Goal: Task Accomplishment & Management: Complete application form

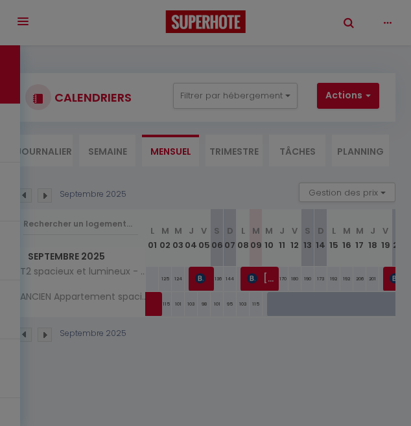
click at [0, 0] on div "Affichage optimisé sur l'application mobile ×" at bounding box center [0, 0] width 0 height 0
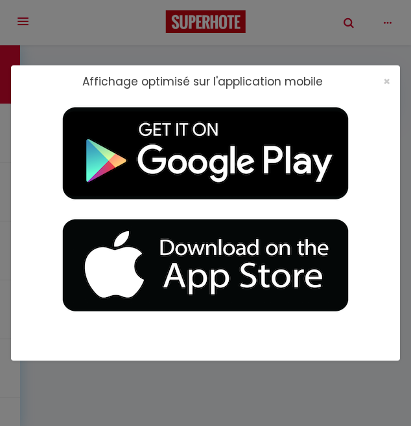
click at [395, 60] on div "Affichage optimisé sur l'application mobile ×" at bounding box center [205, 213] width 389 height 426
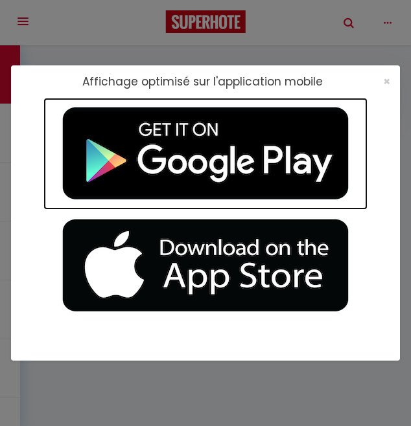
click at [300, 131] on img at bounding box center [205, 154] width 324 height 112
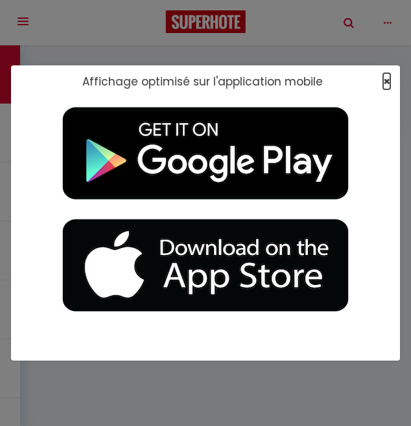
click at [387, 80] on span "×" at bounding box center [386, 81] width 7 height 16
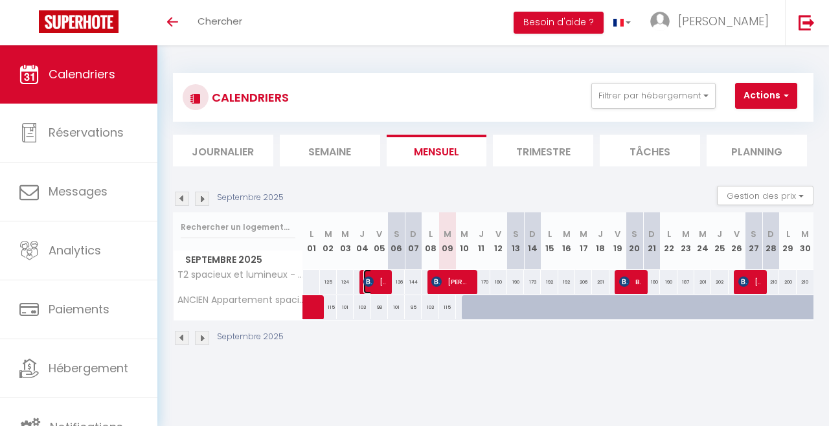
click at [374, 280] on span "[PERSON_NAME]" at bounding box center [374, 281] width 23 height 25
select select "OK"
select select "KO"
select select "0"
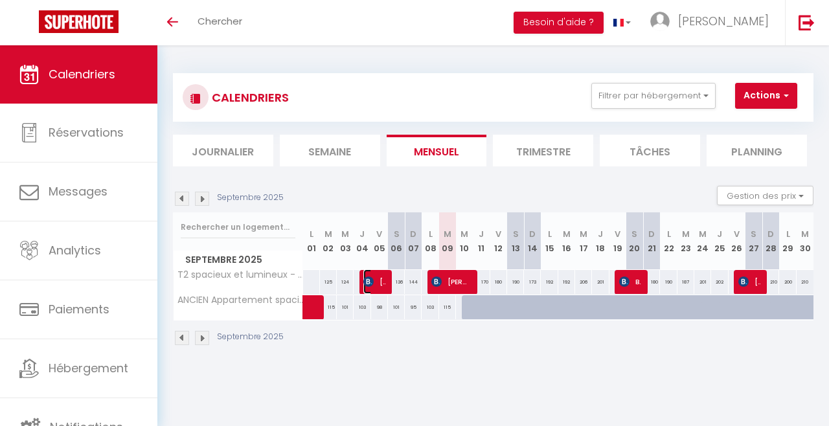
select select "1"
select select
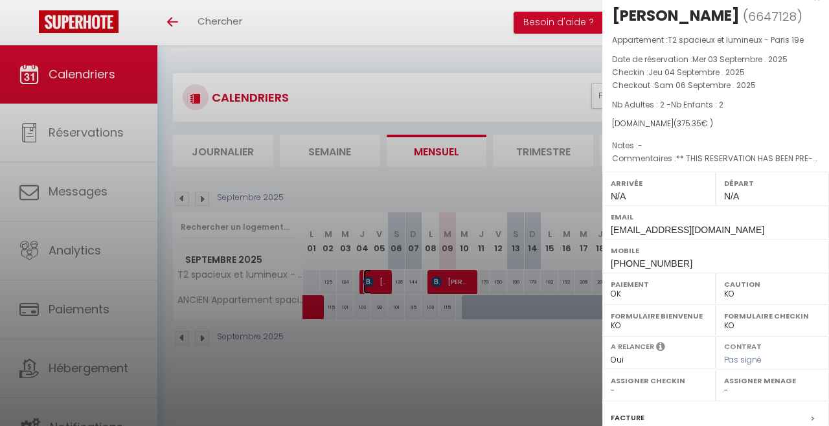
scroll to position [17, 0]
select select "37870"
click at [547, 289] on div at bounding box center [414, 213] width 829 height 426
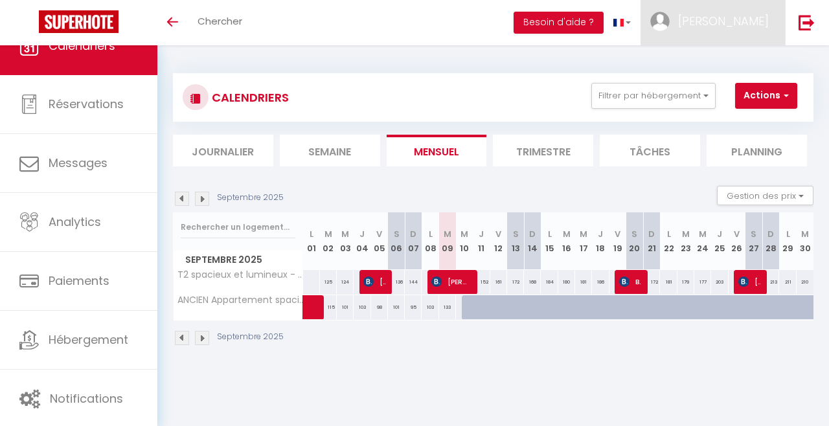
click at [734, 20] on span "[PERSON_NAME]" at bounding box center [723, 21] width 91 height 16
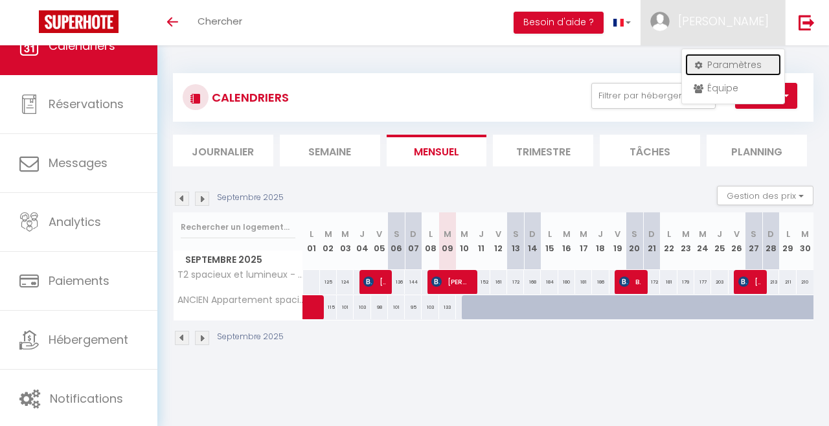
click at [727, 67] on link "Paramètres" at bounding box center [733, 65] width 96 height 22
select select "fr"
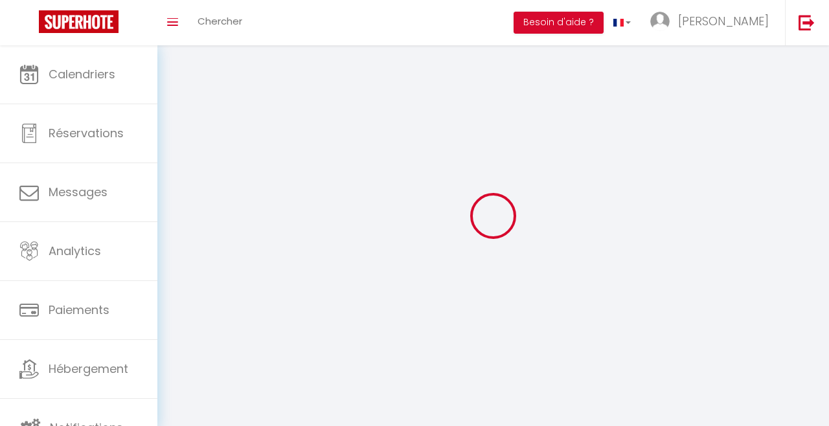
type input "[PERSON_NAME]"
type input "Vankeirsbilck"
type input "0642766252"
type input "38 rue guillaume Tell"
type input "59160"
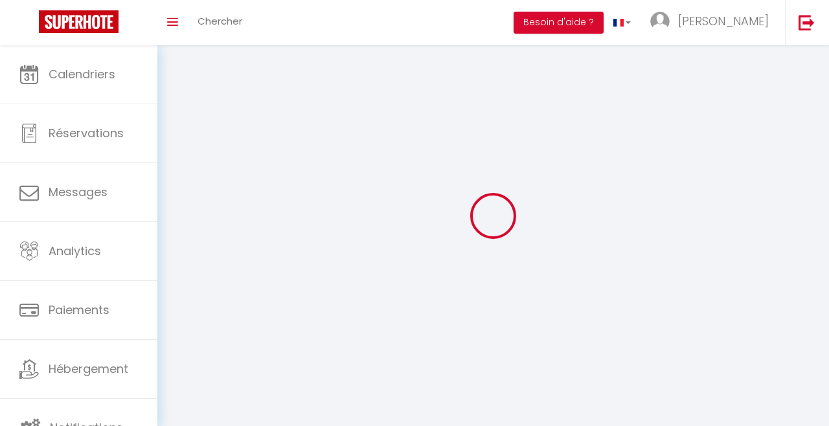
type input "Lille"
type input "x3MBwnL2AHUrZ3salBZwa98is"
type input "IFhaHTh0VCv4rL8TyiTianNRx"
type input "https://app.superhote.com/#/get-available-rentals/IFhaHTh0VCv4rL8TyiTianNRx"
select select "28"
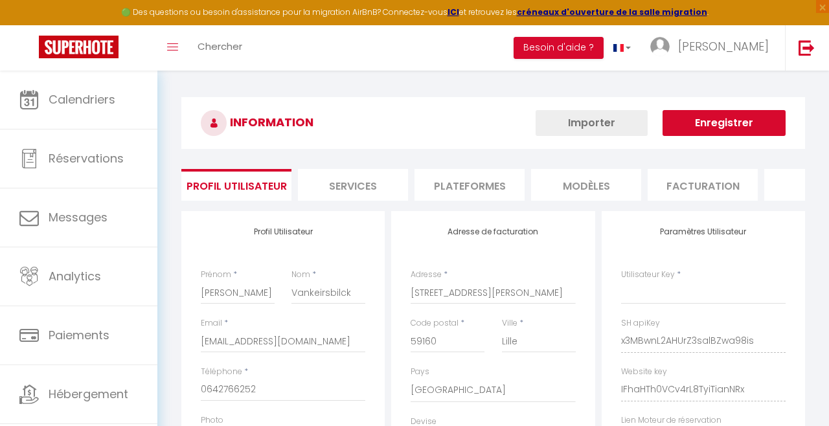
type input "x3MBwnL2AHUrZ3salBZwa98is"
type input "IFhaHTh0VCv4rL8TyiTianNRx"
type input "https://app.superhote.com/#/get-available-rentals/IFhaHTh0VCv4rL8TyiTianNRx"
select select "fr"
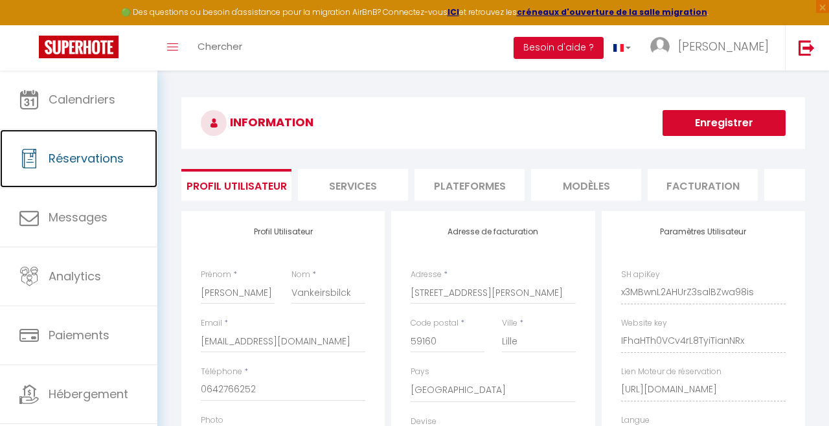
click at [82, 160] on span "Réservations" at bounding box center [86, 158] width 75 height 16
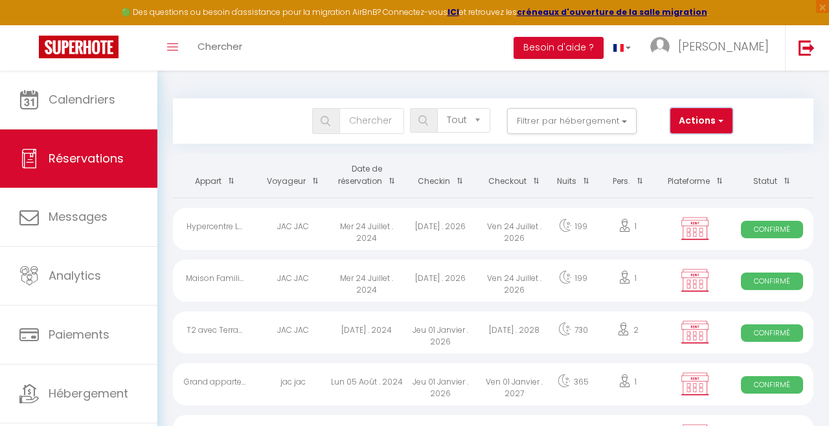
click at [687, 131] on button "Actions" at bounding box center [701, 121] width 62 height 26
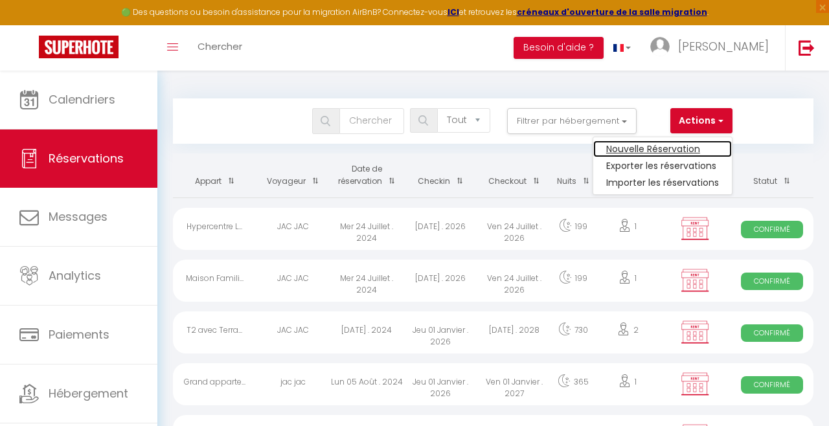
click at [669, 150] on link "Nouvelle Réservation" at bounding box center [662, 149] width 139 height 17
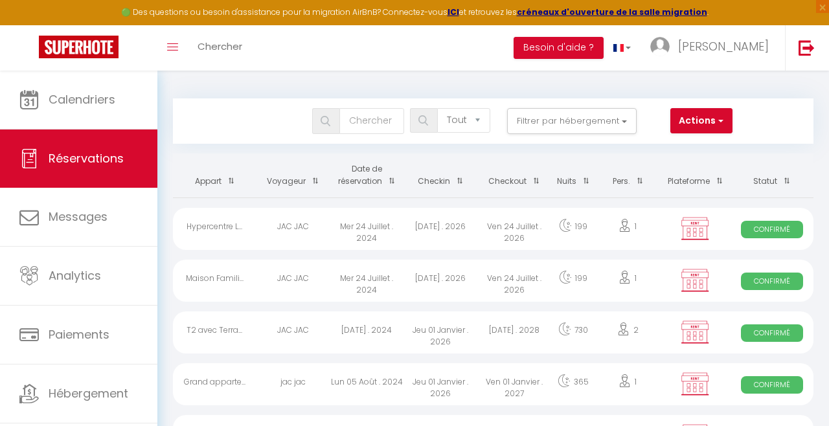
select select
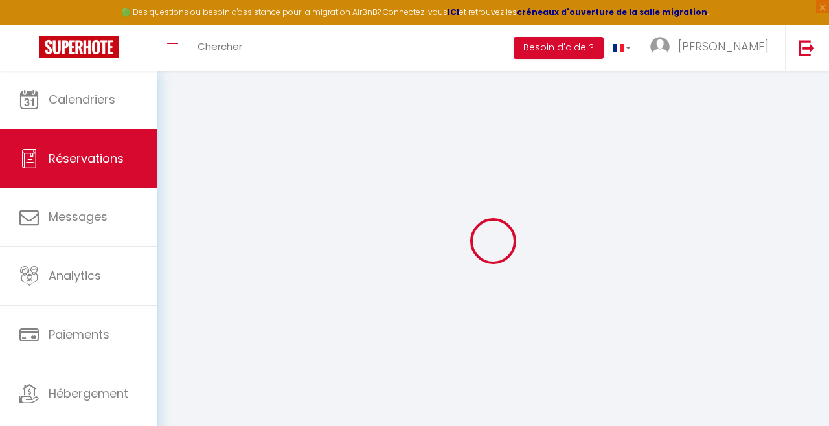
select select
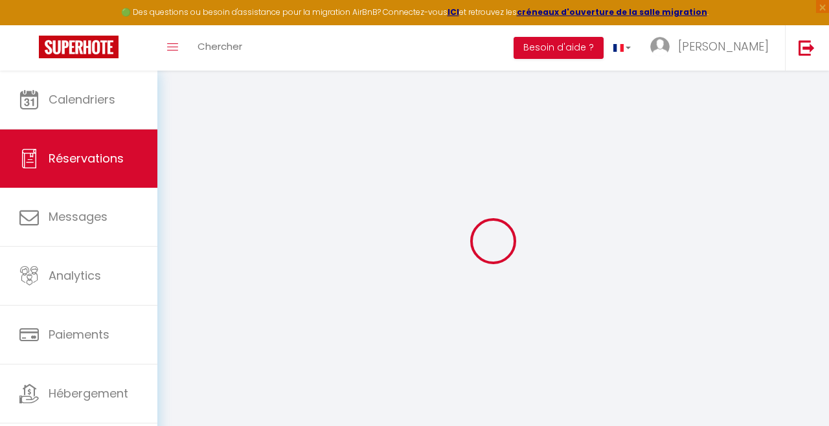
select select
checkbox input "false"
select select
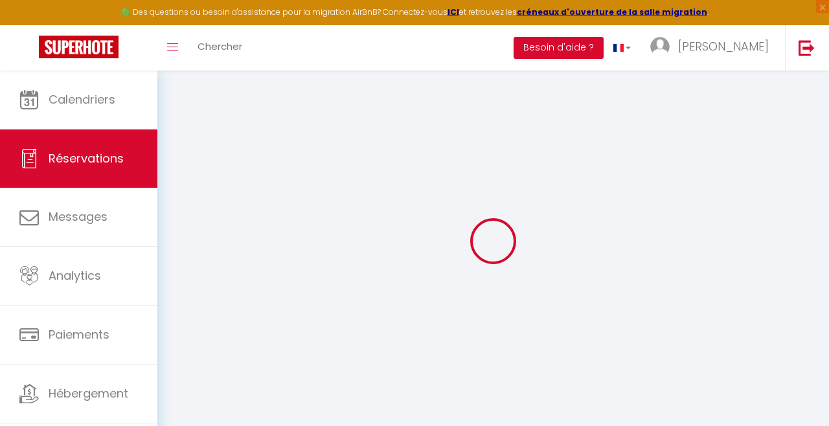
select select
checkbox input "false"
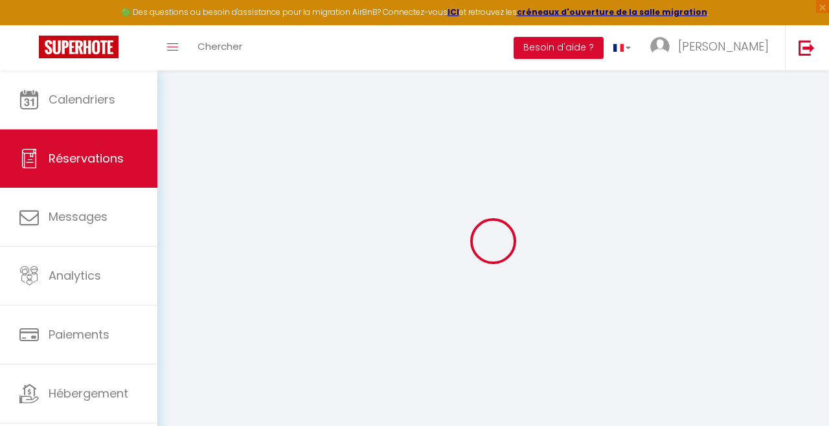
select select
checkbox input "false"
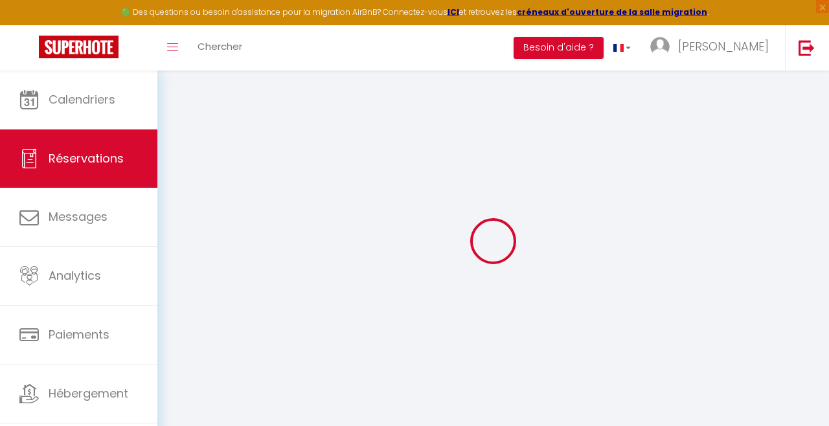
select select
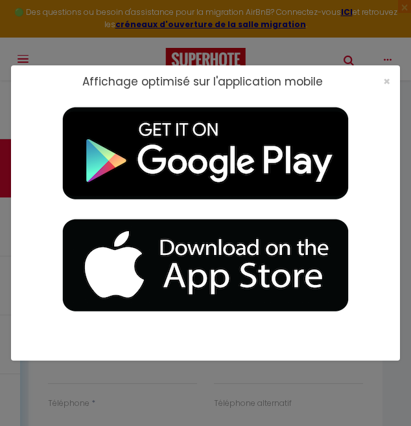
click at [397, 79] on div "×" at bounding box center [382, 81] width 32 height 13
click at [387, 80] on span "×" at bounding box center [386, 81] width 7 height 16
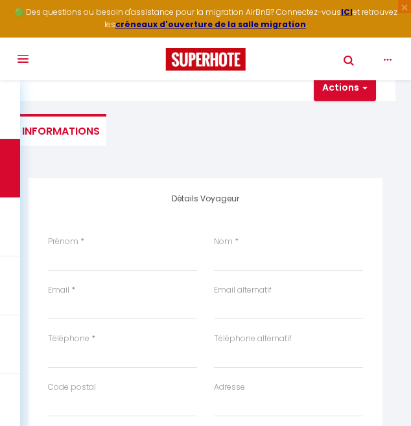
scroll to position [66, 0]
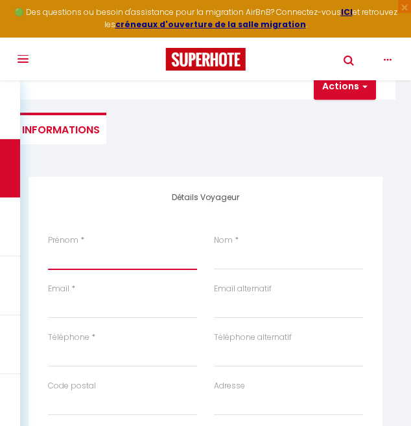
click at [87, 253] on input "Prénom" at bounding box center [122, 258] width 149 height 23
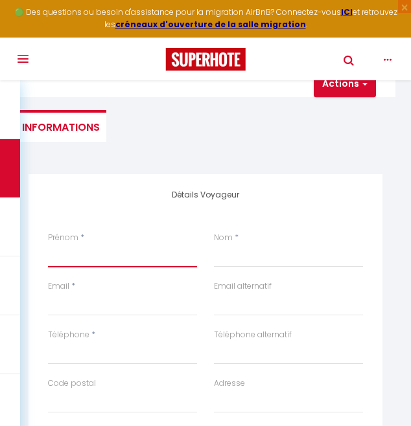
scroll to position [105, 0]
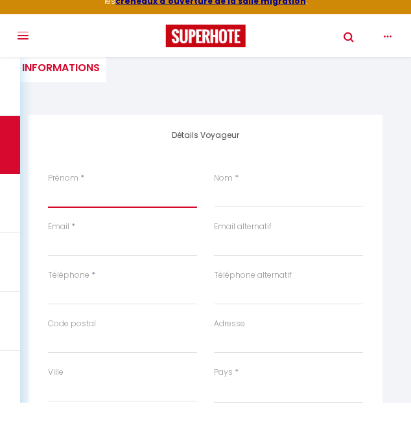
type input "M"
select select
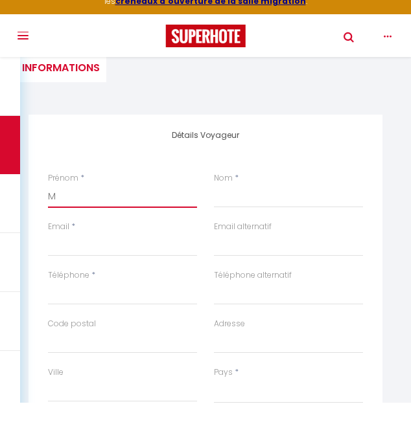
select select
checkbox input "false"
type input "MD"
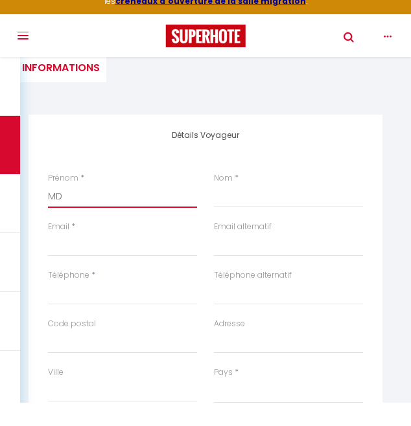
select select
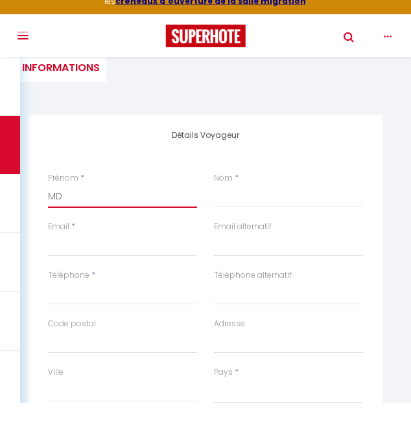
select select
checkbox input "false"
type input "MDS"
select select
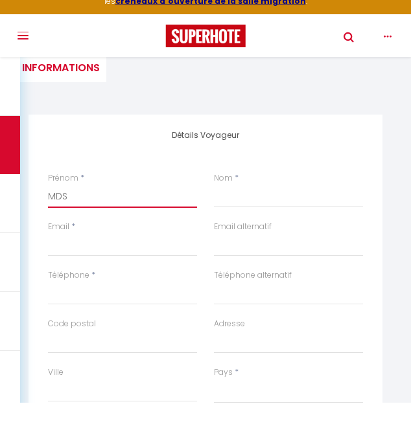
select select
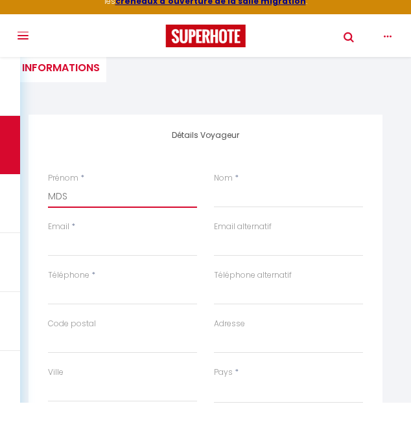
select select
checkbox input "false"
type input "MDS"
select select
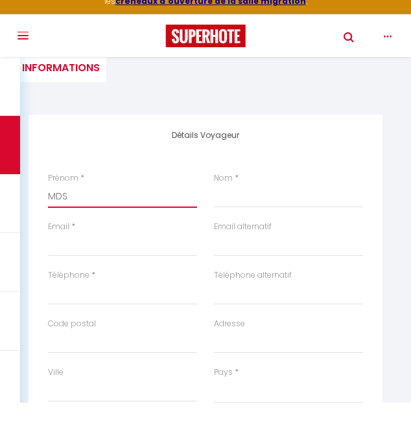
select select
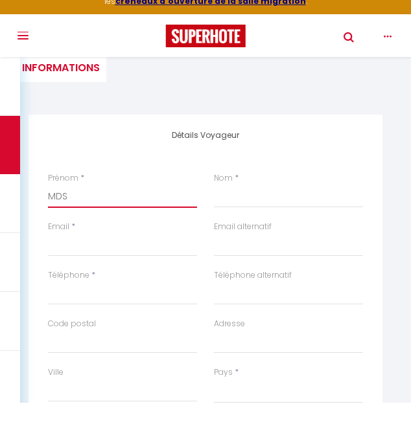
checkbox input "false"
type input "MDS"
click at [260, 218] on input "Nom" at bounding box center [288, 219] width 149 height 23
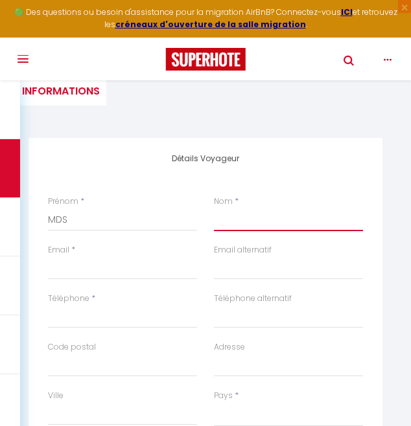
type input "p"
select select
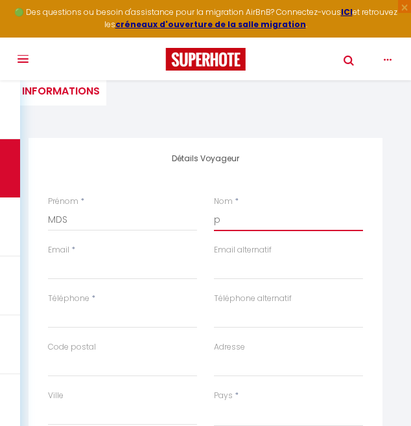
select select
checkbox input "false"
type input "pR"
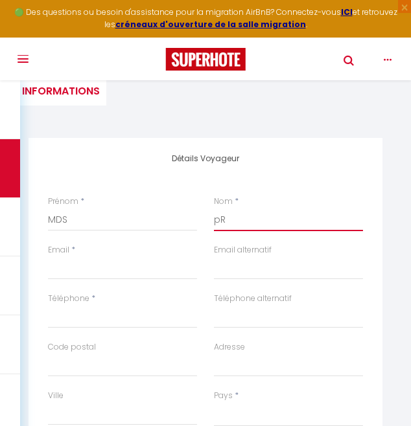
select select
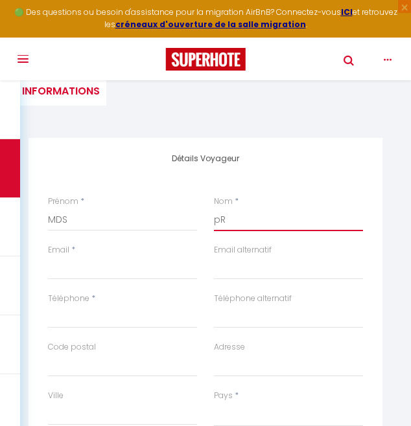
select select
checkbox input "false"
type input "pRO"
select select
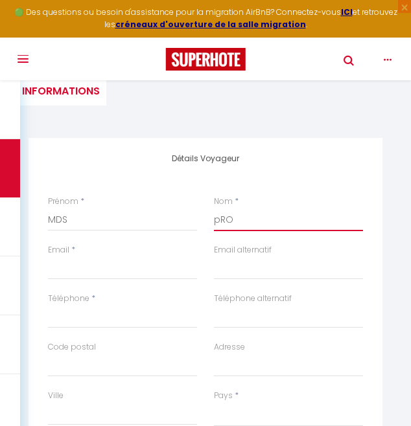
select select
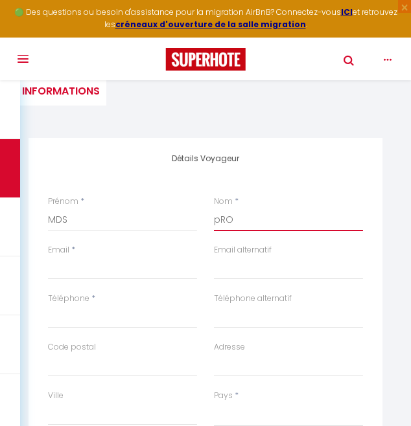
select select
checkbox input "false"
type input "pR"
select select
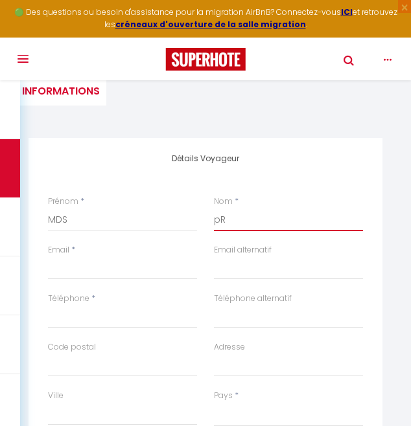
select select
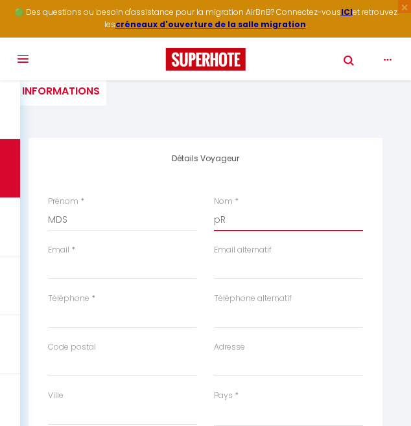
checkbox input "false"
type input "p"
select select
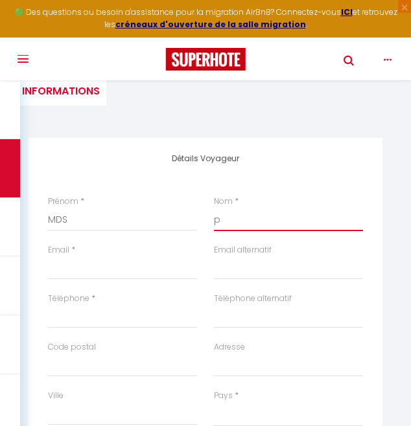
select select
checkbox input "false"
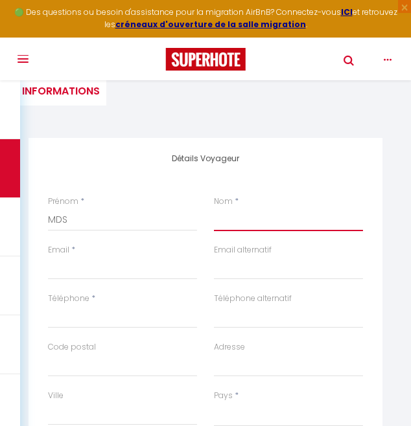
select select
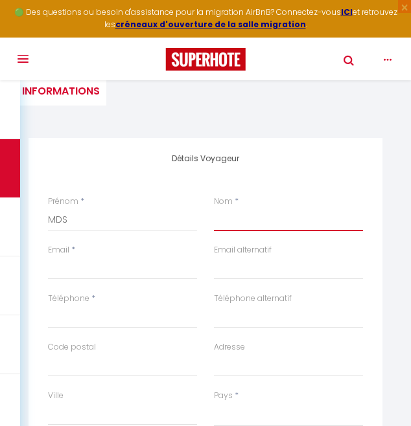
select select
checkbox input "false"
type input "p"
select select
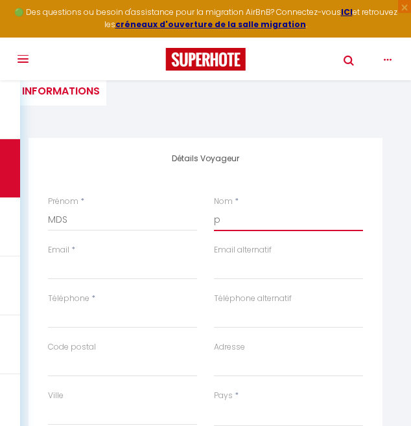
select select
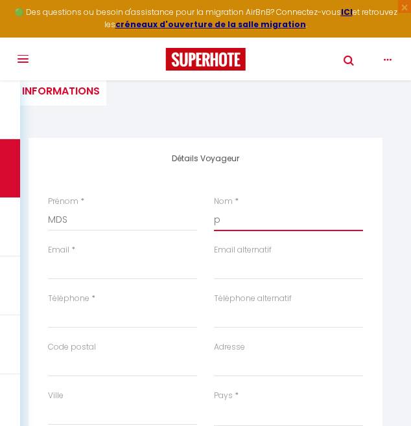
select select
checkbox input "false"
type input "pr"
select select
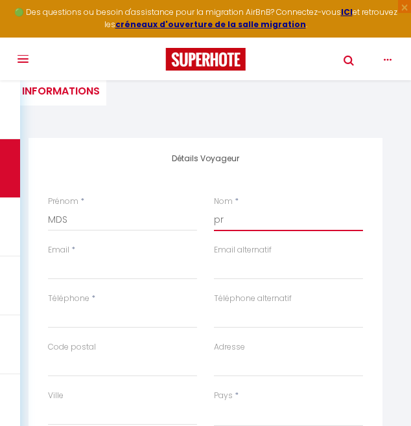
select select
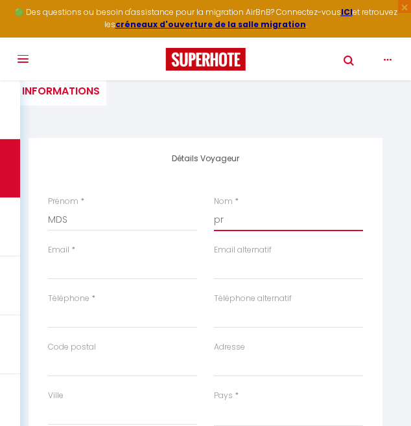
checkbox input "false"
type input "pro"
select select
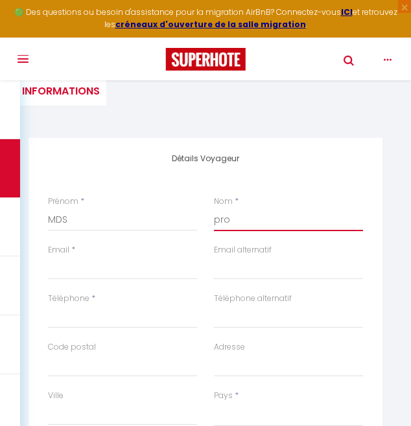
select select
checkbox input "false"
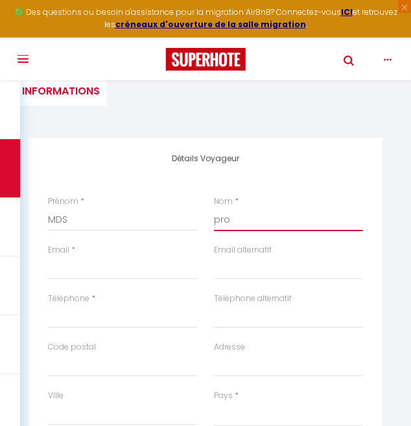
type input "pro"
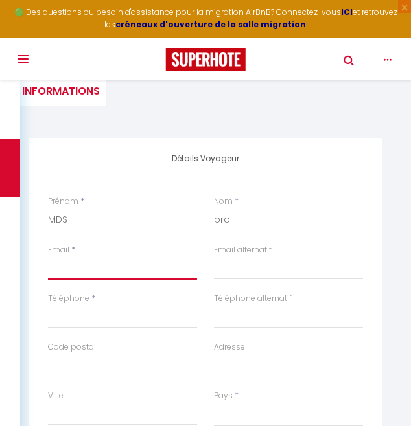
click at [67, 269] on input "Email client" at bounding box center [122, 267] width 149 height 23
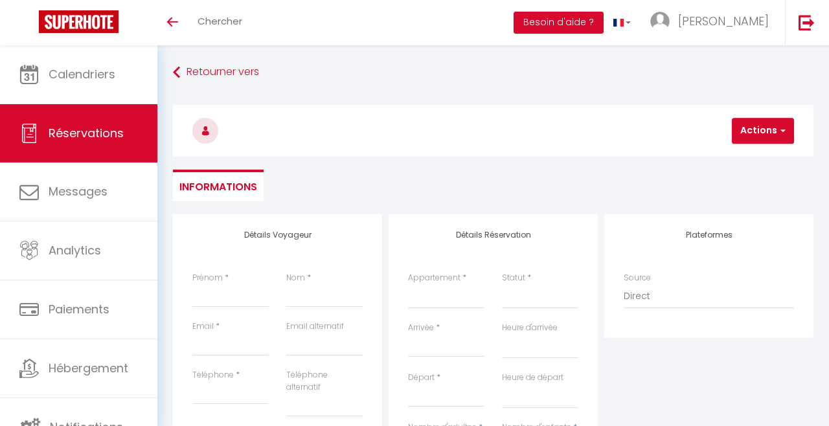
select select
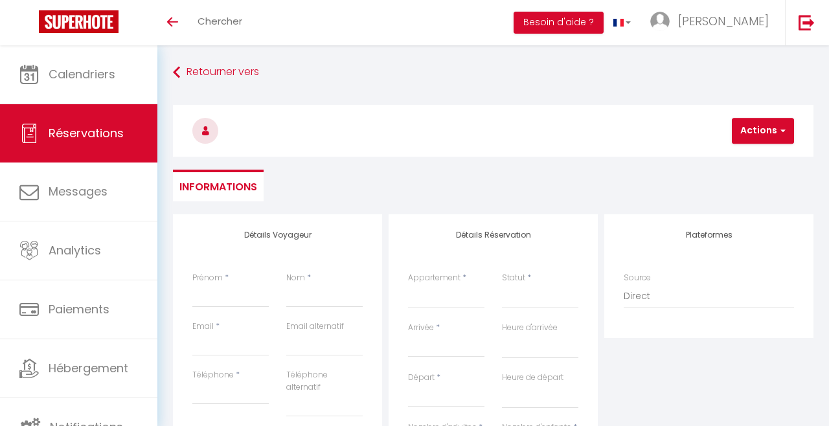
select select
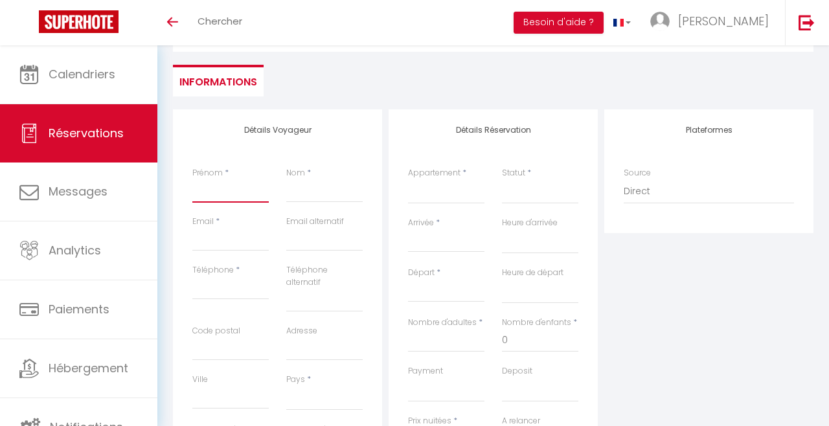
click at [243, 192] on input "Prénom" at bounding box center [230, 190] width 76 height 23
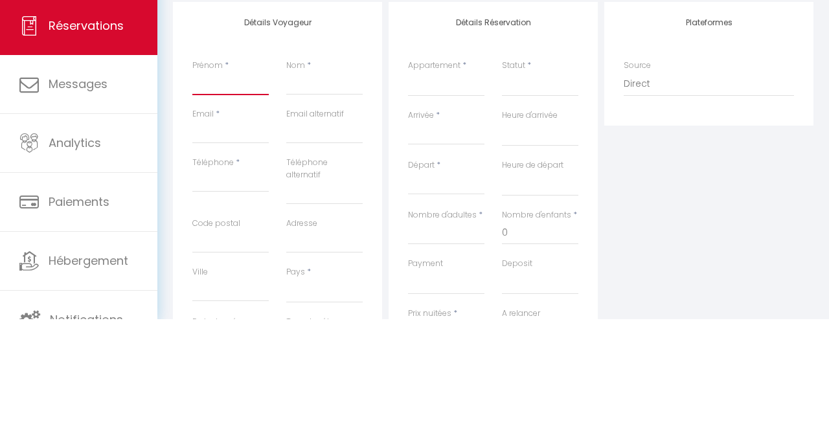
type input "MDS"
type input "pro"
select select
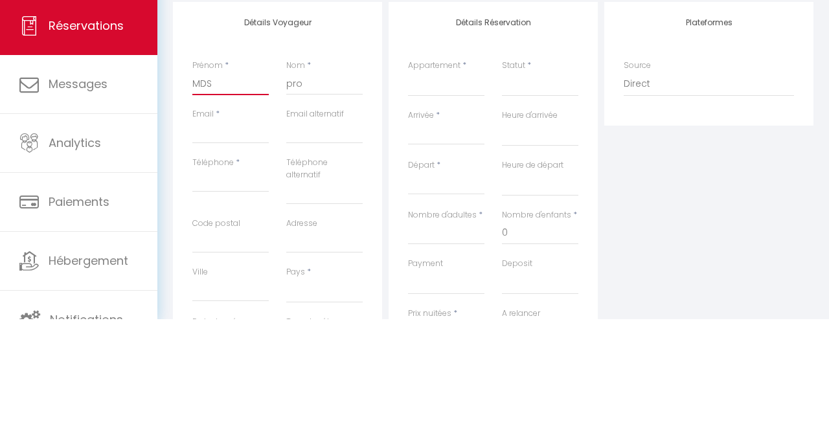
select select
checkbox input "false"
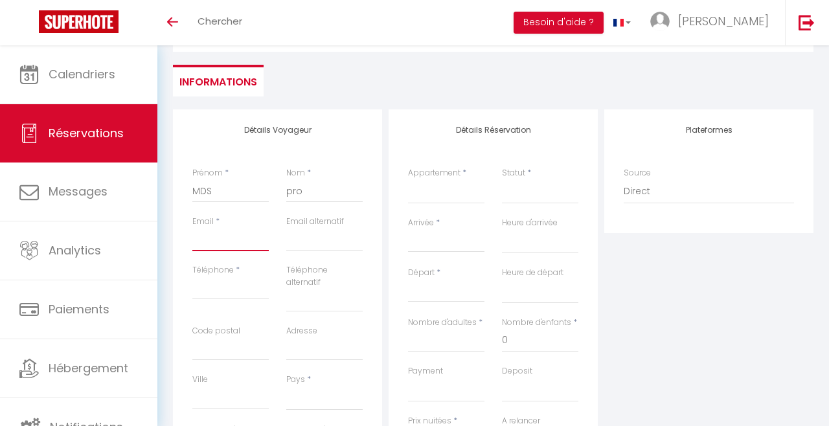
click at [226, 244] on input "Email client" at bounding box center [230, 239] width 76 height 23
click at [240, 237] on input "Email client" at bounding box center [230, 239] width 76 height 23
paste input "[EMAIL_ADDRESS][DOMAIN_NAME]"
type input "[EMAIL_ADDRESS][DOMAIN_NAME]"
select select
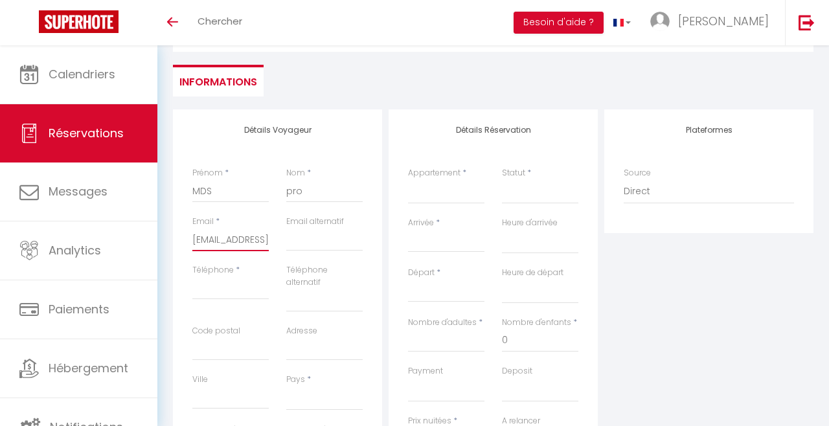
select select
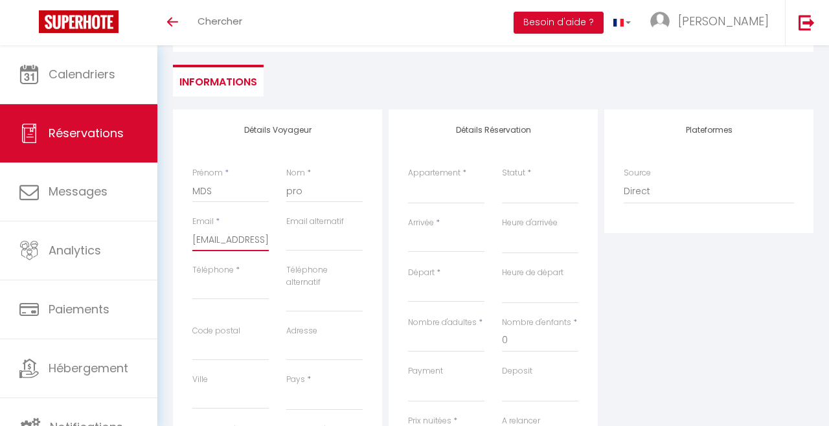
select select
checkbox input "false"
type input "[EMAIL_ADDRESS][DOMAIN_NAME]"
click at [233, 290] on input "Téléphone" at bounding box center [230, 288] width 76 height 23
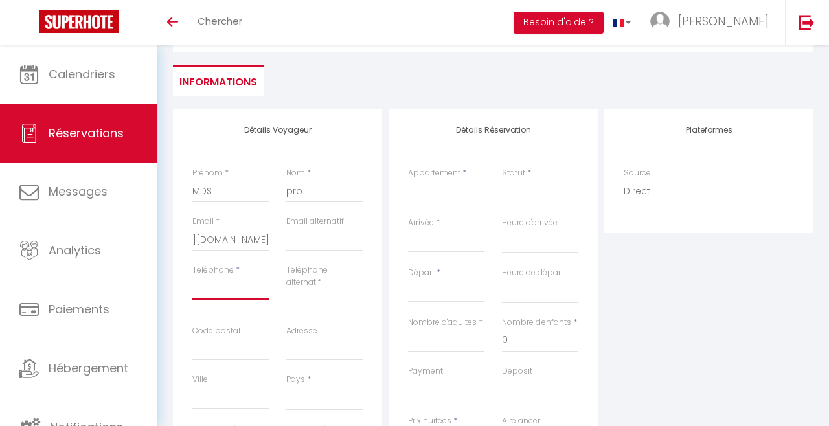
scroll to position [0, 0]
paste input "[PHONE_NUMBER]"
type input "[PHONE_NUMBER]"
select select
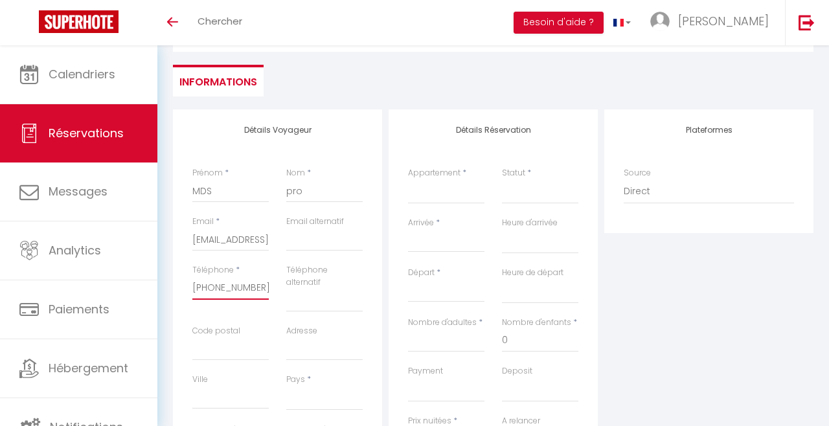
select select
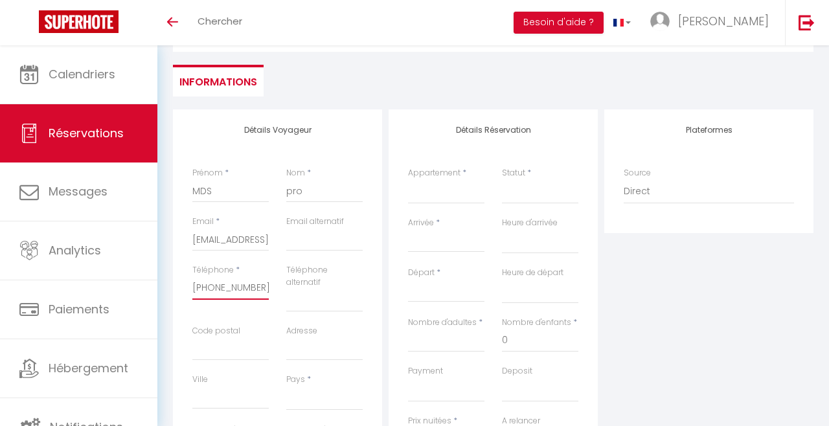
checkbox input "false"
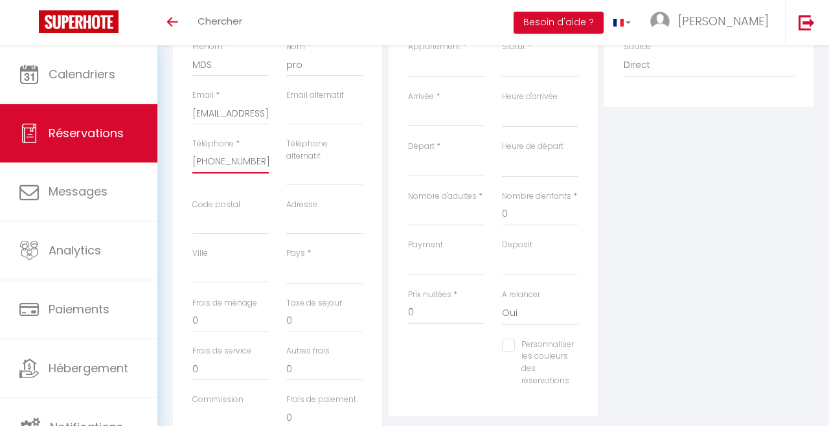
scroll to position [234, 0]
type input "[PHONE_NUMBER]"
click at [322, 273] on select "[GEOGRAPHIC_DATA] [GEOGRAPHIC_DATA] [GEOGRAPHIC_DATA] [GEOGRAPHIC_DATA] [GEOGRA…" at bounding box center [324, 268] width 76 height 25
click at [426, 365] on div "Personnaliser les couleurs des réservations #D7092E" at bounding box center [493, 366] width 187 height 62
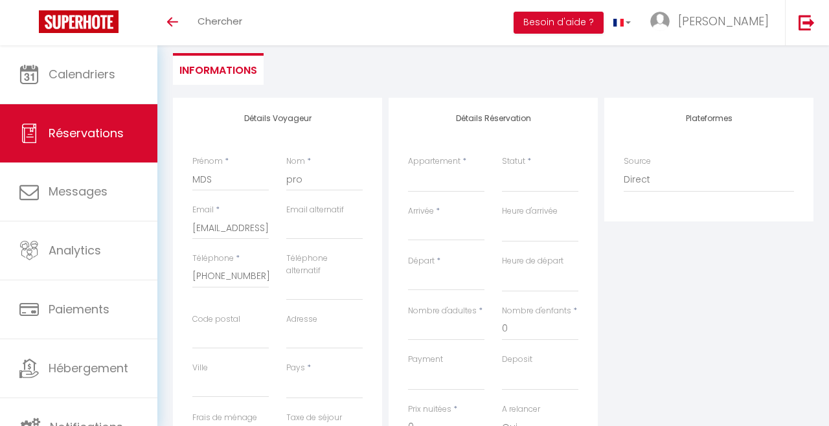
scroll to position [117, 0]
click at [336, 389] on select "[GEOGRAPHIC_DATA] [GEOGRAPHIC_DATA] [GEOGRAPHIC_DATA] [GEOGRAPHIC_DATA] [GEOGRA…" at bounding box center [324, 386] width 76 height 25
select select "FR"
click at [286, 374] on select "[GEOGRAPHIC_DATA] [GEOGRAPHIC_DATA] [GEOGRAPHIC_DATA] [GEOGRAPHIC_DATA] [GEOGRA…" at bounding box center [324, 386] width 76 height 25
select select
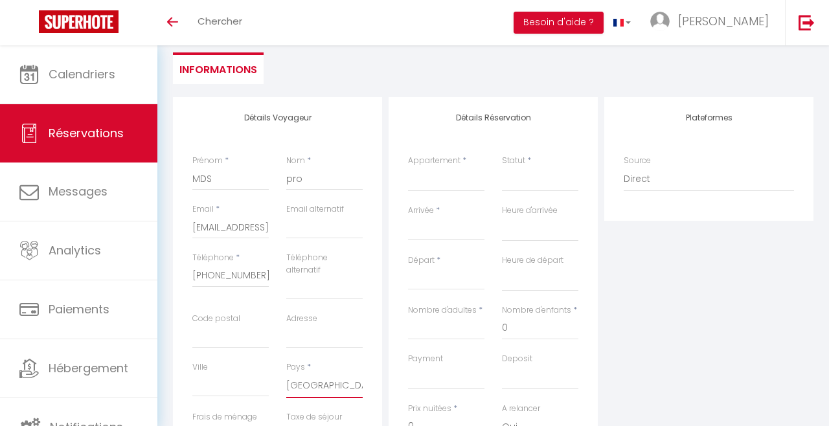
select select
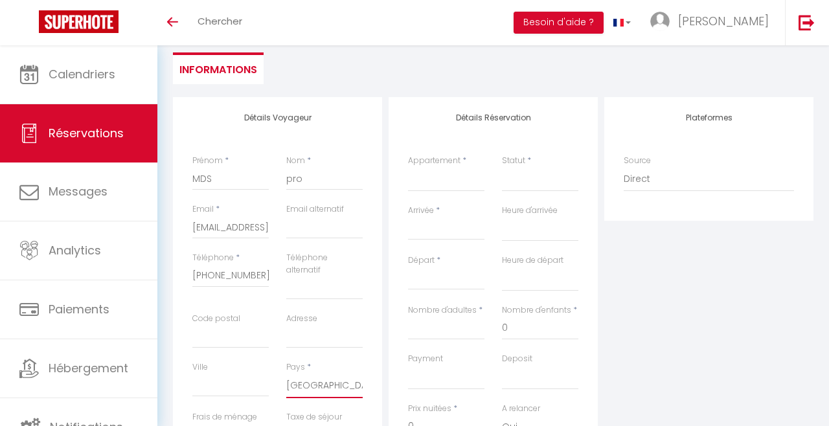
checkbox input "false"
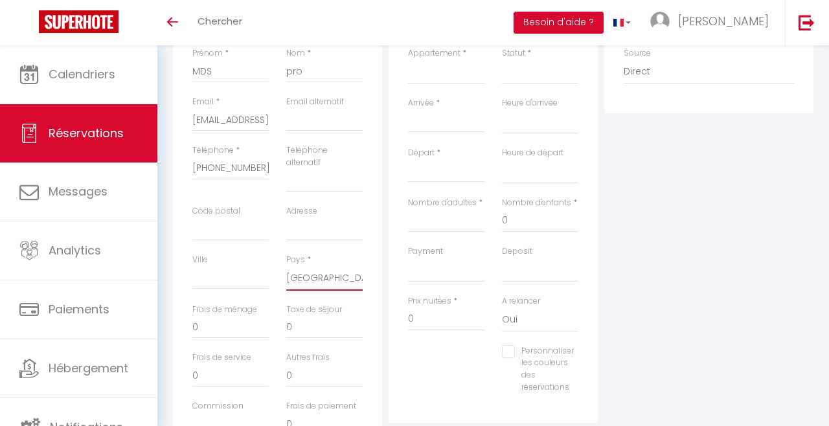
scroll to position [224, 0]
click at [466, 78] on select "Studio [GEOGRAPHIC_DATA] / Cocon lillois calme Studio cosy [GEOGRAPHIC_DATA] – …" at bounding box center [446, 72] width 76 height 25
select select "54609"
click at [408, 60] on select "Studio [GEOGRAPHIC_DATA] / Cocon lillois calme Studio cosy [GEOGRAPHIC_DATA] – …" at bounding box center [446, 72] width 76 height 25
select select
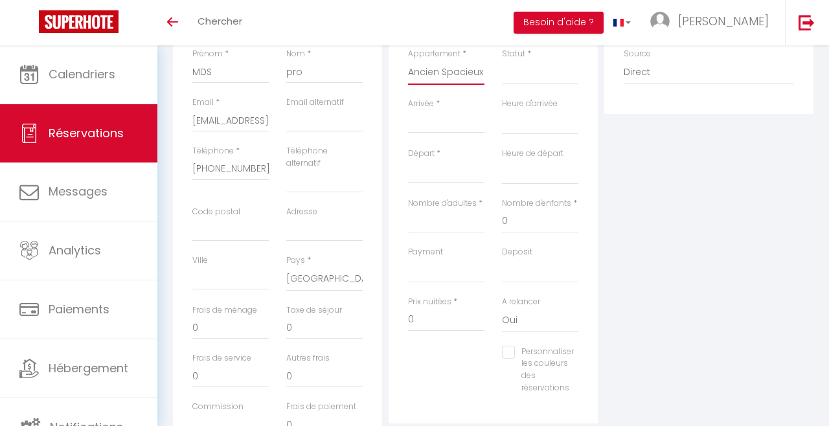
select select
checkbox input "false"
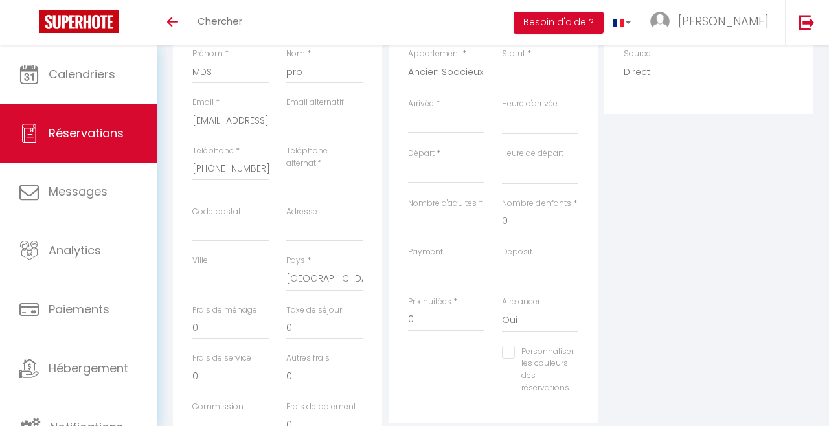
click at [468, 129] on input "Arrivée" at bounding box center [446, 123] width 76 height 17
select select
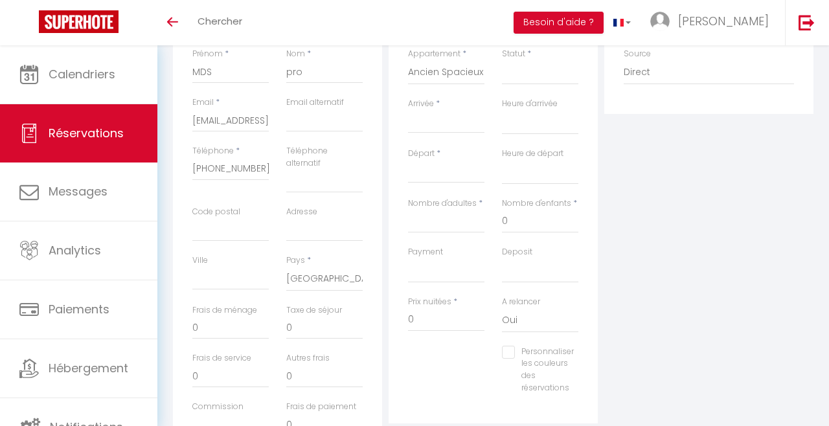
select select
checkbox input "false"
click at [448, 131] on input "Arrivée" at bounding box center [446, 123] width 76 height 17
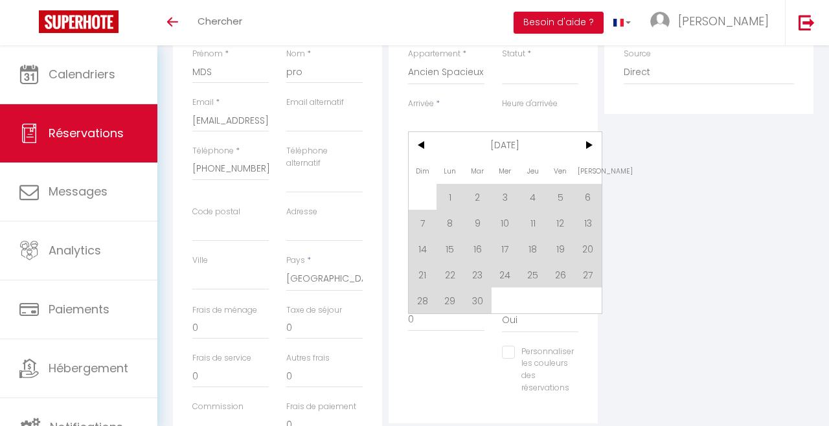
click at [425, 150] on span "<" at bounding box center [423, 145] width 28 height 26
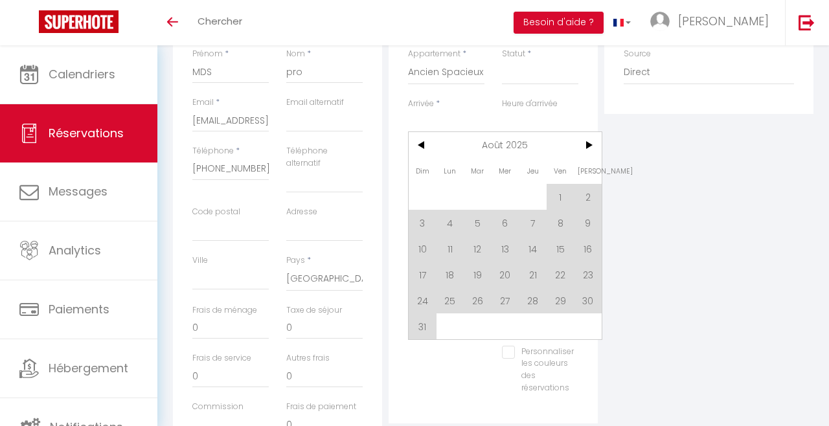
click at [427, 143] on span "<" at bounding box center [423, 145] width 28 height 26
click at [481, 305] on span "29" at bounding box center [478, 301] width 28 height 26
select select
type input "[DATE] Juillet 2025"
select select
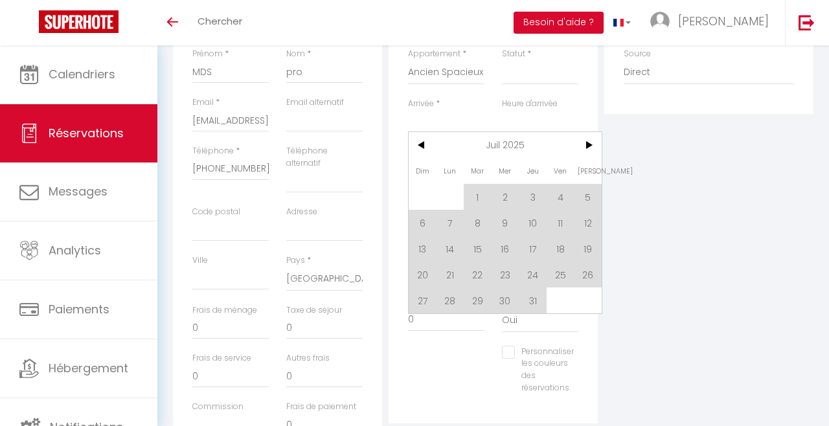
type input "Mer 30 Juillet 2025"
select select
checkbox input "false"
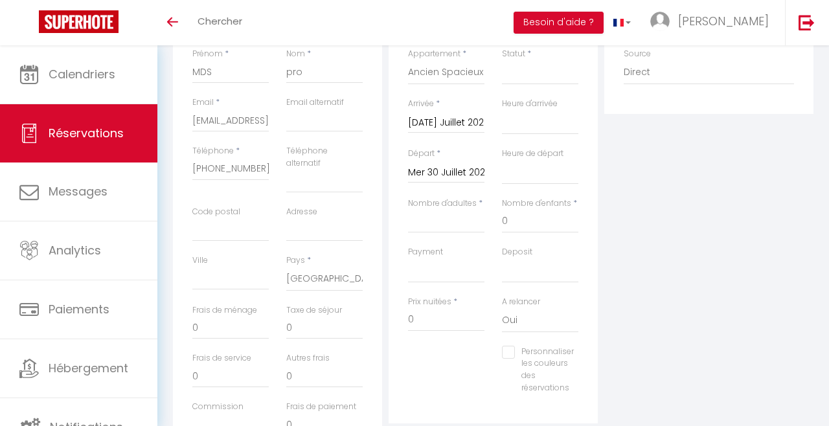
click at [449, 176] on input "Mer 30 Juillet 2025" at bounding box center [446, 173] width 76 height 17
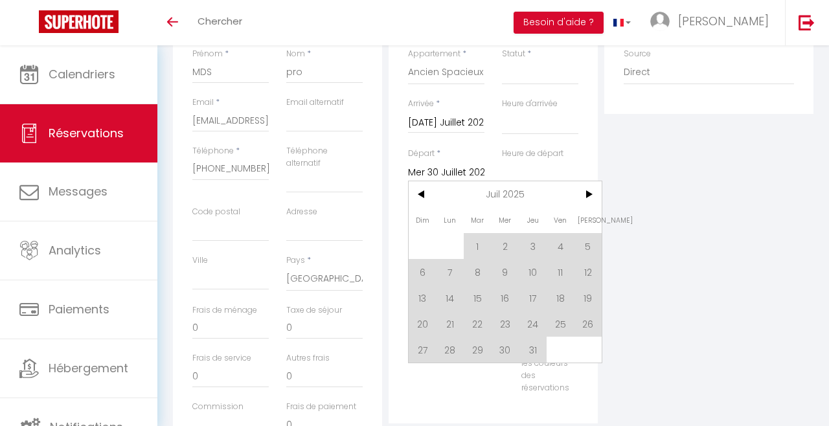
click at [577, 198] on span ">" at bounding box center [588, 194] width 28 height 26
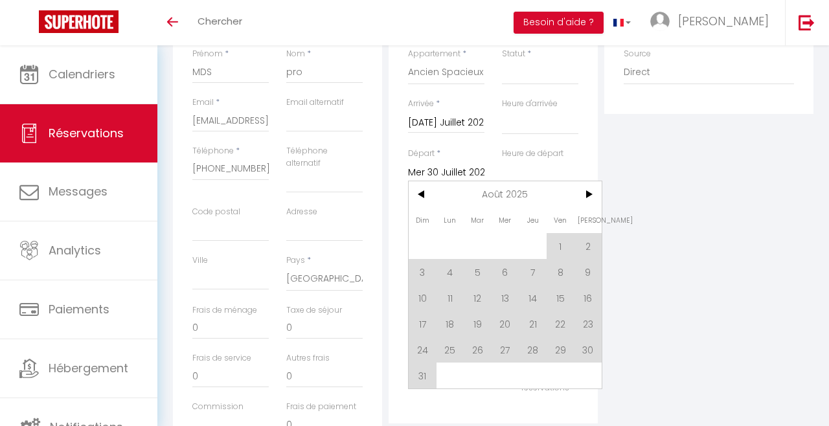
click at [598, 199] on span ">" at bounding box center [588, 194] width 28 height 26
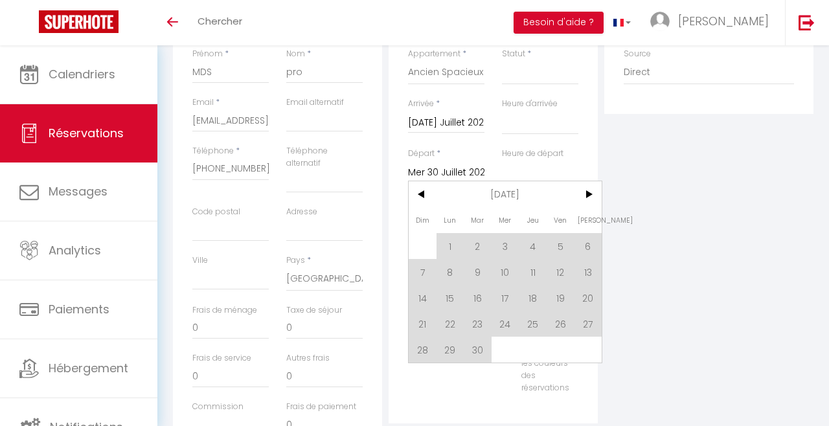
click at [425, 201] on span "<" at bounding box center [423, 194] width 28 height 26
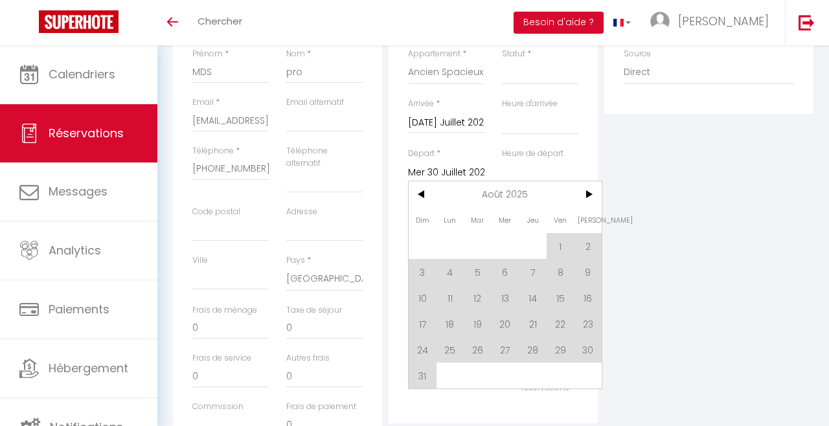
click at [588, 247] on span "2" at bounding box center [588, 246] width 28 height 26
select select
type input "[PERSON_NAME] 02 Août 2025"
select select
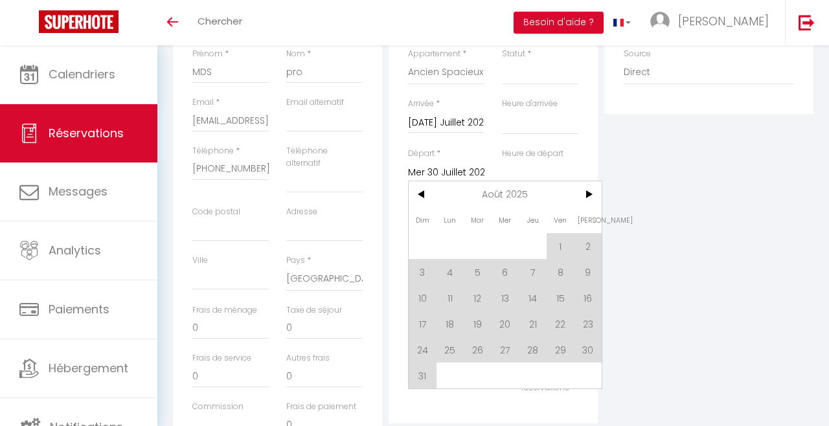
select select
checkbox input "false"
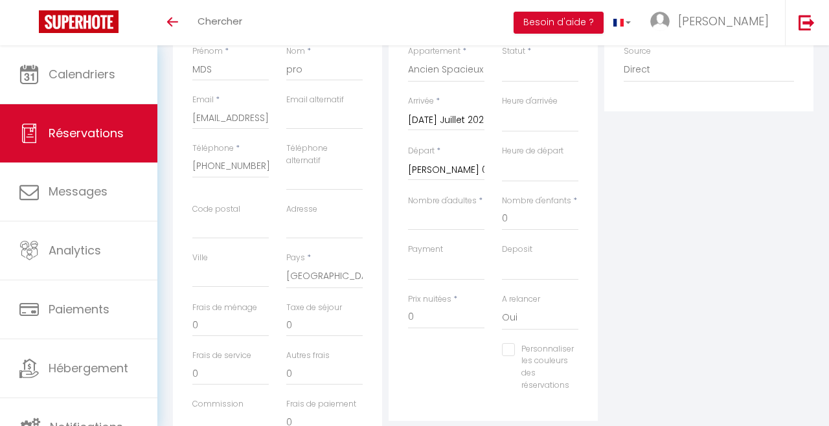
scroll to position [234, 0]
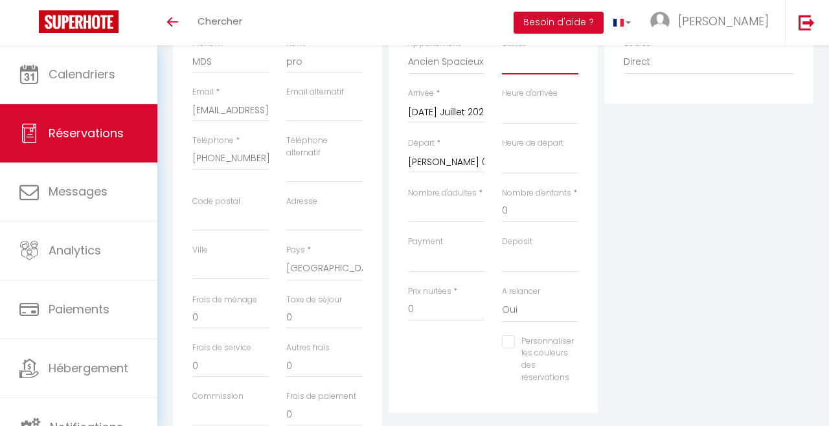
click at [565, 69] on select "Confirmé Non Confirmé [PERSON_NAME] par le voyageur No Show Request" at bounding box center [540, 62] width 76 height 25
select select "1"
click at [502, 50] on select "Confirmé Non Confirmé [PERSON_NAME] par le voyageur No Show Request" at bounding box center [540, 62] width 76 height 25
select select
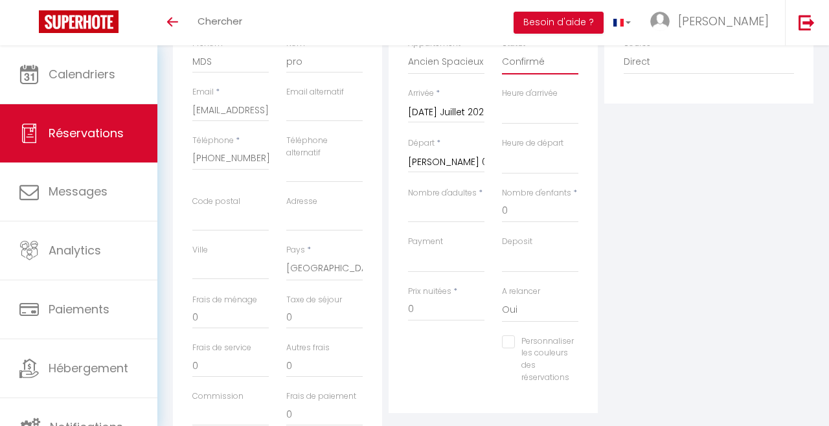
select select
checkbox input "false"
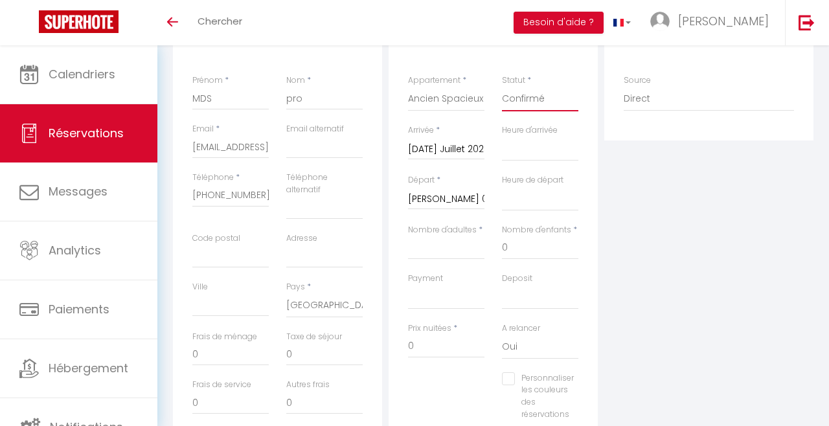
scroll to position [210, 0]
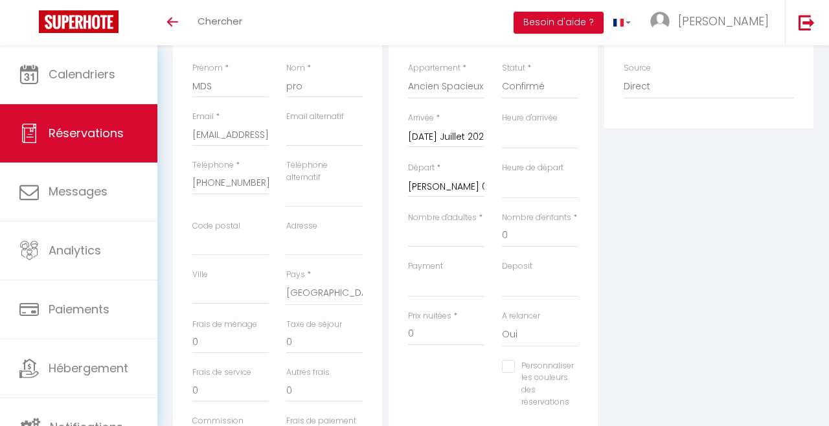
click at [462, 254] on div "Nombre d'adultes *" at bounding box center [447, 236] width 94 height 49
click at [471, 234] on input "Nombre d'adultes" at bounding box center [446, 235] width 76 height 23
click at [451, 237] on input "Nombre d'adultes" at bounding box center [446, 235] width 76 height 23
type input """
select select
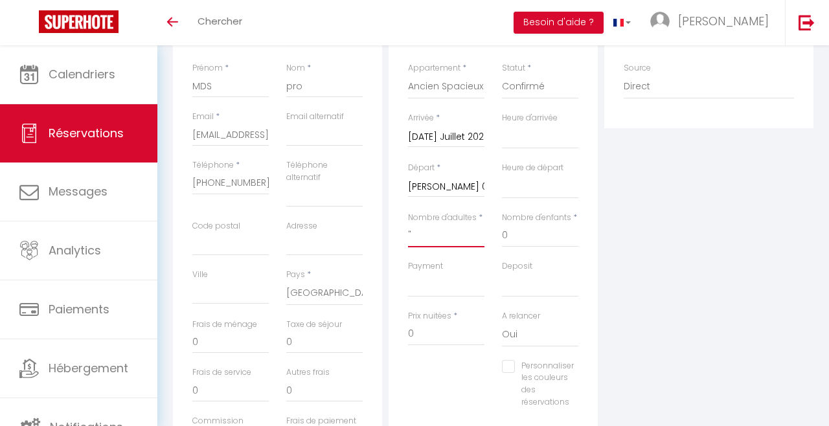
select select
checkbox input "false"
select select
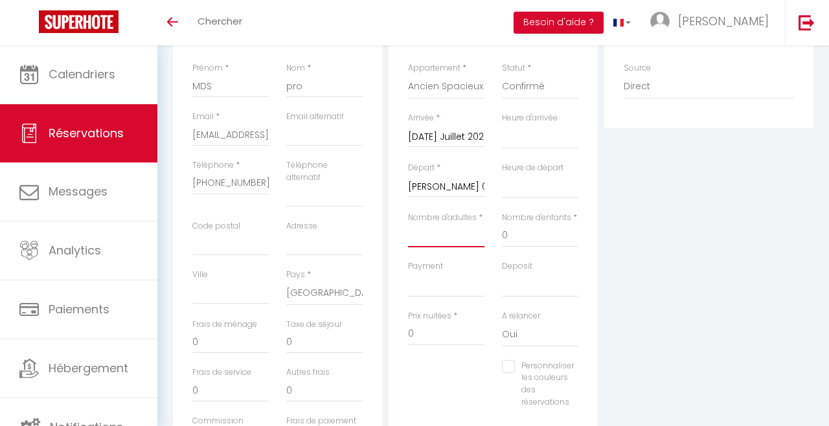
select select
checkbox input "false"
type input """
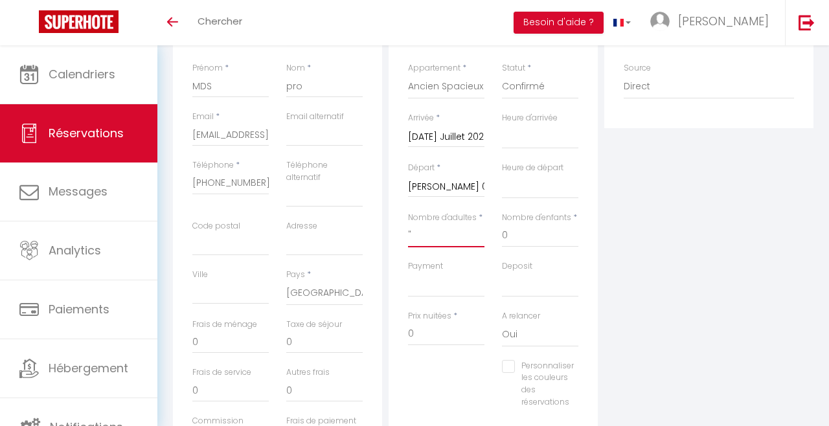
select select
checkbox input "false"
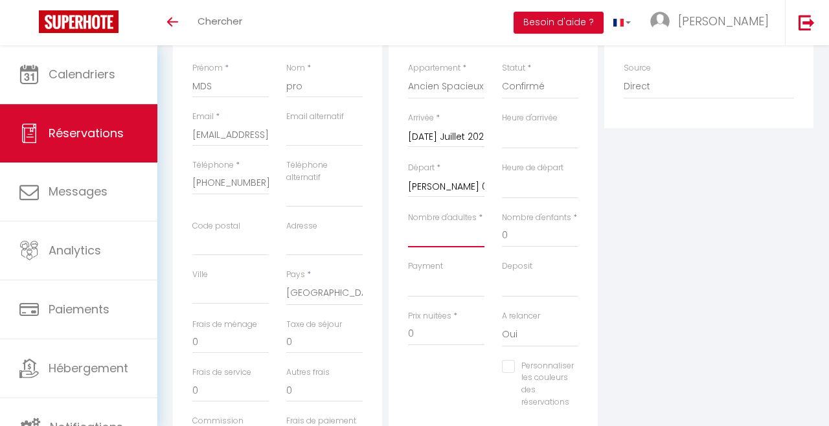
select select
checkbox input "false"
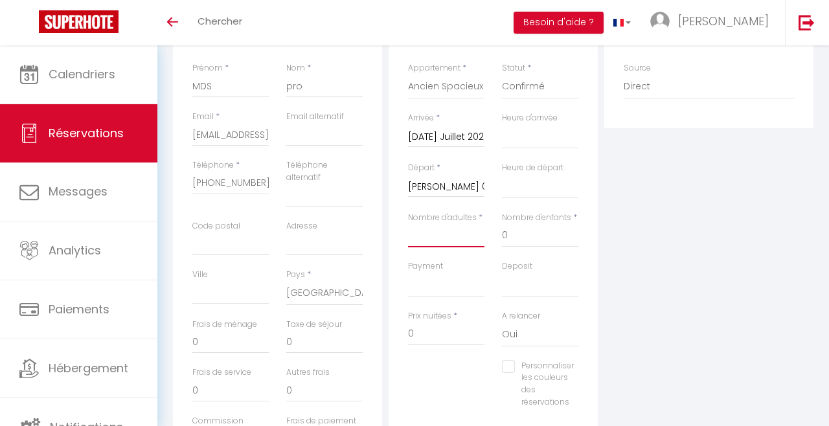
type input """
select select
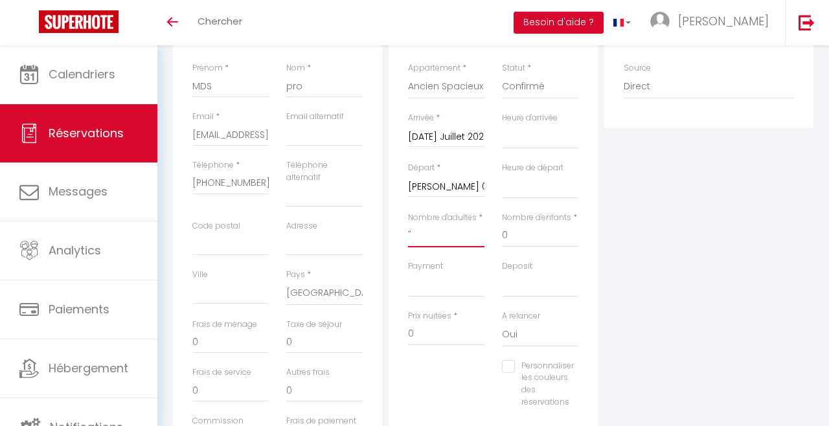
checkbox input "false"
select select
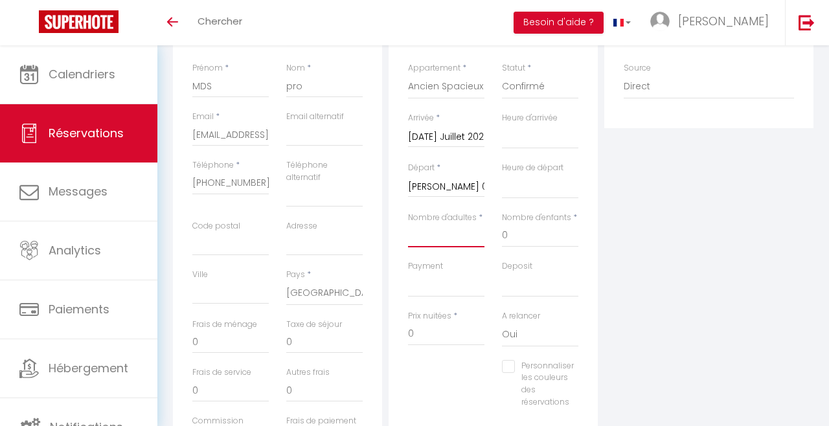
checkbox input "false"
type input "3"
select select
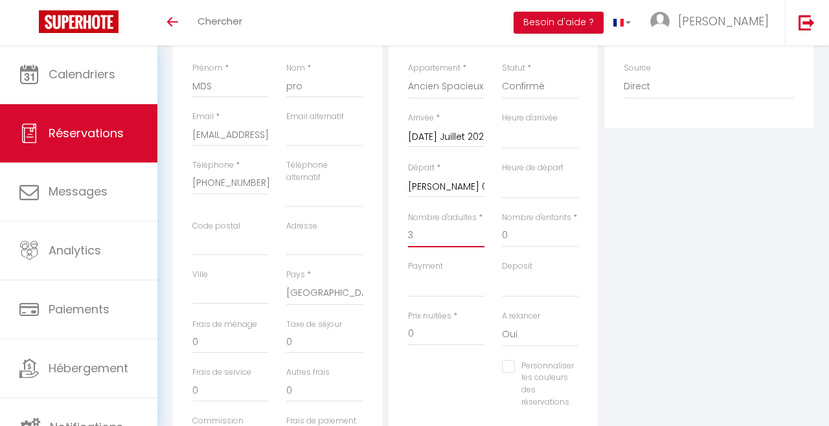
select select
checkbox input "false"
type input "32"
select select
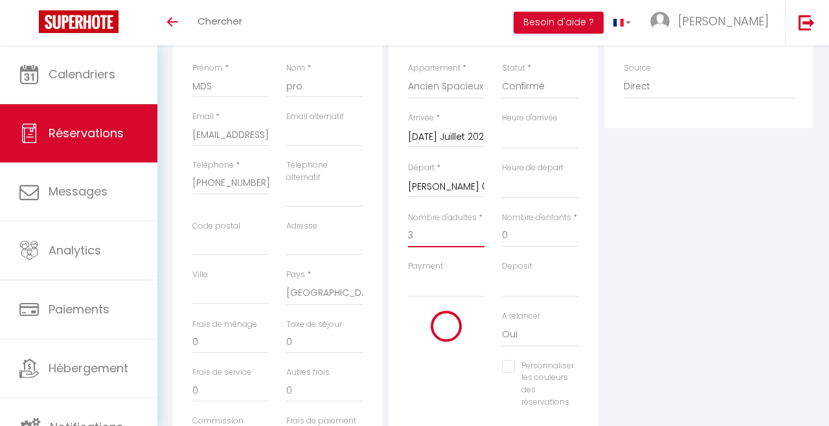
select select
type input "215"
checkbox input "false"
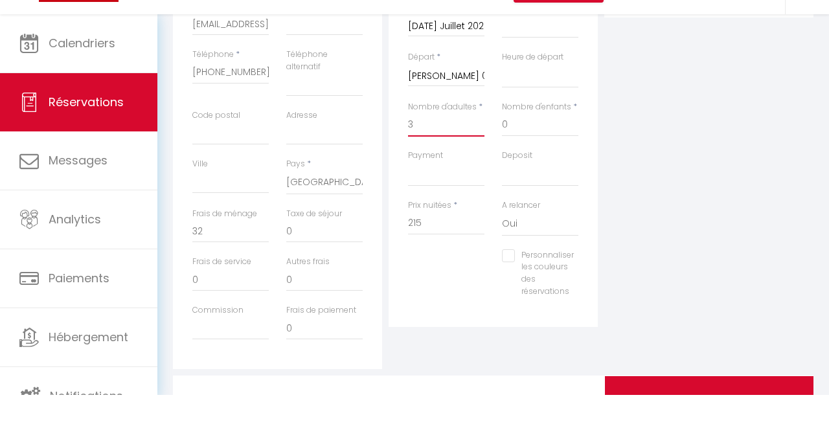
scroll to position [291, 0]
type input "3"
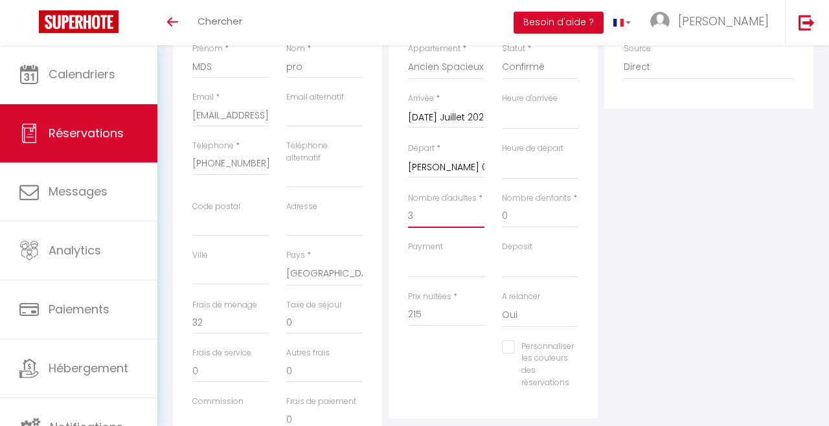
scroll to position [231, 0]
click at [449, 310] on input "215" at bounding box center [446, 312] width 76 height 23
type input "21"
select select
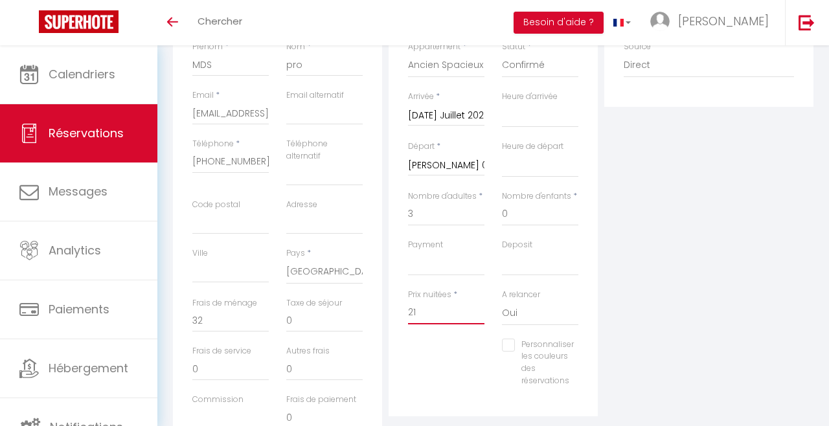
select select
checkbox input "false"
type input "2"
select select
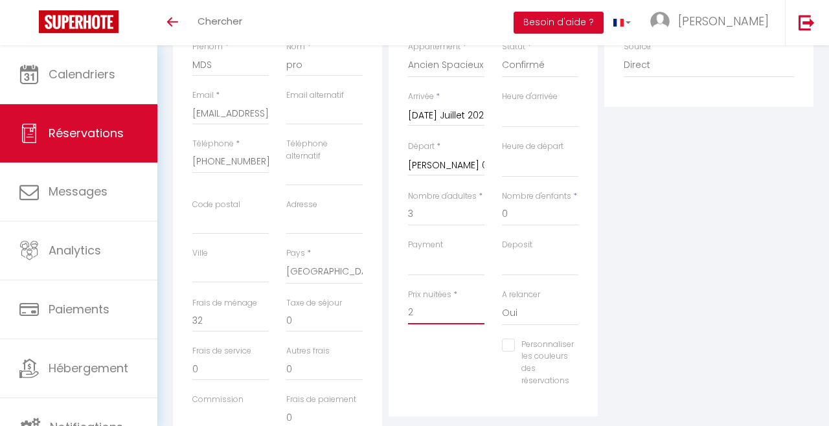
select select
checkbox input "false"
select select
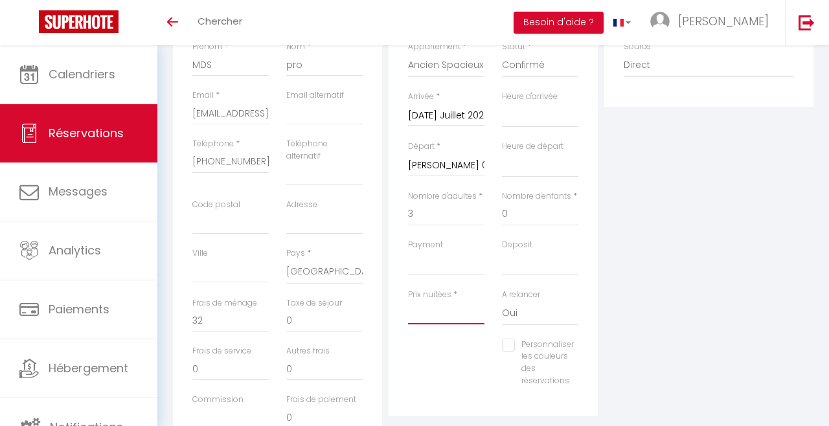
select select
checkbox input "false"
type input "1"
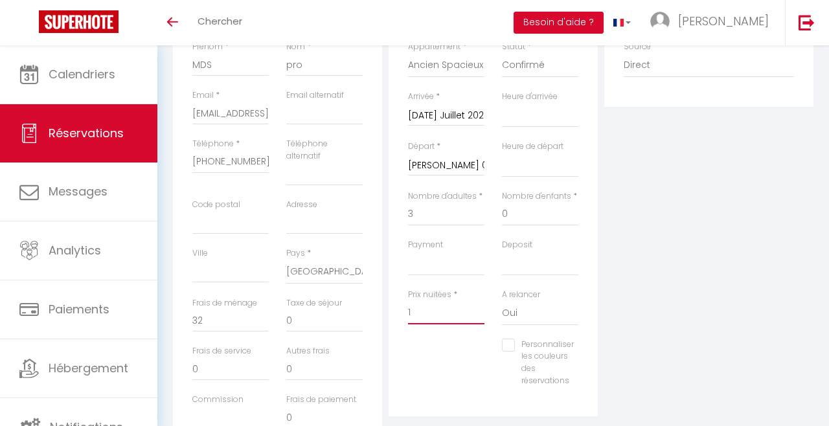
select select
checkbox input "false"
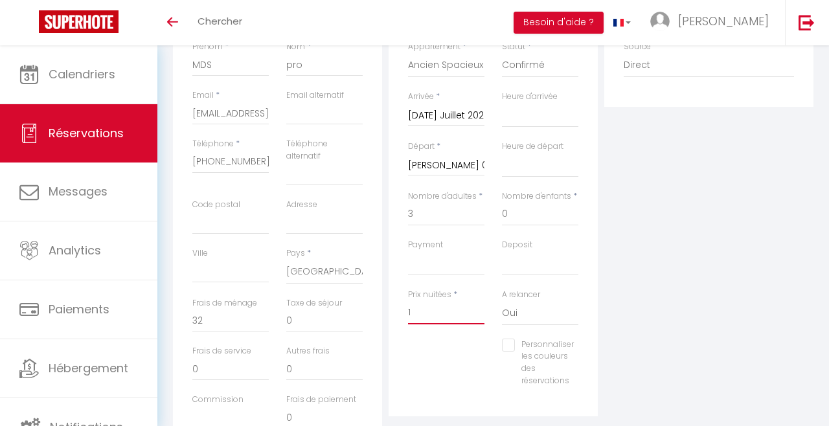
type input "19"
select select
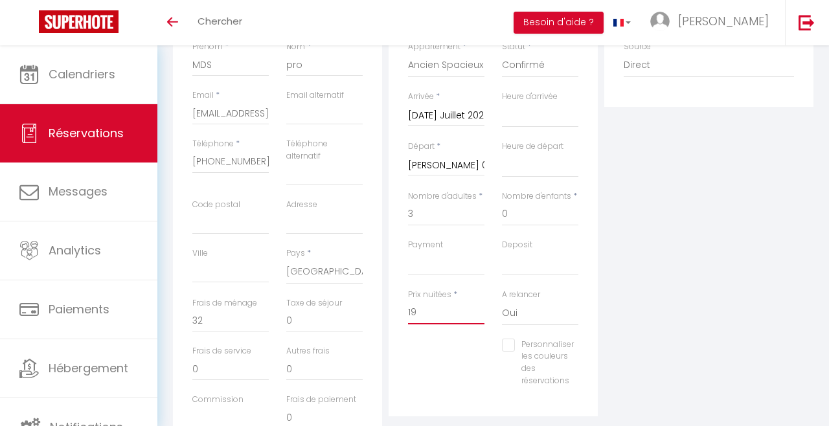
checkbox input "false"
type input "193"
select select
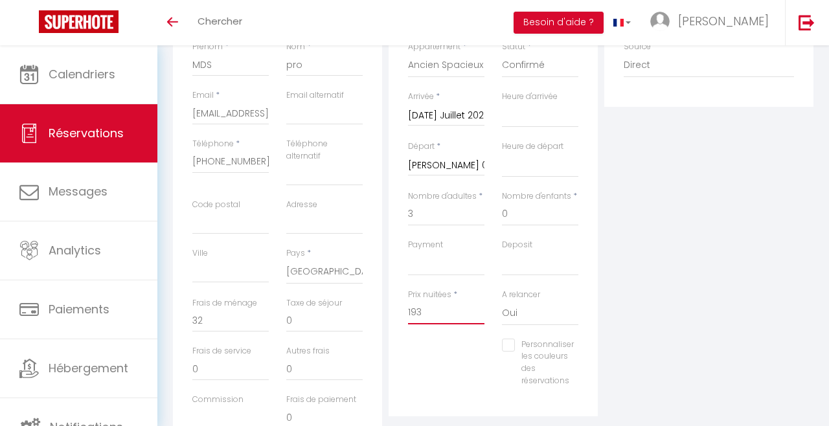
select select
checkbox input "false"
type input "193?"
select select
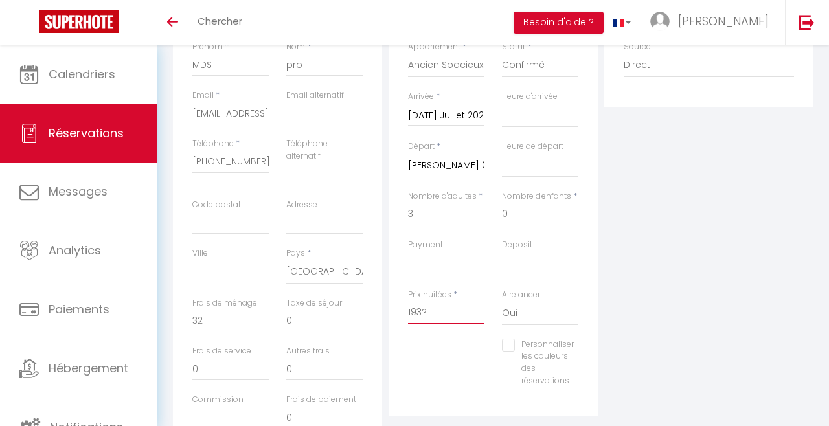
select select
checkbox input "false"
type input "193"
select select
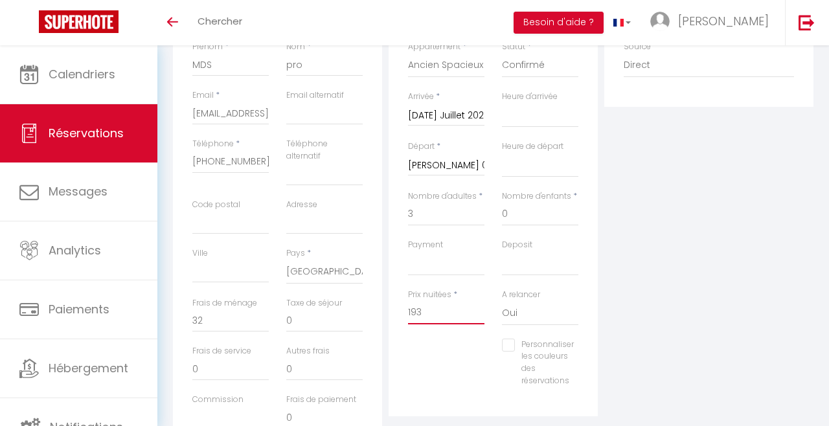
select select
checkbox input "false"
type input "193;"
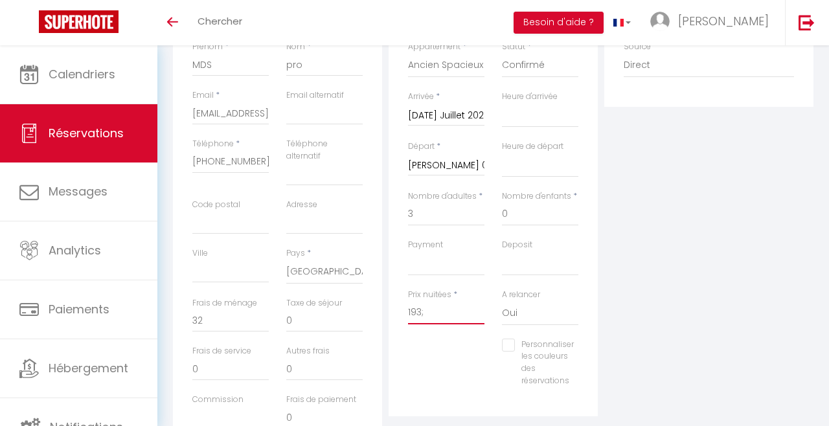
select select
checkbox input "false"
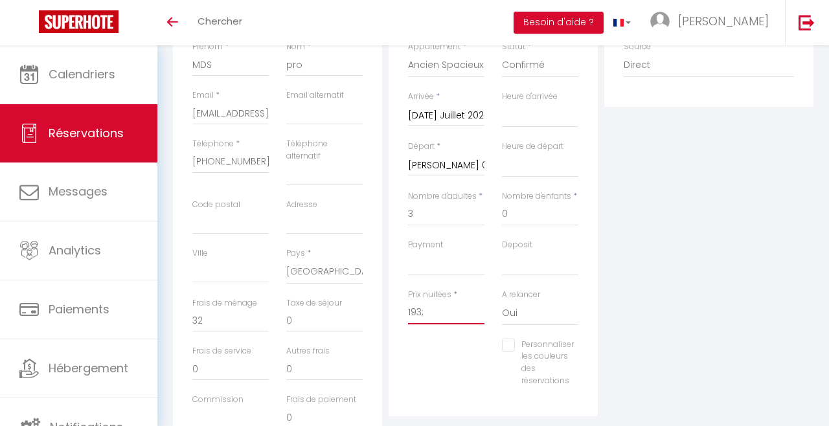
type input "193"
select select
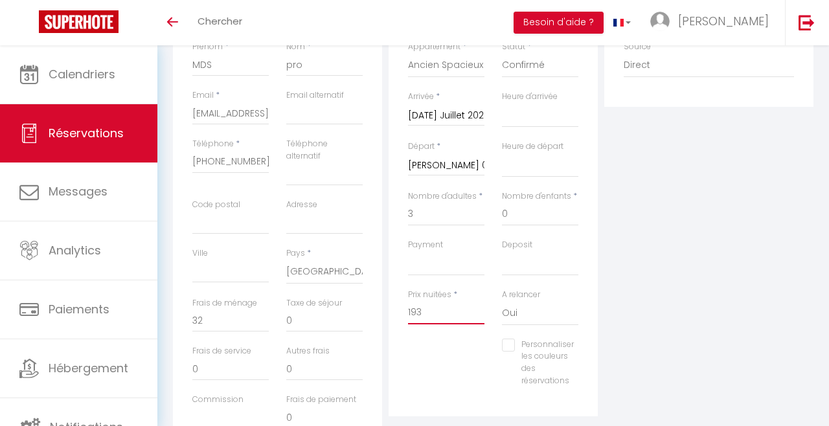
checkbox input "false"
type input "193."
select select
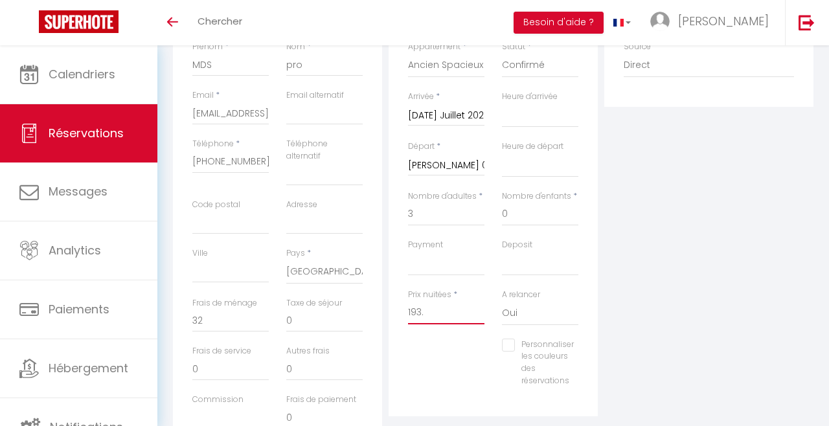
select select
checkbox input "false"
type input "193.4"
select select
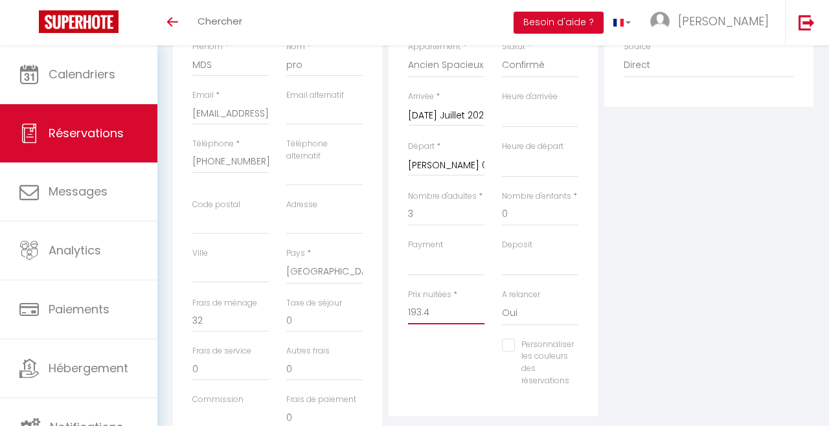
select select
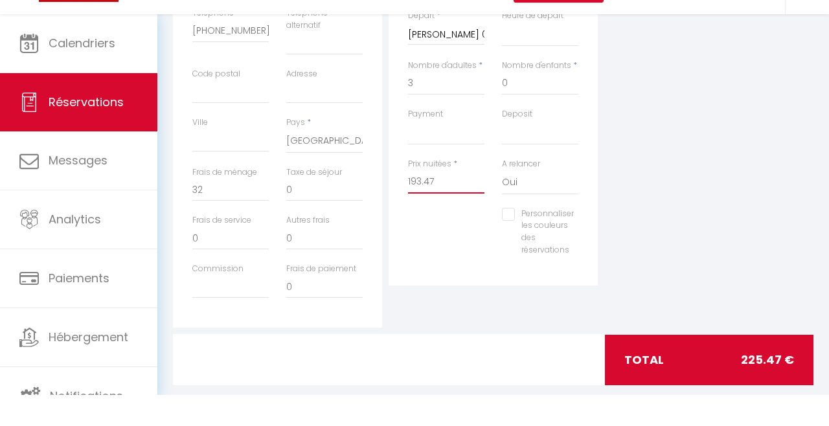
scroll to position [332, 0]
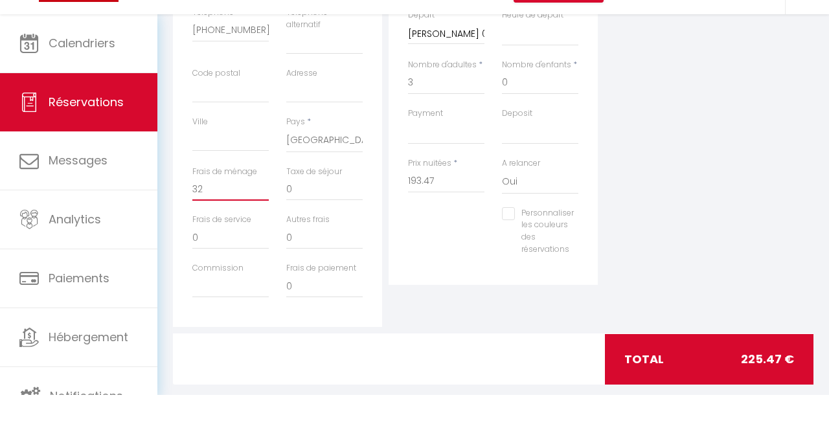
click at [234, 223] on input "32" at bounding box center [230, 220] width 76 height 23
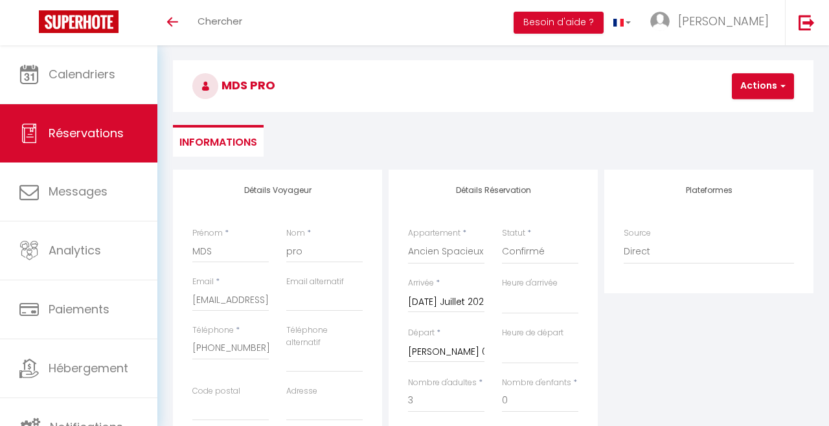
scroll to position [43, 0]
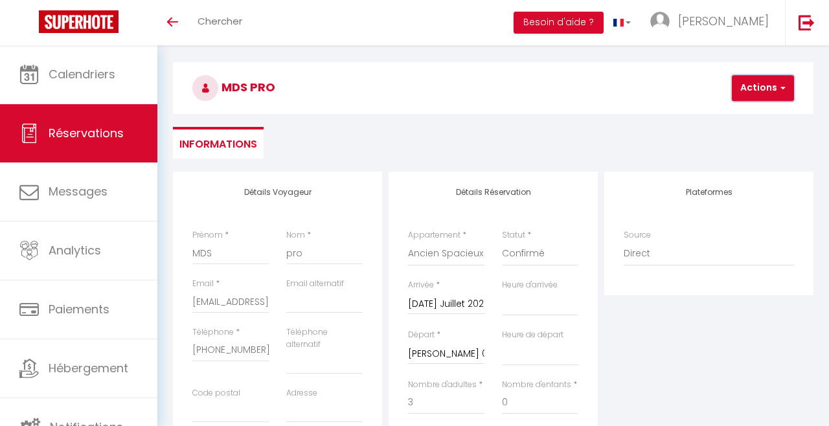
click at [767, 93] on button "Actions" at bounding box center [763, 88] width 62 height 26
click at [755, 117] on link "Enregistrer" at bounding box center [774, 116] width 102 height 17
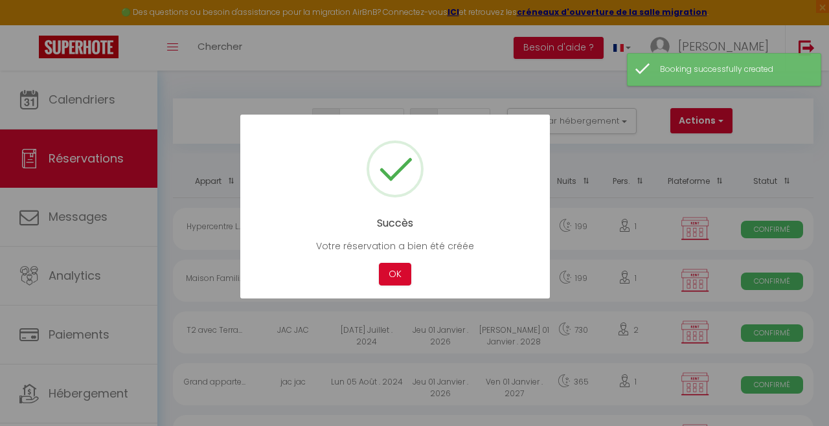
click at [385, 271] on button "OK" at bounding box center [395, 274] width 32 height 23
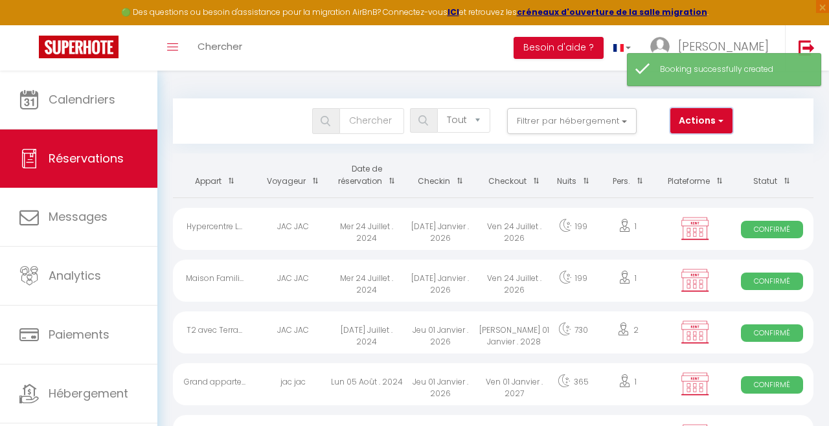
click at [708, 121] on button "Actions" at bounding box center [701, 121] width 62 height 26
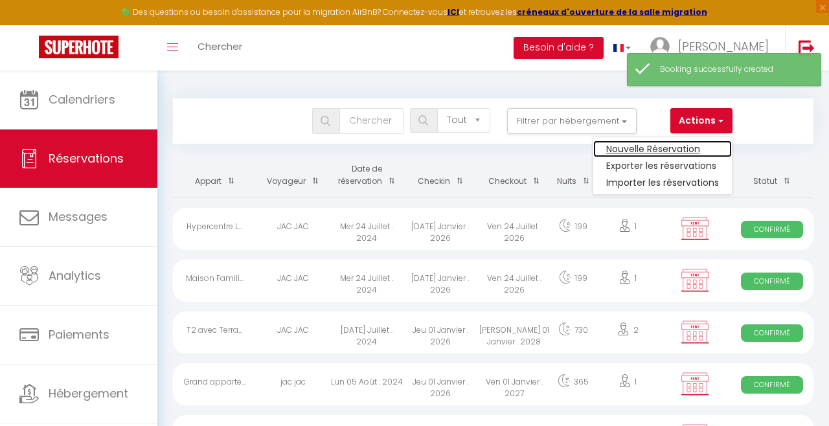
click at [687, 151] on link "Nouvelle Réservation" at bounding box center [662, 149] width 139 height 17
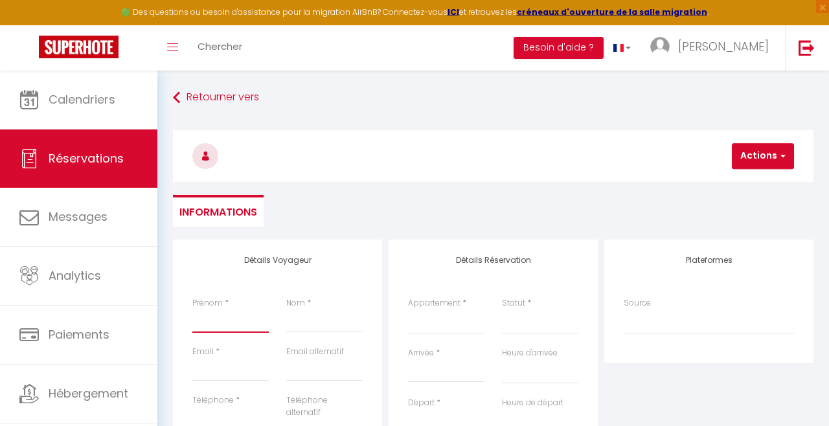
click at [230, 320] on input "Prénom" at bounding box center [230, 321] width 76 height 23
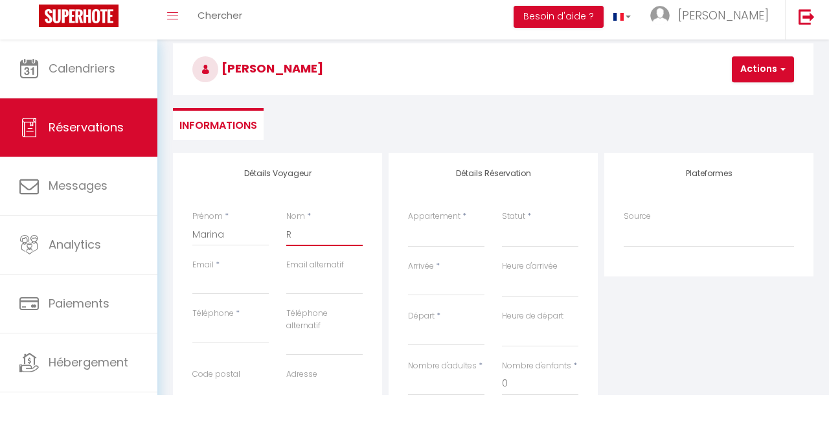
scroll to position [99, 0]
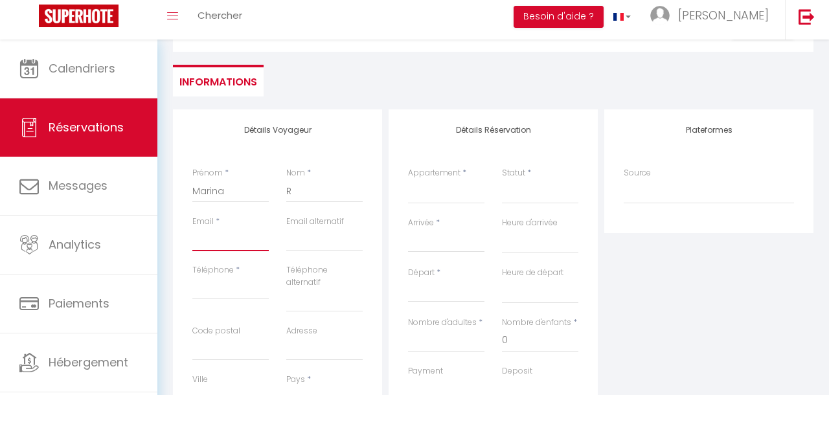
click at [240, 272] on input "Email client" at bounding box center [230, 270] width 76 height 23
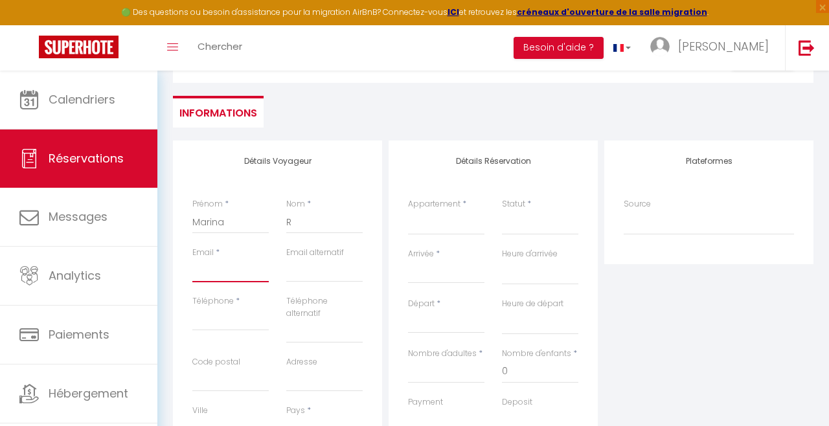
paste input "[EMAIL_ADDRESS][DOMAIN_NAME]"
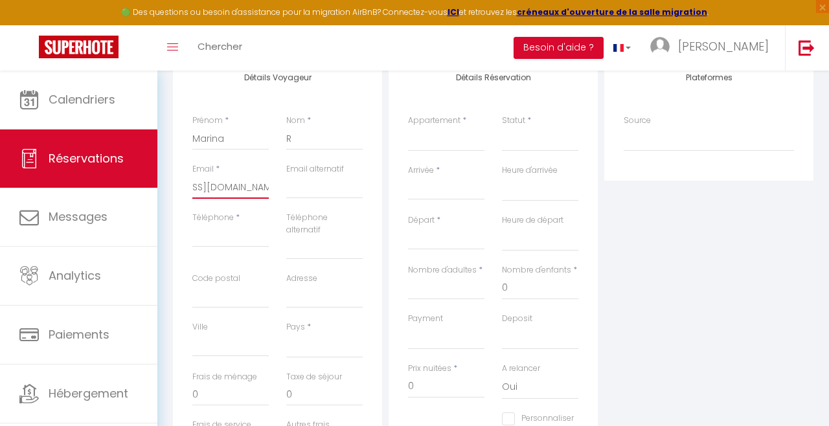
scroll to position [185, 0]
click at [245, 234] on input "Téléphone" at bounding box center [230, 232] width 76 height 23
paste input "[PHONE_NUMBER]"
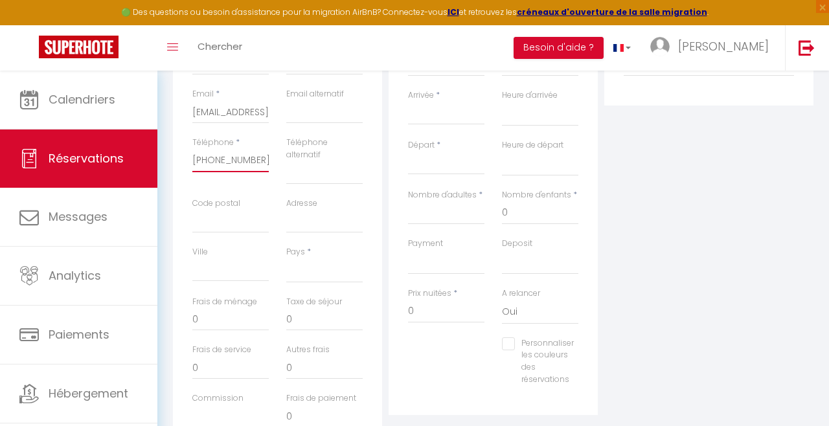
scroll to position [260, 0]
click at [341, 276] on select "[GEOGRAPHIC_DATA] [GEOGRAPHIC_DATA] [GEOGRAPHIC_DATA] [GEOGRAPHIC_DATA] [GEOGRA…" at bounding box center [324, 268] width 76 height 25
click at [391, 324] on div "Détails Réservation Appartement * Studio [GEOGRAPHIC_DATA] / Cocon lillois calm…" at bounding box center [493, 196] width 209 height 433
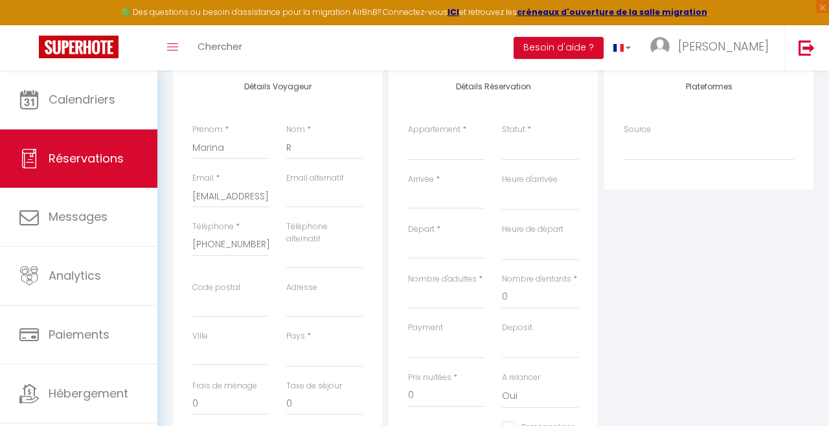
scroll to position [179, 0]
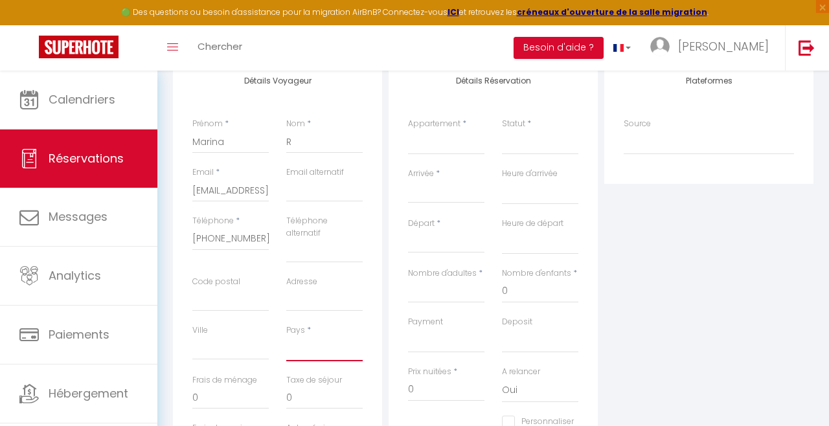
click at [337, 356] on select "[GEOGRAPHIC_DATA] [GEOGRAPHIC_DATA] [GEOGRAPHIC_DATA] [GEOGRAPHIC_DATA] [GEOGRA…" at bounding box center [324, 349] width 76 height 25
click at [286, 337] on select "[GEOGRAPHIC_DATA] [GEOGRAPHIC_DATA] [GEOGRAPHIC_DATA] [GEOGRAPHIC_DATA] [GEOGRA…" at bounding box center [324, 349] width 76 height 25
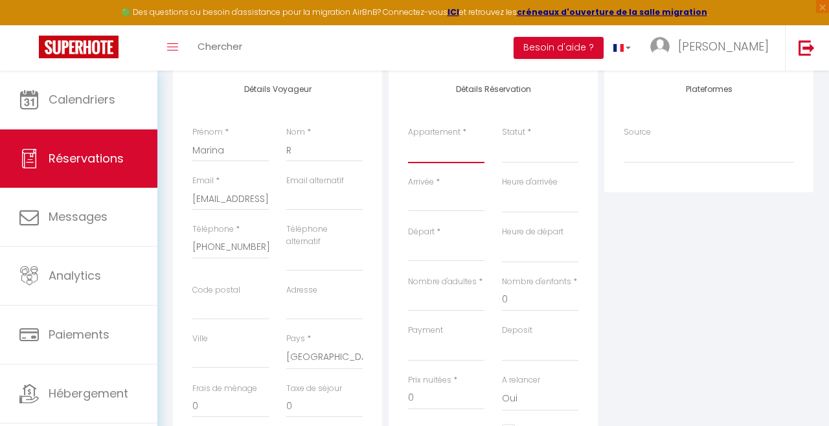
click at [445, 142] on select "Studio [GEOGRAPHIC_DATA] / Cocon lillois calme Studio cosy [GEOGRAPHIC_DATA] – …" at bounding box center [446, 151] width 76 height 25
click at [408, 139] on select "Studio [GEOGRAPHIC_DATA] / Cocon lillois calme Studio cosy [GEOGRAPHIC_DATA] – …" at bounding box center [446, 151] width 76 height 25
click at [471, 199] on input "Arrivée" at bounding box center [446, 201] width 76 height 17
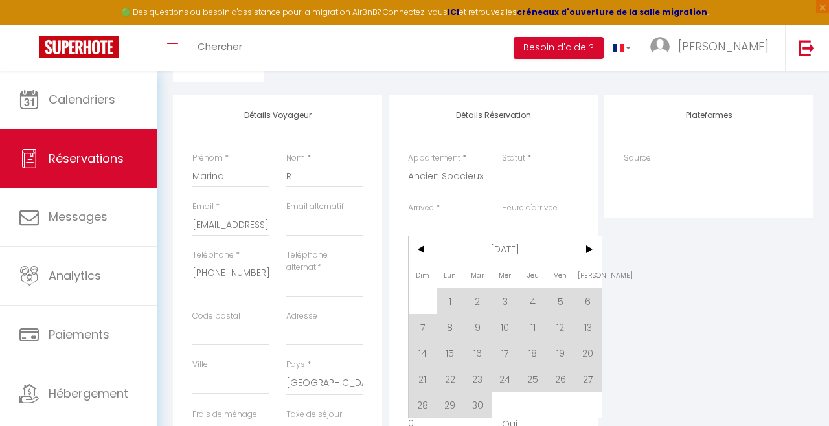
scroll to position [141, 0]
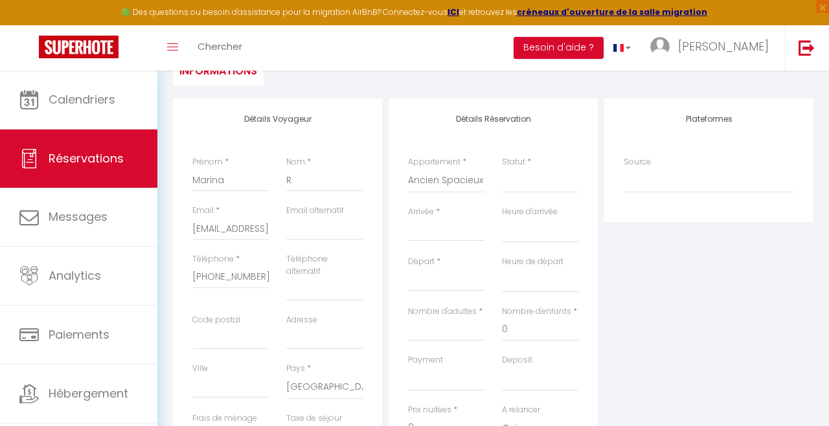
click at [436, 231] on input "Arrivée" at bounding box center [446, 231] width 76 height 17
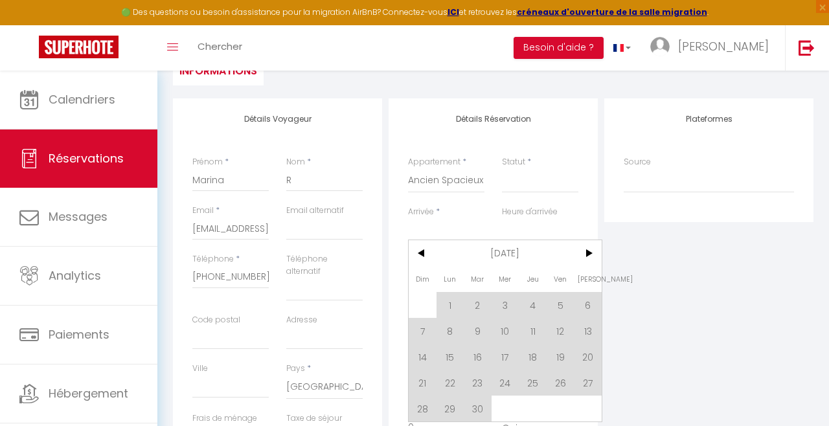
click at [584, 256] on span ">" at bounding box center [588, 253] width 28 height 26
click at [425, 258] on span "<" at bounding box center [423, 253] width 28 height 26
click at [426, 251] on span "<" at bounding box center [423, 253] width 28 height 26
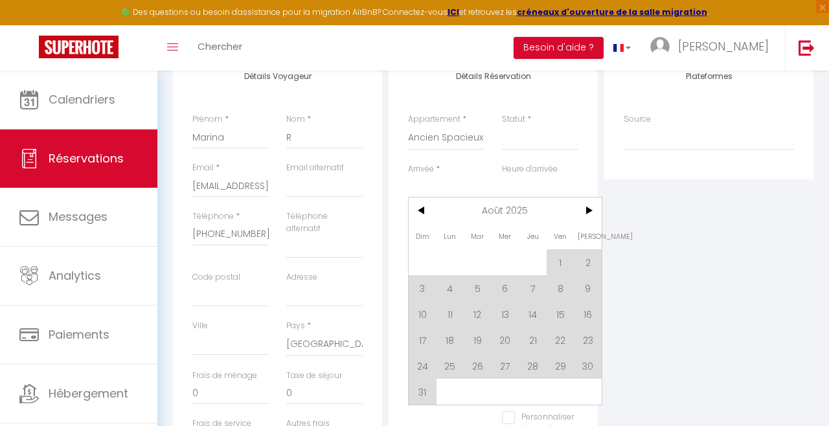
scroll to position [187, 0]
click at [589, 291] on span "9" at bounding box center [588, 286] width 28 height 26
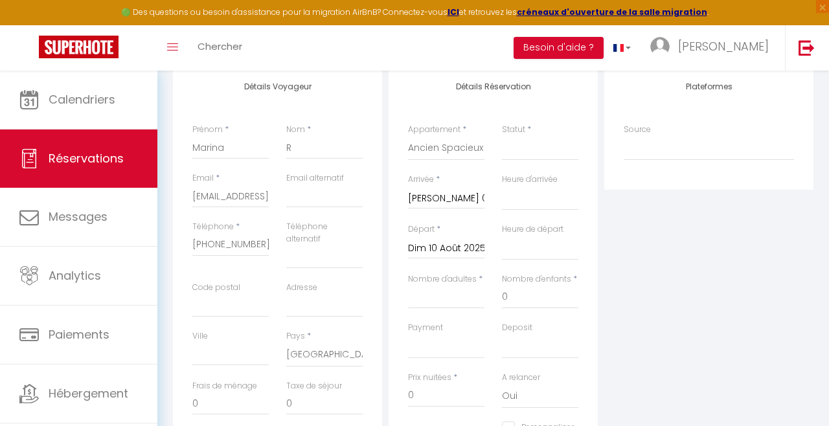
scroll to position [175, 0]
click at [426, 246] on input "Dim 10 Août 2025" at bounding box center [446, 247] width 76 height 17
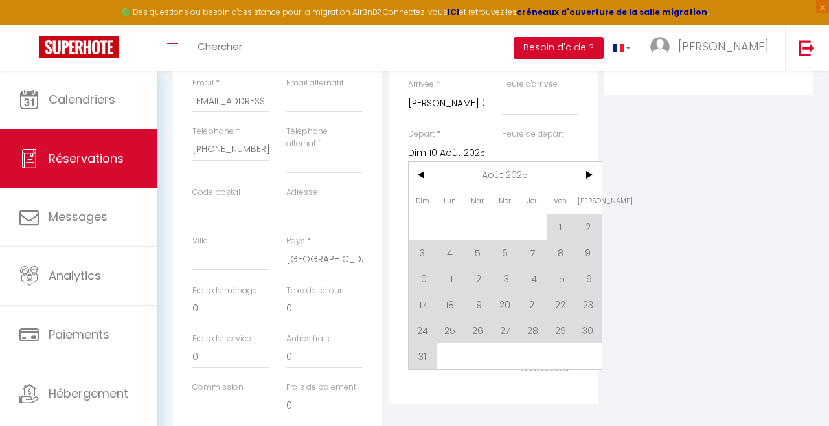
scroll to position [269, 0]
click at [500, 282] on span "13" at bounding box center [506, 278] width 28 height 26
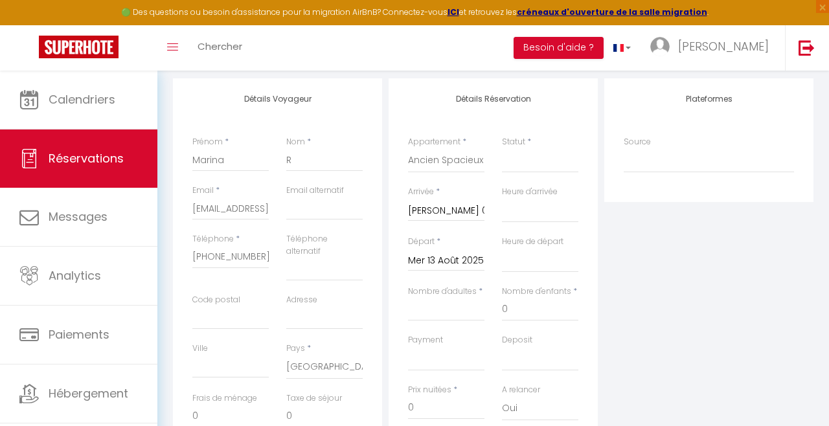
scroll to position [157, 0]
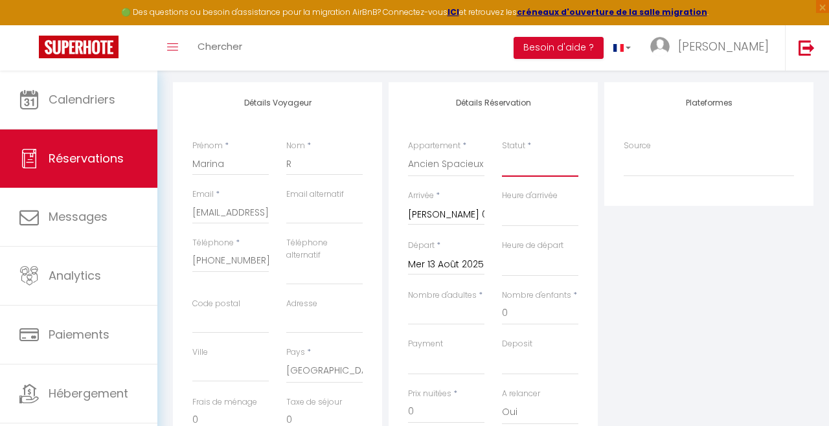
click at [559, 168] on select "Confirmé Non Confirmé [PERSON_NAME] par le voyageur No Show Request" at bounding box center [540, 164] width 76 height 25
click at [502, 152] on select "Confirmé Non Confirmé [PERSON_NAME] par le voyageur No Show Request" at bounding box center [540, 164] width 76 height 25
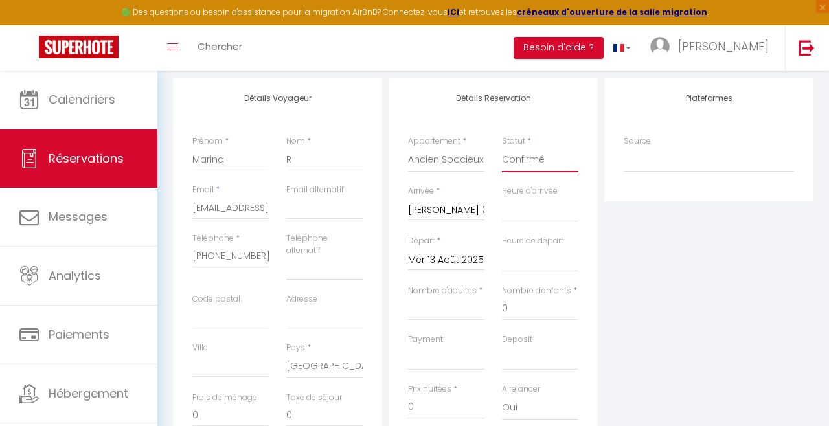
scroll to position [164, 0]
click at [547, 312] on input "0" at bounding box center [540, 306] width 76 height 23
click at [453, 312] on input "Nombre d'adultes" at bounding box center [446, 306] width 76 height 23
click at [656, 293] on div "Plateformes Source Direct [DOMAIN_NAME] [DOMAIN_NAME] Chalet montagne Expedia G…" at bounding box center [709, 313] width 216 height 475
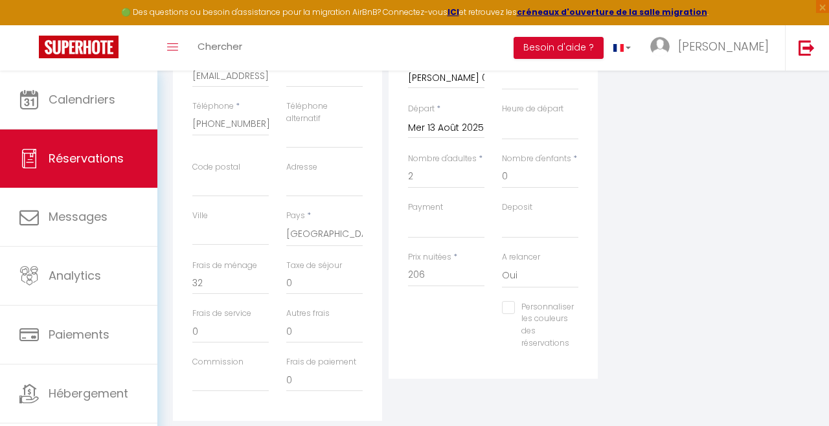
scroll to position [294, 0]
click at [458, 279] on input "206" at bounding box center [446, 275] width 76 height 23
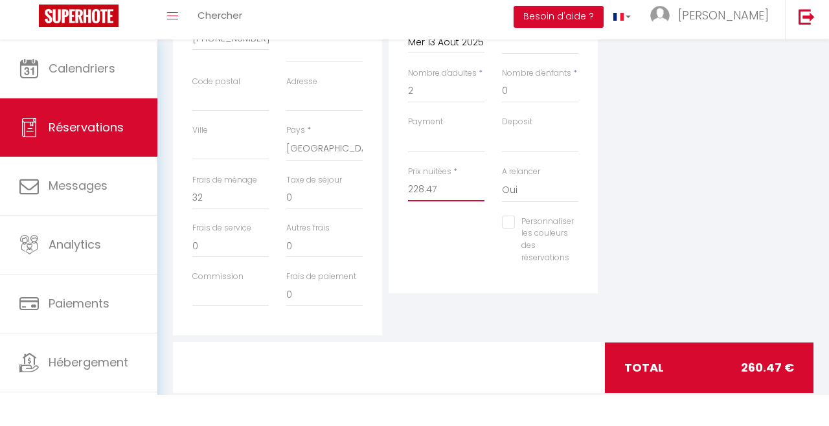
scroll to position [349, 0]
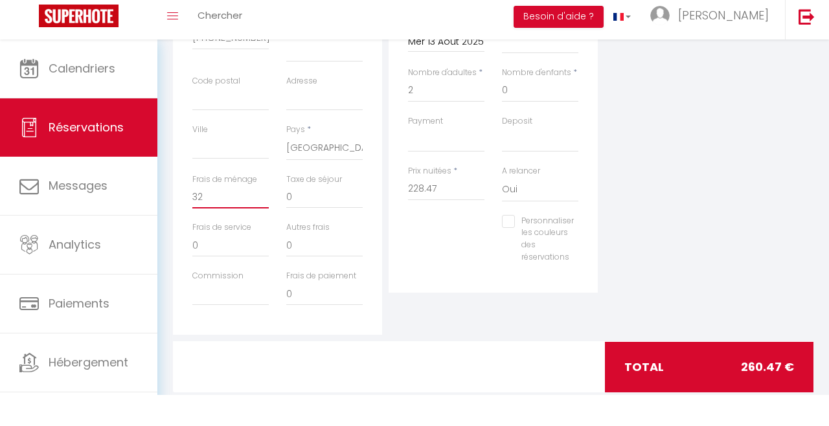
click at [244, 228] on input "32" at bounding box center [230, 227] width 76 height 23
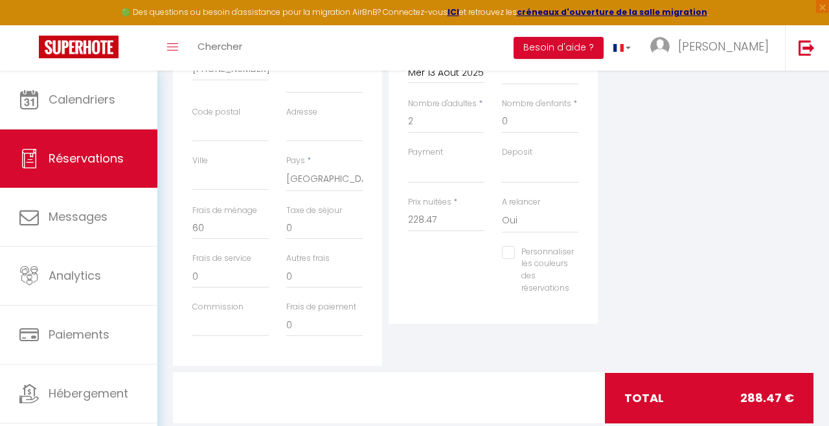
click at [705, 212] on div "Plateformes Source Direct [DOMAIN_NAME] [DOMAIN_NAME] Chalet montagne Expedia G…" at bounding box center [709, 128] width 216 height 475
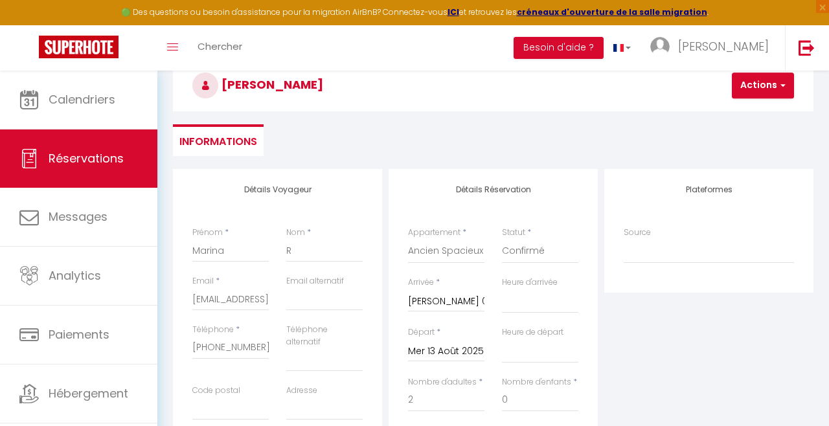
scroll to position [71, 0]
click at [769, 91] on button "Actions" at bounding box center [763, 86] width 62 height 26
click at [764, 119] on link "Enregistrer" at bounding box center [774, 114] width 102 height 17
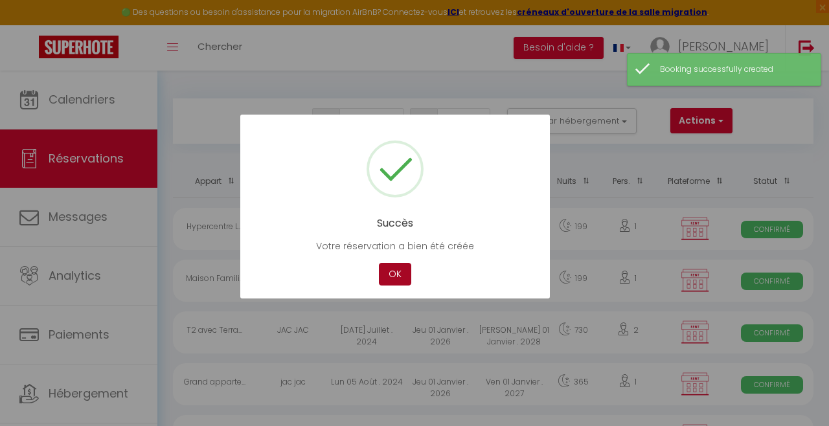
click at [385, 275] on button "OK" at bounding box center [395, 274] width 32 height 23
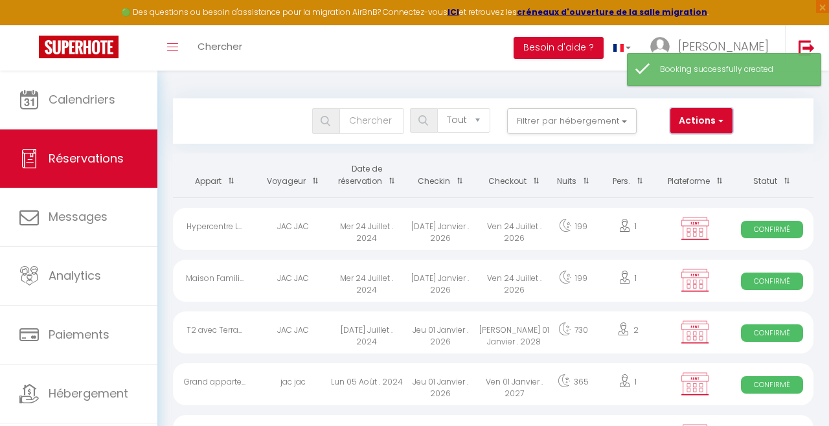
click at [704, 122] on button "Actions" at bounding box center [701, 121] width 62 height 26
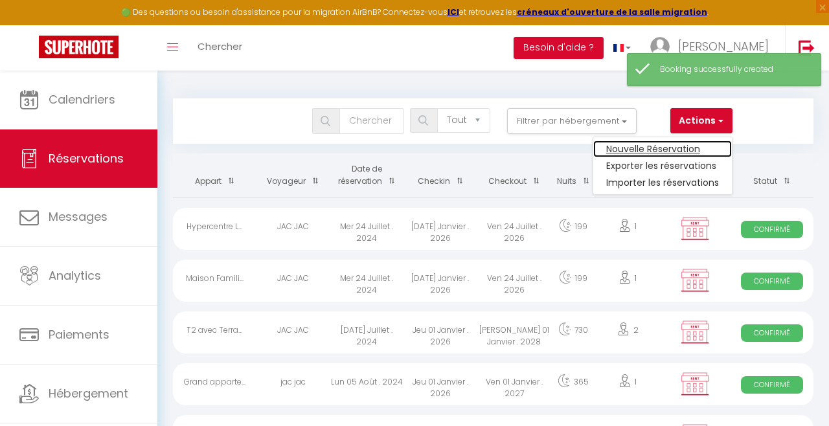
click at [692, 151] on link "Nouvelle Réservation" at bounding box center [662, 149] width 139 height 17
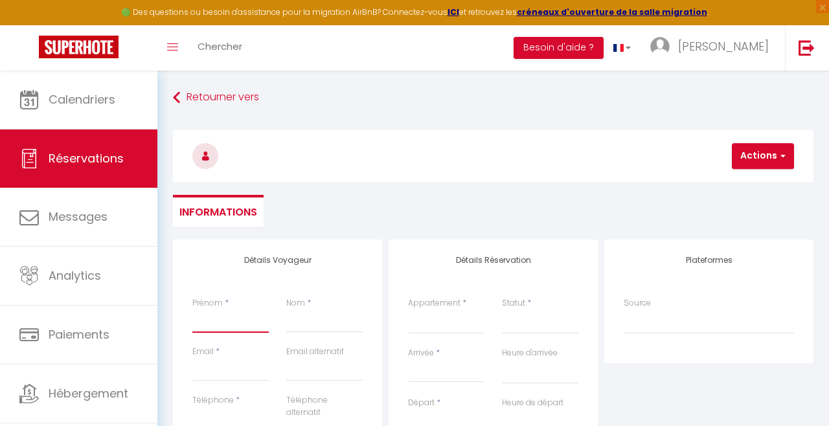
click at [236, 317] on input "Prénom" at bounding box center [230, 321] width 76 height 23
click at [309, 321] on input "Nom" at bounding box center [324, 321] width 76 height 23
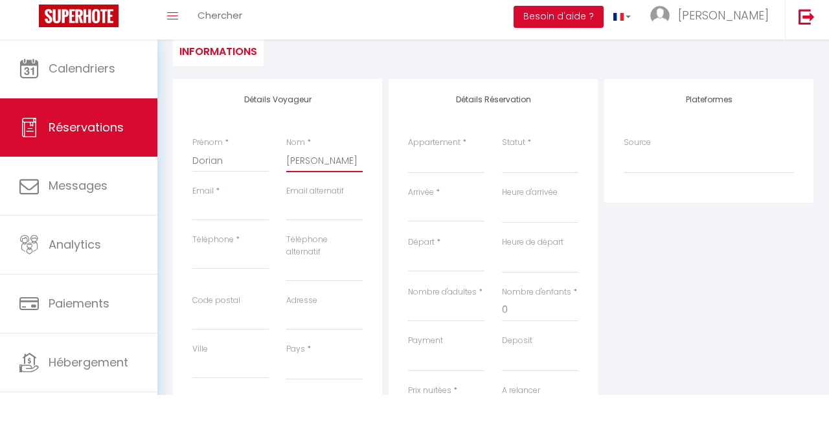
scroll to position [152, 0]
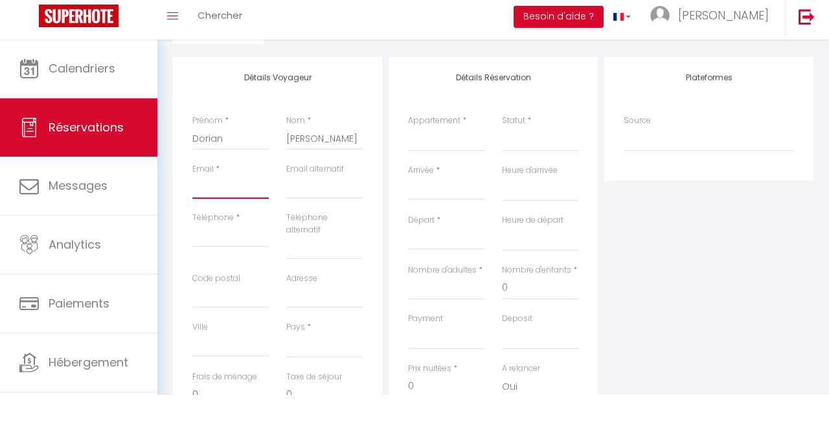
click at [238, 216] on input "Email client" at bounding box center [230, 218] width 76 height 23
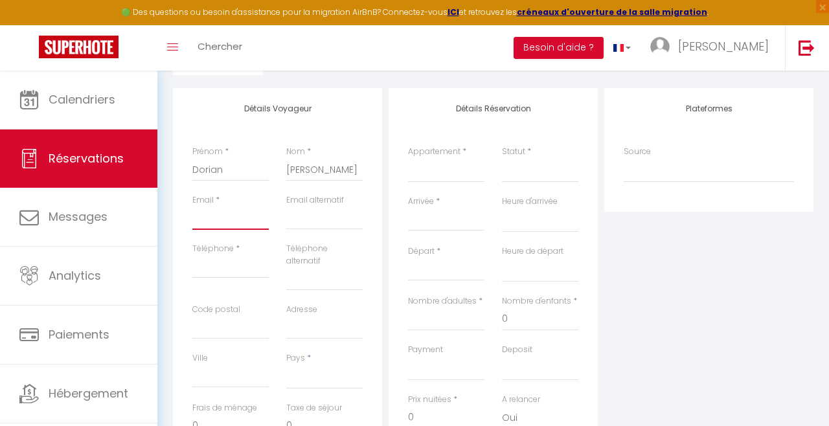
paste input "[EMAIL_ADDRESS][DOMAIN_NAME]"
click at [239, 271] on input "Téléphone" at bounding box center [230, 266] width 76 height 23
paste input "[PHONE_NUMBER]"
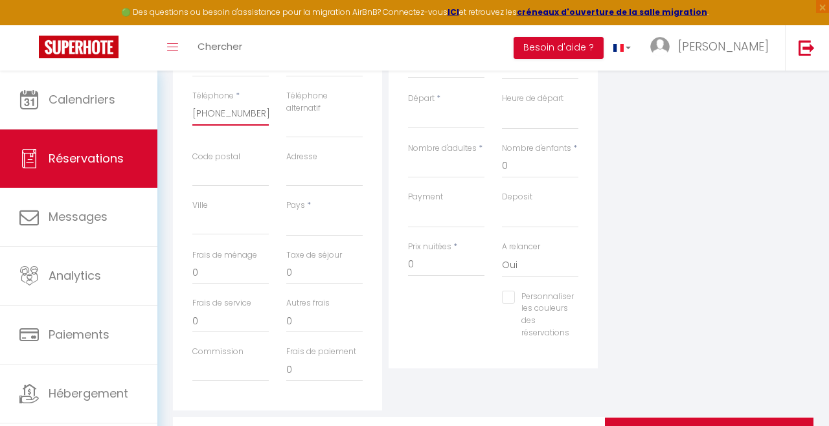
scroll to position [306, 0]
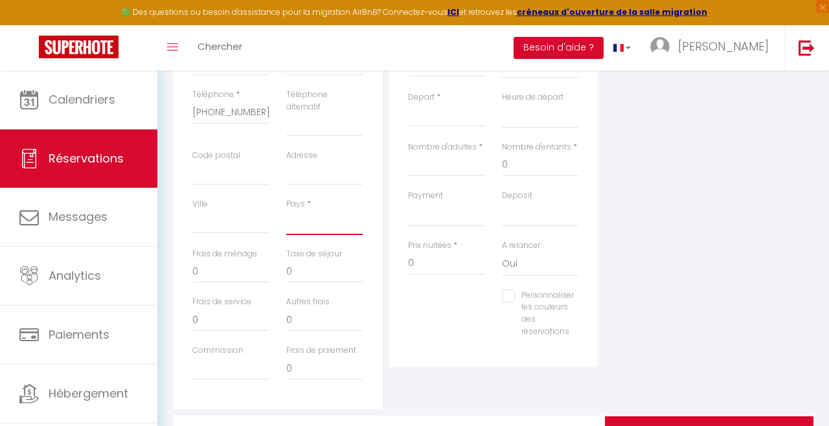
click at [333, 231] on select "[GEOGRAPHIC_DATA] [GEOGRAPHIC_DATA] [GEOGRAPHIC_DATA] [GEOGRAPHIC_DATA] [GEOGRA…" at bounding box center [324, 222] width 76 height 25
click at [286, 210] on select "[GEOGRAPHIC_DATA] [GEOGRAPHIC_DATA] [GEOGRAPHIC_DATA] [GEOGRAPHIC_DATA] [GEOGRA…" at bounding box center [324, 222] width 76 height 25
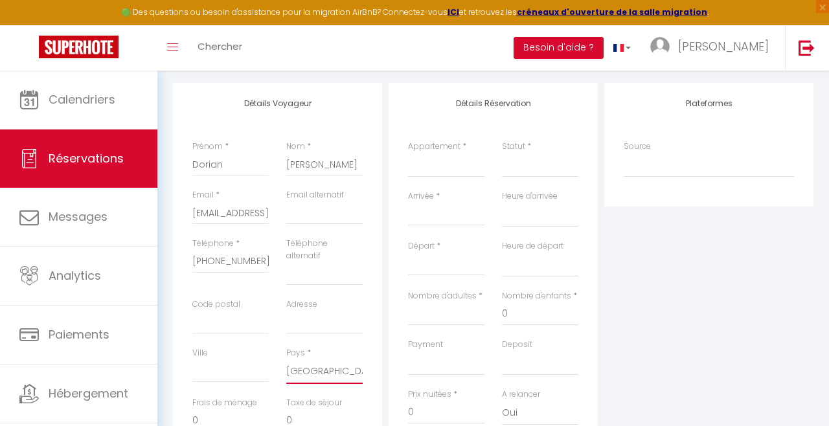
scroll to position [157, 0]
click at [461, 163] on select "Studio [GEOGRAPHIC_DATA] / Cocon lillois calme Studio cosy [GEOGRAPHIC_DATA] – …" at bounding box center [446, 165] width 76 height 25
click at [408, 153] on select "Studio [GEOGRAPHIC_DATA] / Cocon lillois calme Studio cosy [GEOGRAPHIC_DATA] – …" at bounding box center [446, 165] width 76 height 25
click at [444, 218] on input "Arrivée" at bounding box center [446, 215] width 76 height 17
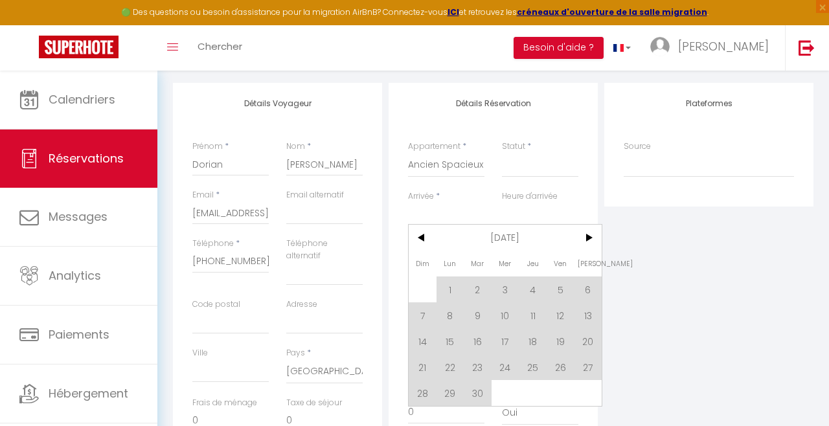
click at [421, 244] on span "<" at bounding box center [423, 238] width 28 height 26
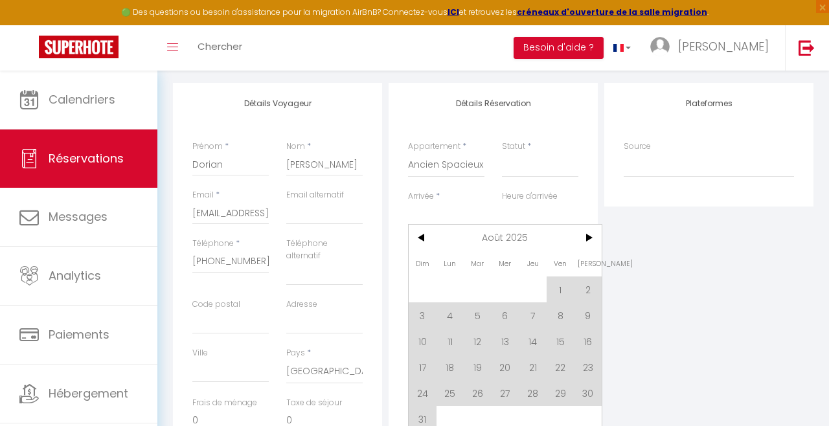
click at [453, 370] on span "18" at bounding box center [451, 367] width 28 height 26
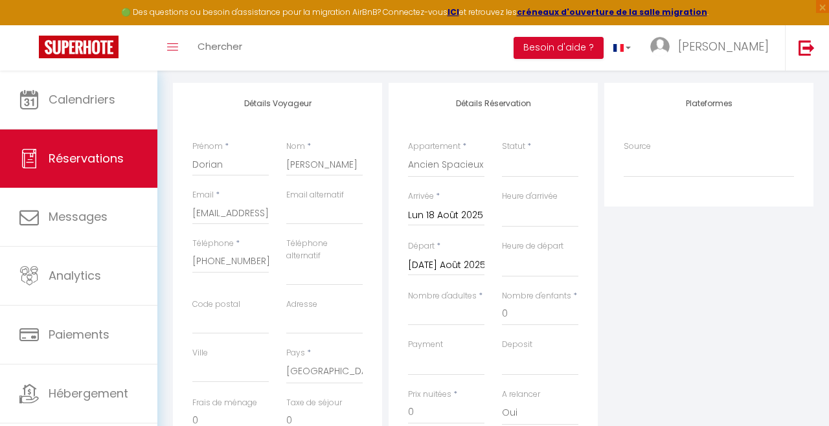
click at [457, 263] on input "[DATE] Août 2025" at bounding box center [446, 265] width 76 height 17
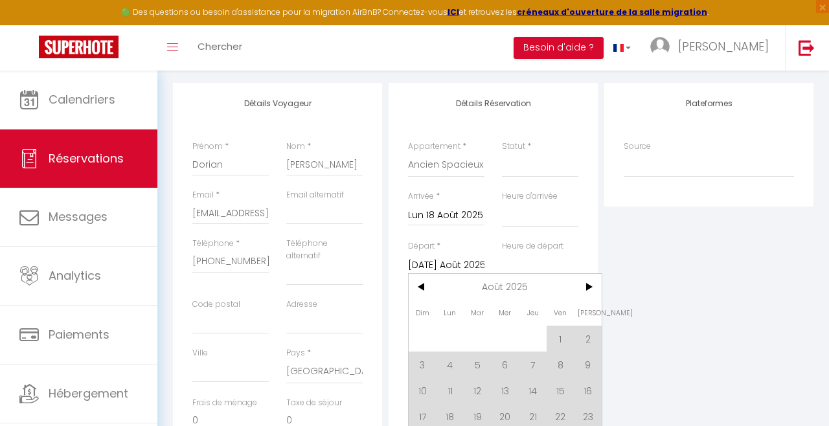
scroll to position [148, 0]
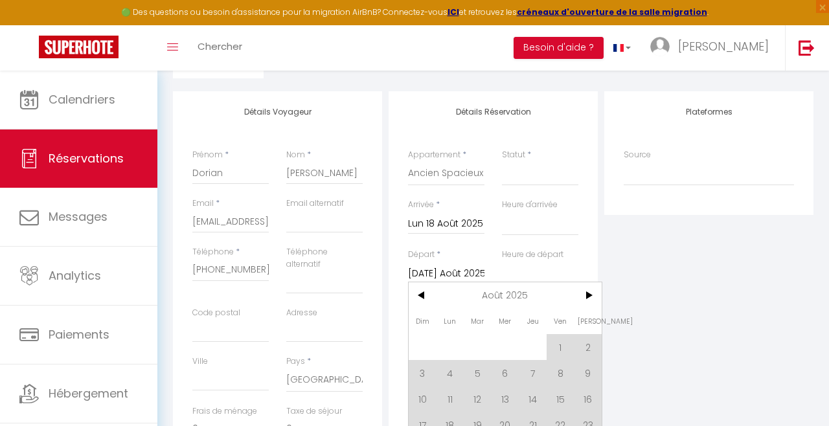
click at [530, 426] on span "21" at bounding box center [533, 425] width 28 height 26
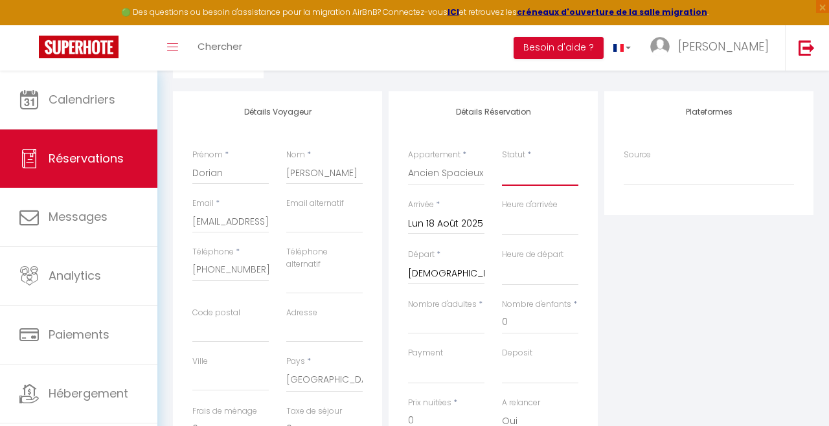
click at [547, 173] on select "Confirmé Non Confirmé [PERSON_NAME] par le voyageur No Show Request" at bounding box center [540, 173] width 76 height 25
click at [502, 161] on select "Confirmé Non Confirmé [PERSON_NAME] par le voyageur No Show Request" at bounding box center [540, 173] width 76 height 25
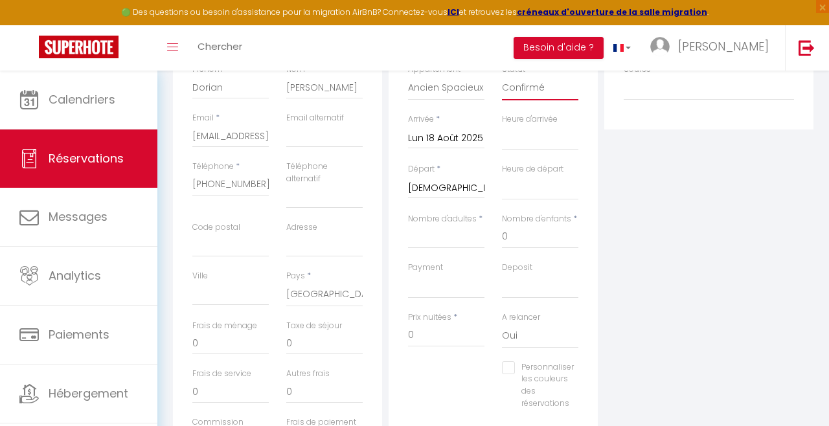
scroll to position [233, 0]
click at [463, 243] on input "Nombre d'adultes" at bounding box center [446, 238] width 76 height 23
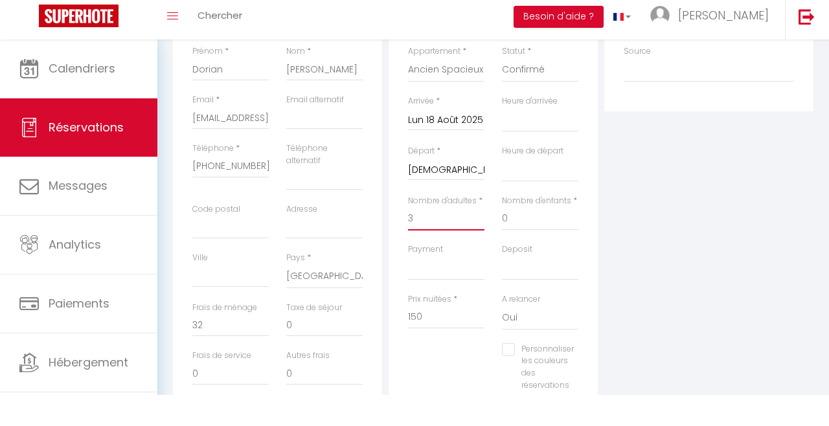
scroll to position [226, 0]
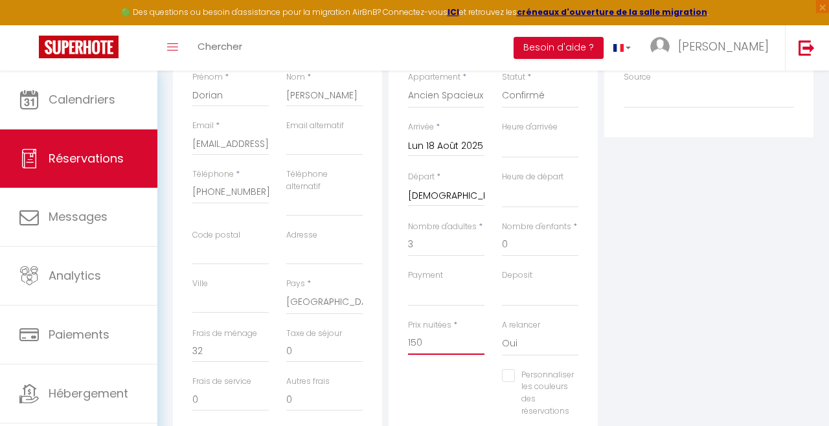
click at [444, 346] on input "150" at bounding box center [446, 343] width 76 height 23
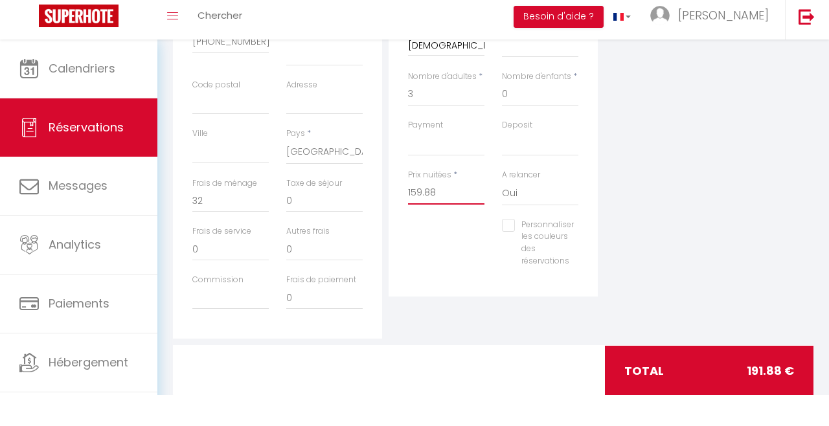
scroll to position [346, 0]
click at [238, 236] on input "32" at bounding box center [230, 231] width 76 height 23
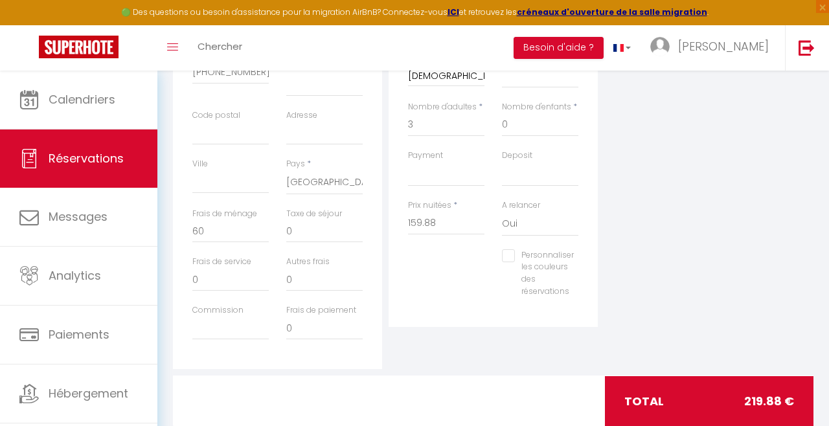
click at [687, 172] on div "Plateformes Source Direct [DOMAIN_NAME] [DOMAIN_NAME] Chalet montagne Expedia G…" at bounding box center [709, 131] width 216 height 475
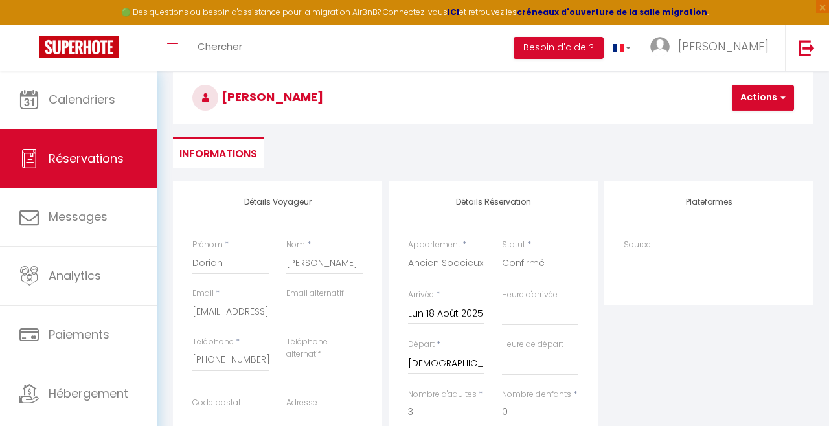
scroll to position [55, 0]
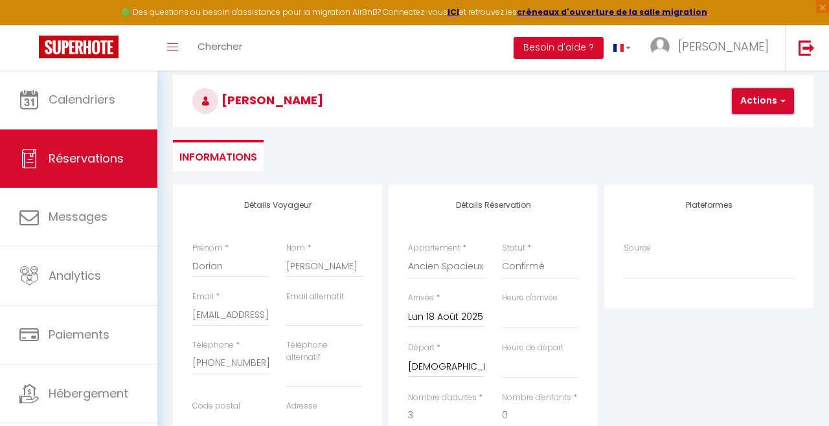
click at [778, 112] on button "Actions" at bounding box center [763, 101] width 62 height 26
click at [760, 133] on link "Enregistrer" at bounding box center [774, 129] width 102 height 17
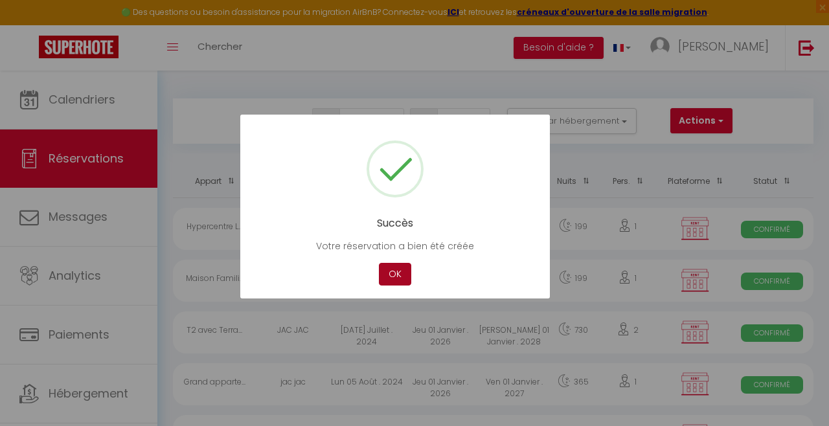
click at [401, 277] on button "OK" at bounding box center [395, 274] width 32 height 23
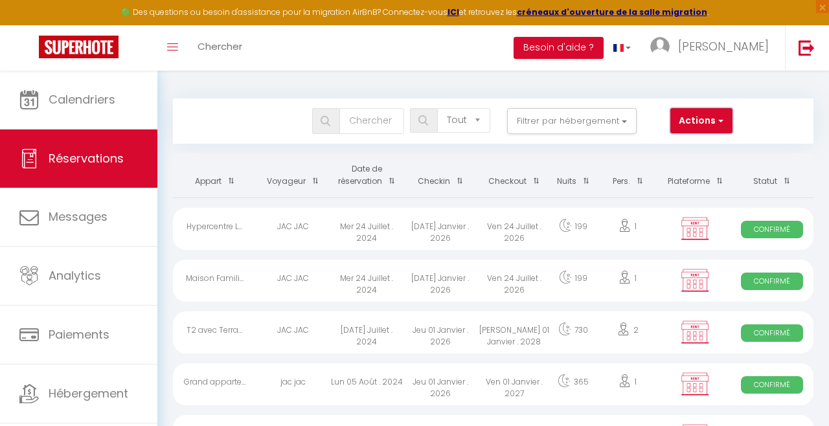
click at [690, 114] on button "Actions" at bounding box center [701, 121] width 62 height 26
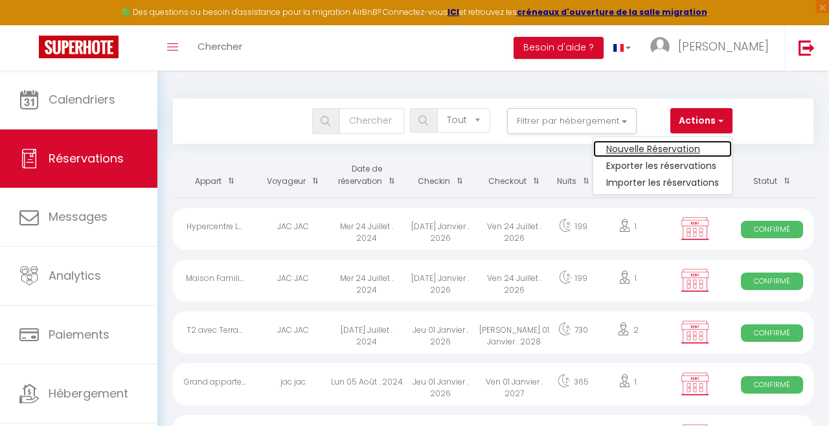
click at [633, 144] on link "Nouvelle Réservation" at bounding box center [662, 149] width 139 height 17
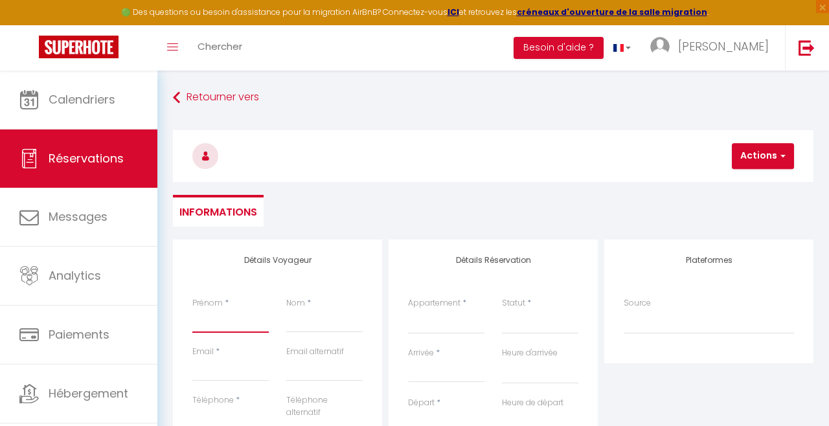
click at [231, 317] on input "Prénom" at bounding box center [230, 321] width 76 height 23
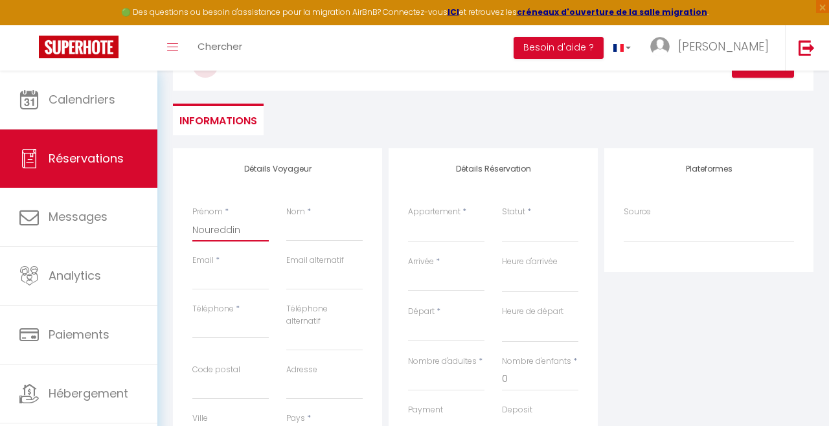
scroll to position [117, 0]
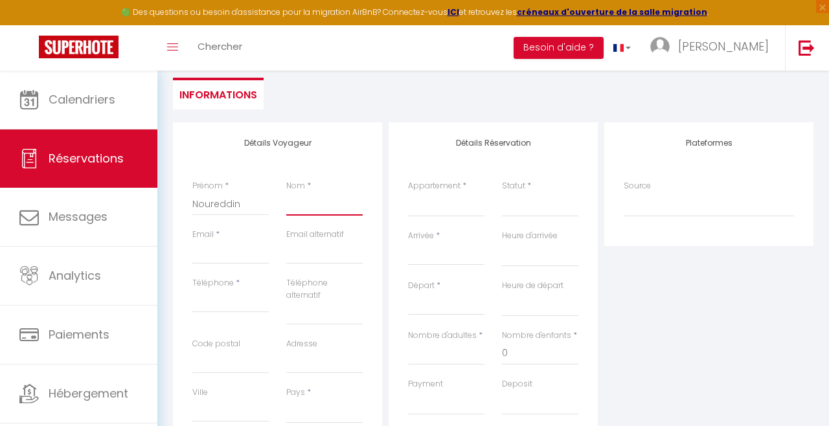
click at [306, 209] on input "Nom" at bounding box center [324, 203] width 76 height 23
click at [236, 257] on input "Email client" at bounding box center [230, 252] width 76 height 23
click at [241, 258] on input "Email client" at bounding box center [230, 252] width 76 height 23
paste input "[EMAIL_ADDRESS][DOMAIN_NAME]"
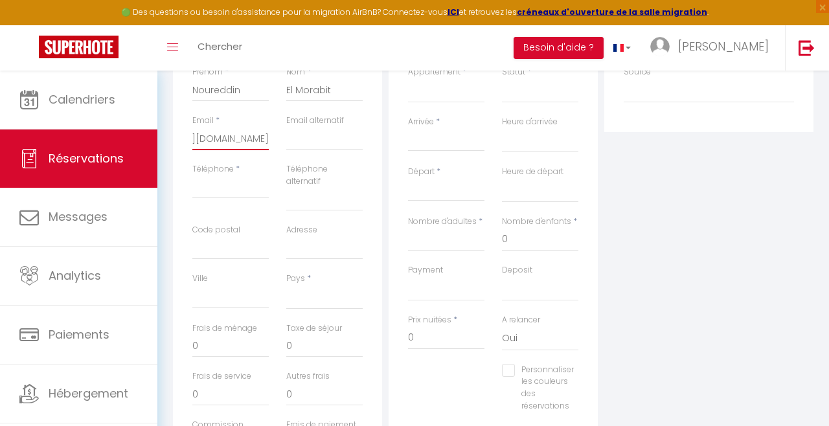
scroll to position [230, 0]
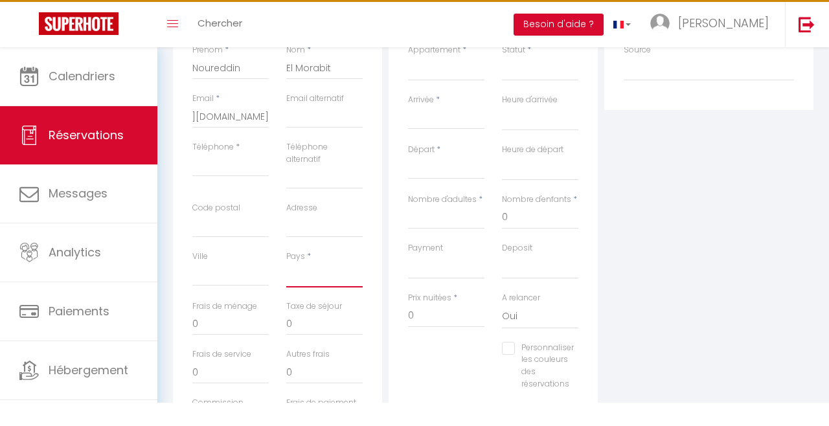
click at [334, 297] on select "[GEOGRAPHIC_DATA] [GEOGRAPHIC_DATA] [GEOGRAPHIC_DATA] [GEOGRAPHIC_DATA] [GEOGRA…" at bounding box center [324, 298] width 76 height 25
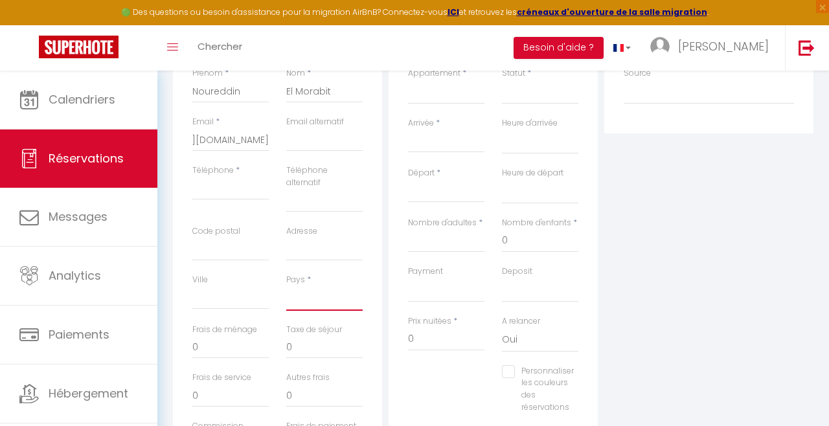
scroll to position [0, 0]
click at [286, 286] on select "[GEOGRAPHIC_DATA] [GEOGRAPHIC_DATA] [GEOGRAPHIC_DATA] [GEOGRAPHIC_DATA] [GEOGRA…" at bounding box center [324, 298] width 76 height 25
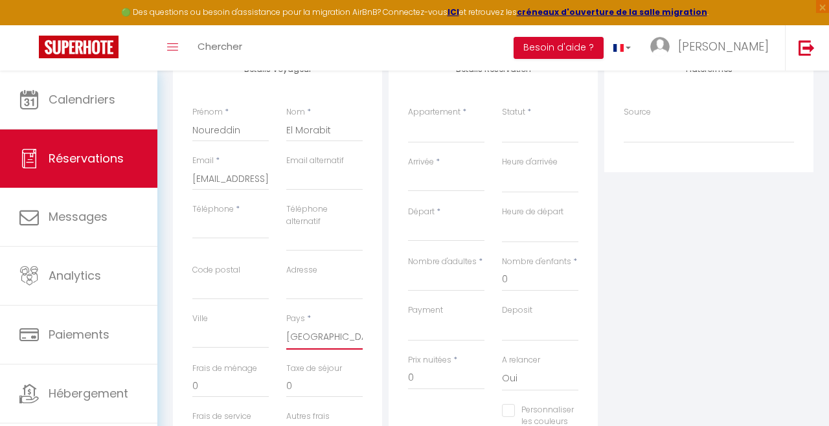
scroll to position [190, 0]
click at [468, 135] on select "Studio [GEOGRAPHIC_DATA] / Cocon lillois calme Studio cosy [GEOGRAPHIC_DATA] – …" at bounding box center [446, 132] width 76 height 25
click at [408, 120] on select "Studio [GEOGRAPHIC_DATA] / Cocon lillois calme Studio cosy [GEOGRAPHIC_DATA] – …" at bounding box center [446, 132] width 76 height 25
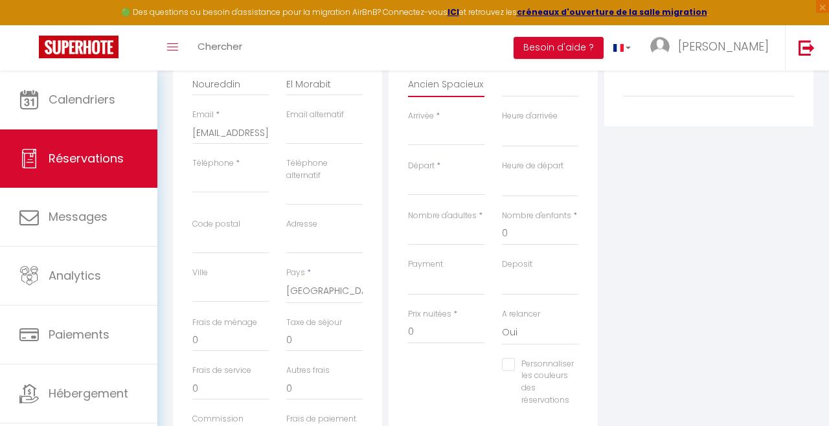
scroll to position [238, 0]
click at [459, 185] on input "Départ" at bounding box center [446, 184] width 76 height 17
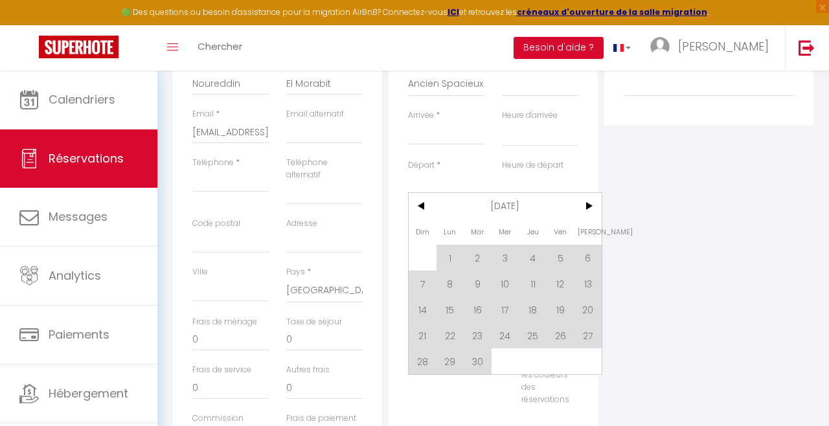
click at [422, 212] on span "<" at bounding box center [423, 206] width 28 height 26
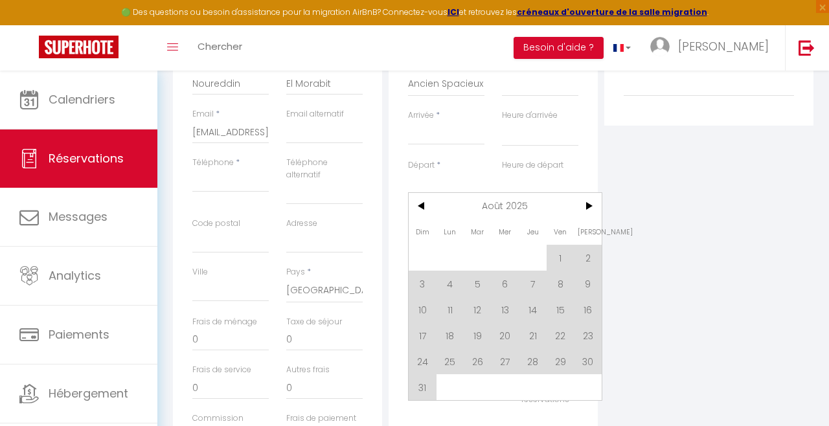
click at [457, 364] on span "25" at bounding box center [451, 361] width 28 height 26
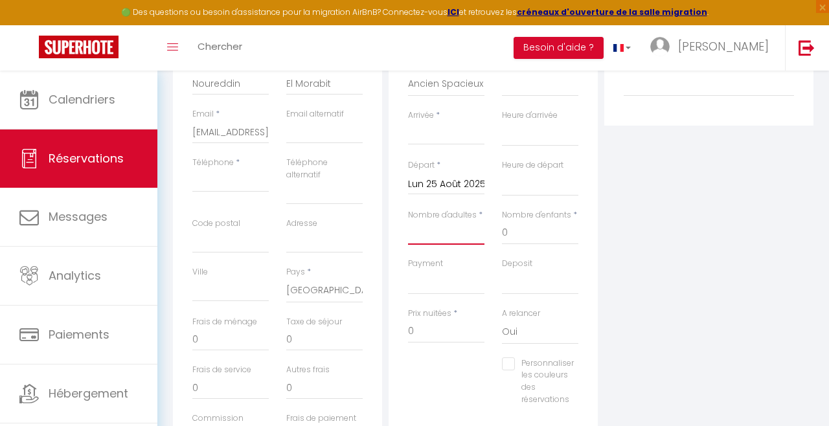
click at [476, 234] on input "Nombre d'adultes" at bounding box center [446, 232] width 76 height 23
click at [455, 187] on input "Lun 25 Août 2025" at bounding box center [446, 184] width 76 height 17
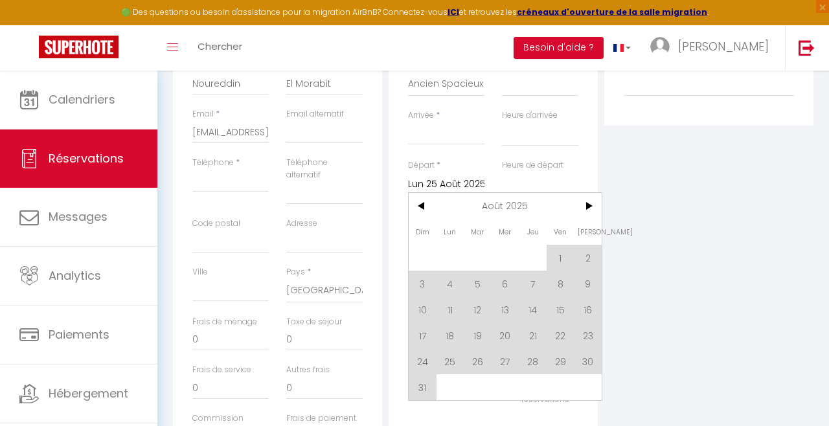
click at [430, 215] on span "<" at bounding box center [423, 206] width 28 height 26
click at [458, 141] on input "Arrivée" at bounding box center [446, 134] width 76 height 17
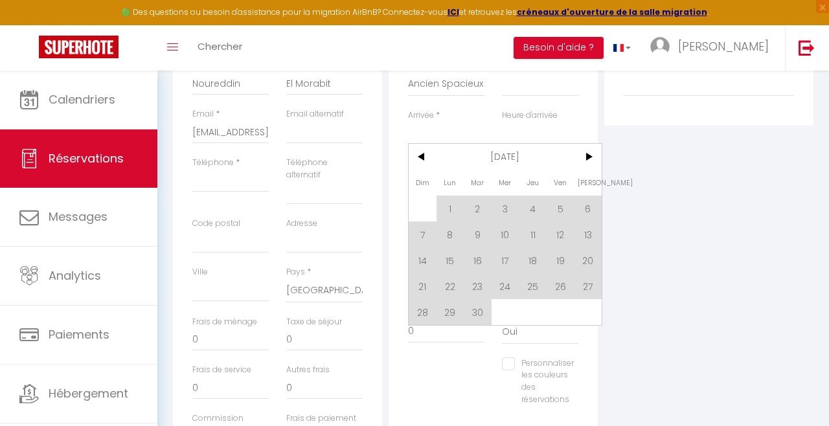
click at [421, 159] on span "<" at bounding box center [423, 157] width 28 height 26
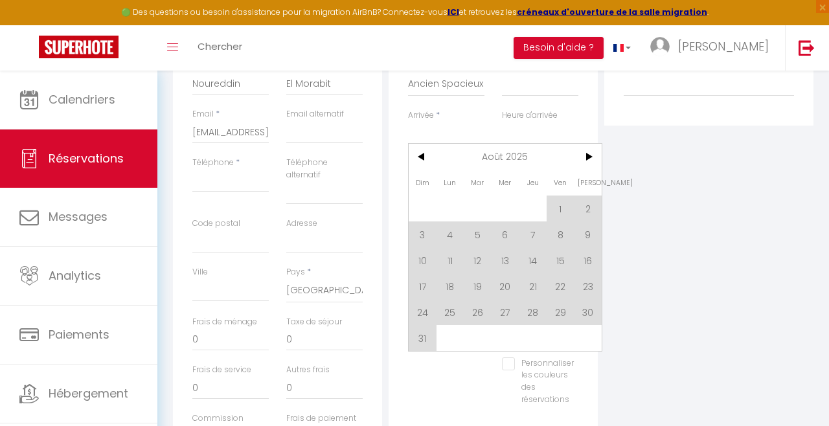
click at [451, 319] on span "25" at bounding box center [451, 312] width 28 height 26
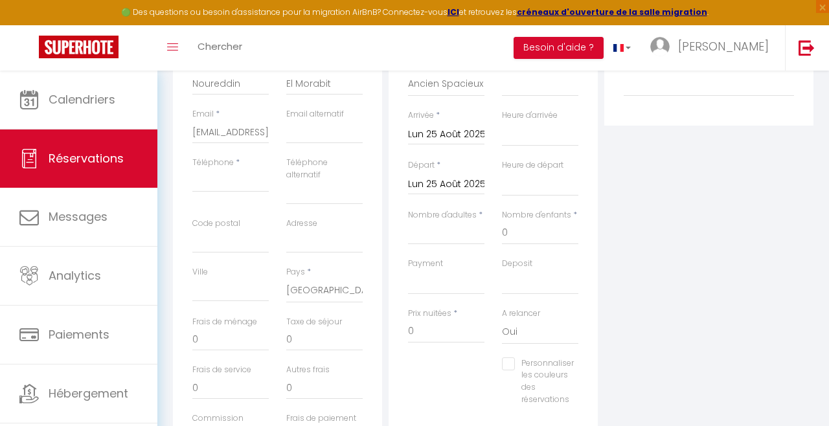
click at [473, 183] on input "Lun 25 Août 2025" at bounding box center [446, 184] width 76 height 17
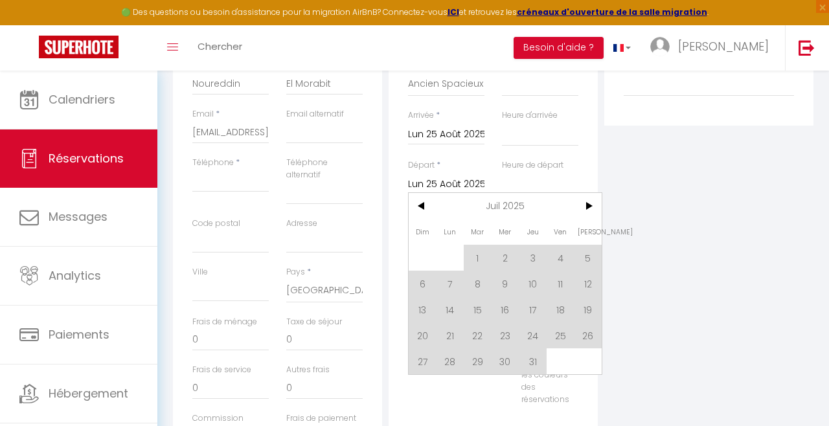
click at [595, 207] on span ">" at bounding box center [588, 206] width 28 height 26
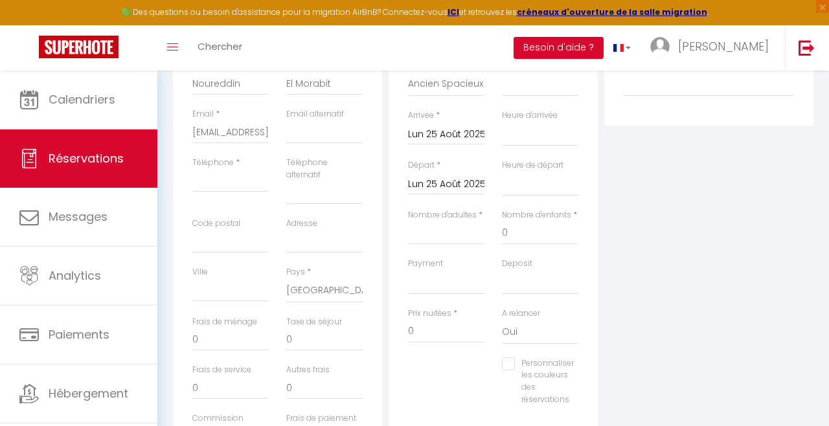
click at [442, 182] on input "Lun 25 Août 2025" at bounding box center [446, 184] width 76 height 17
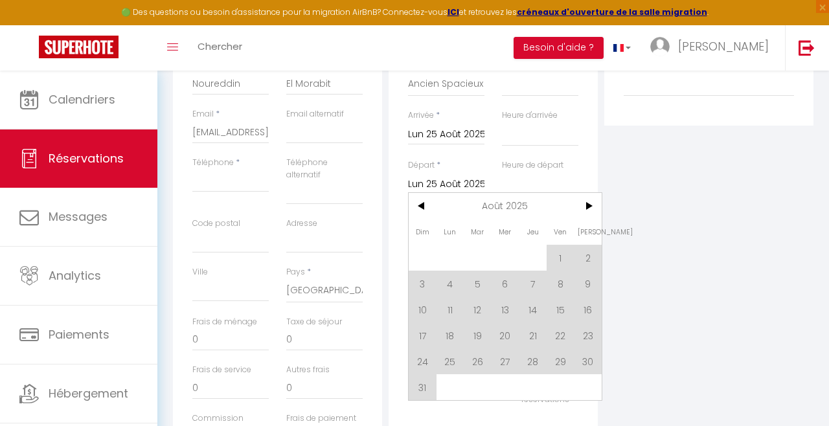
click at [534, 365] on span "28" at bounding box center [533, 361] width 28 height 26
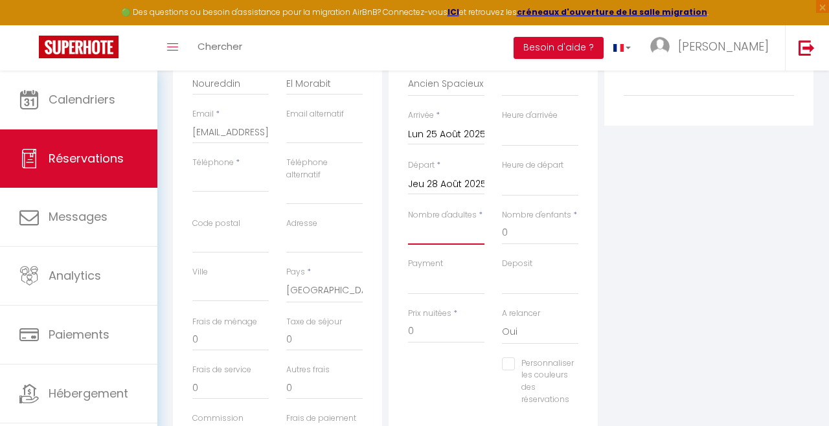
click at [444, 236] on input "Nombre d'adultes" at bounding box center [446, 232] width 76 height 23
click at [449, 229] on input "Nombre d'adultes" at bounding box center [446, 232] width 76 height 23
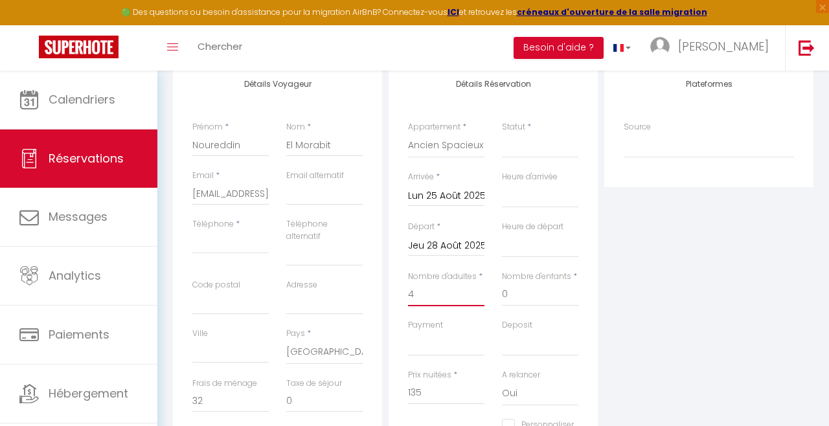
scroll to position [174, 0]
click at [553, 148] on select "Confirmé Non Confirmé [PERSON_NAME] par le voyageur No Show Request" at bounding box center [540, 147] width 76 height 25
click at [502, 135] on select "Confirmé Non Confirmé [PERSON_NAME] par le voyageur No Show Request" at bounding box center [540, 147] width 76 height 25
click at [238, 248] on input "Téléphone" at bounding box center [230, 244] width 76 height 23
paste input "[PHONE_NUMBER]"
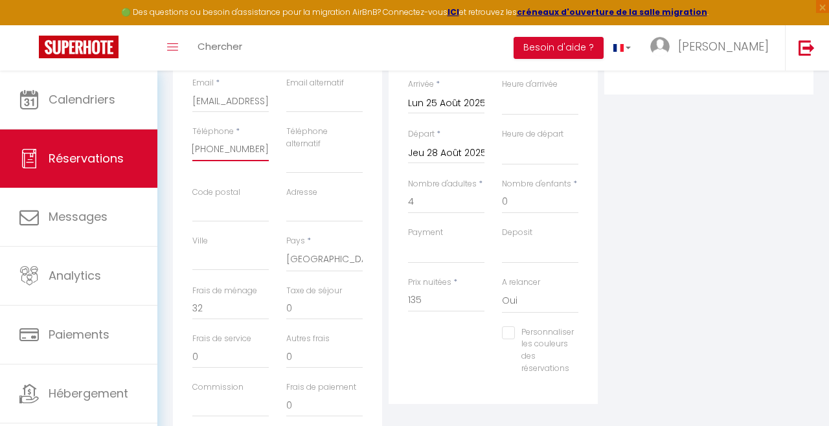
scroll to position [0, 0]
click at [236, 304] on input "32" at bounding box center [230, 308] width 76 height 23
click at [446, 299] on input "135" at bounding box center [446, 300] width 76 height 23
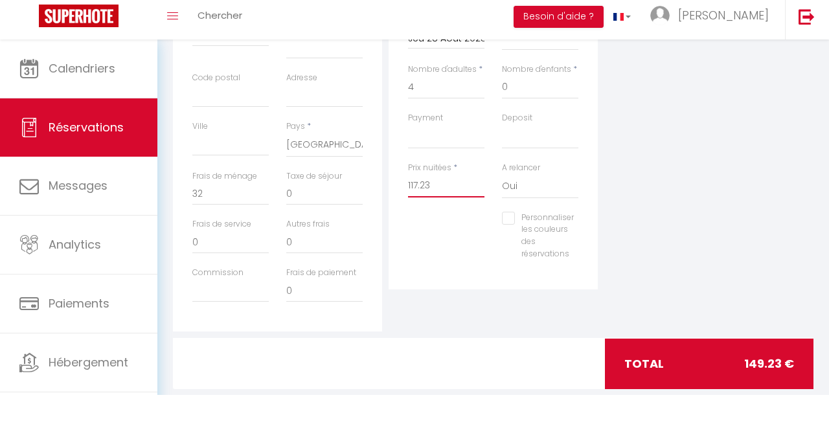
scroll to position [354, 0]
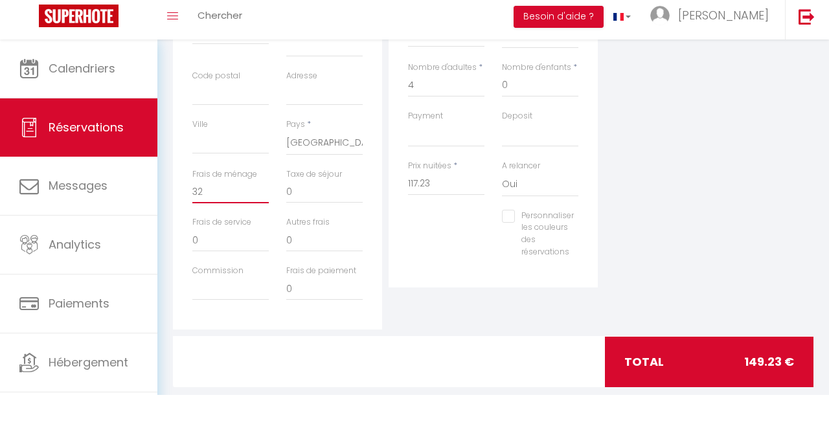
click at [223, 226] on input "32" at bounding box center [230, 222] width 76 height 23
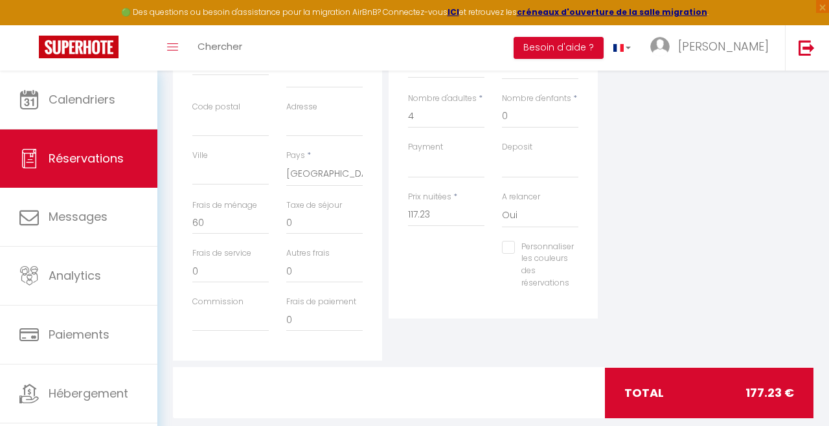
click at [692, 174] on div "Plateformes Source Direct [DOMAIN_NAME] [DOMAIN_NAME] Chalet montagne Expedia G…" at bounding box center [709, 122] width 216 height 475
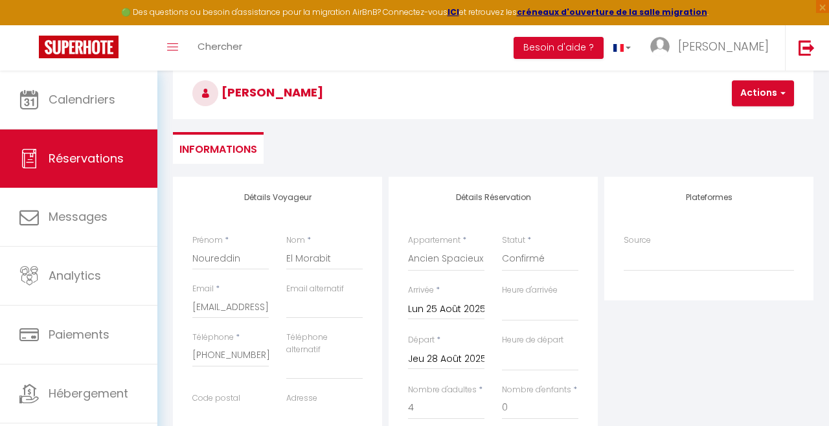
scroll to position [63, 0]
click at [775, 101] on button "Actions" at bounding box center [763, 93] width 62 height 26
click at [743, 124] on link "Enregistrer" at bounding box center [774, 121] width 102 height 17
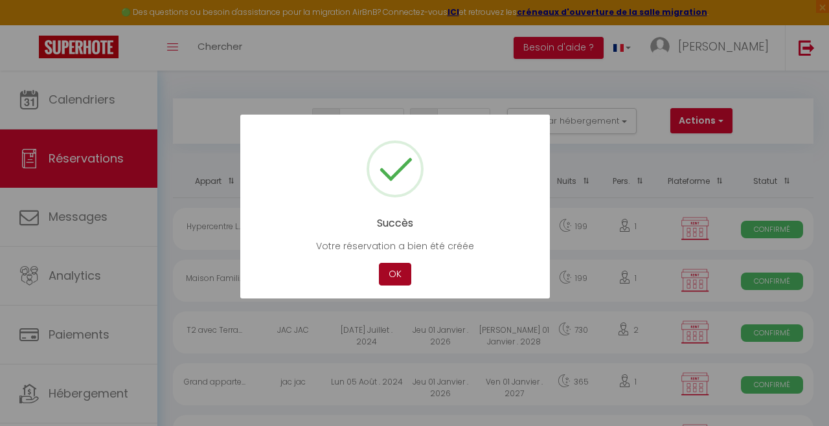
click at [400, 286] on button "OK" at bounding box center [395, 274] width 32 height 23
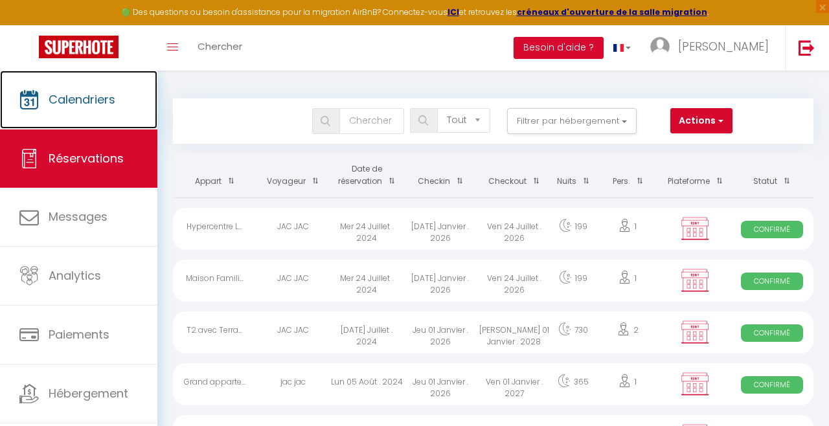
click at [49, 94] on span "Calendriers" at bounding box center [82, 99] width 67 height 16
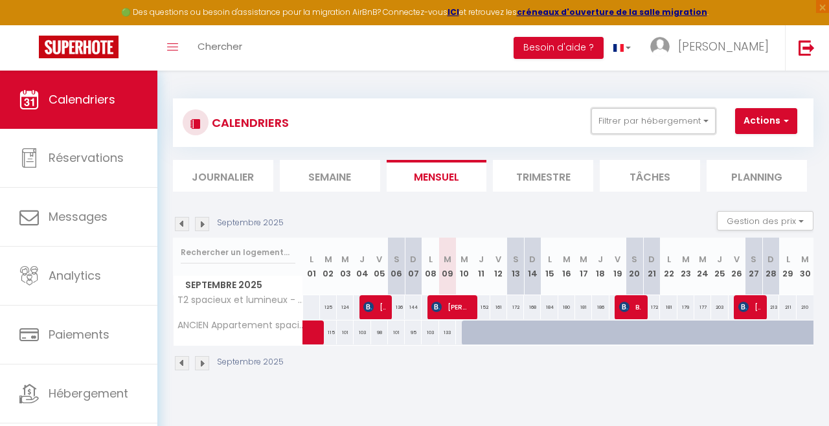
click at [674, 131] on button "Filtrer par hébergement" at bounding box center [653, 121] width 124 height 26
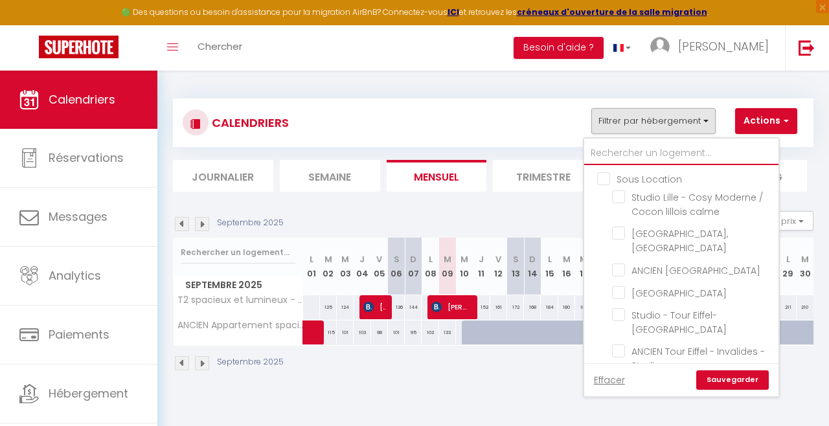
click at [670, 149] on input "text" at bounding box center [681, 153] width 194 height 23
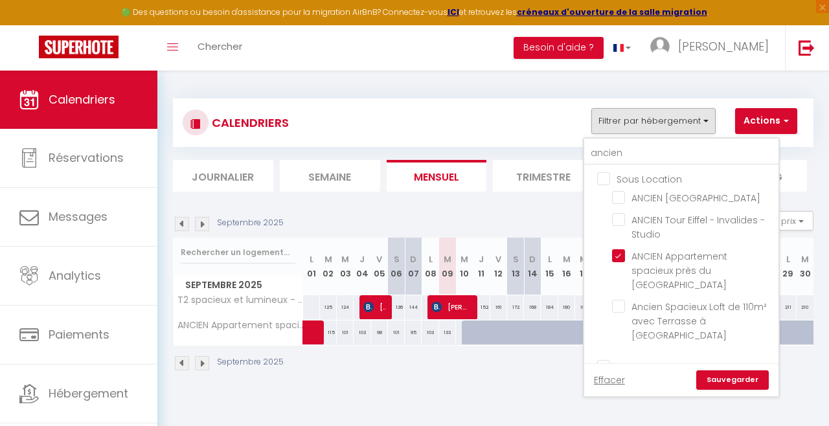
click at [697, 318] on span "Ancien Spacieux Loft de 110m² avec Terrasse à [GEOGRAPHIC_DATA]" at bounding box center [698, 321] width 135 height 41
click at [697, 313] on input "Ancien Spacieux Loft de 110m² avec Terrasse à [GEOGRAPHIC_DATA]" at bounding box center [693, 306] width 162 height 13
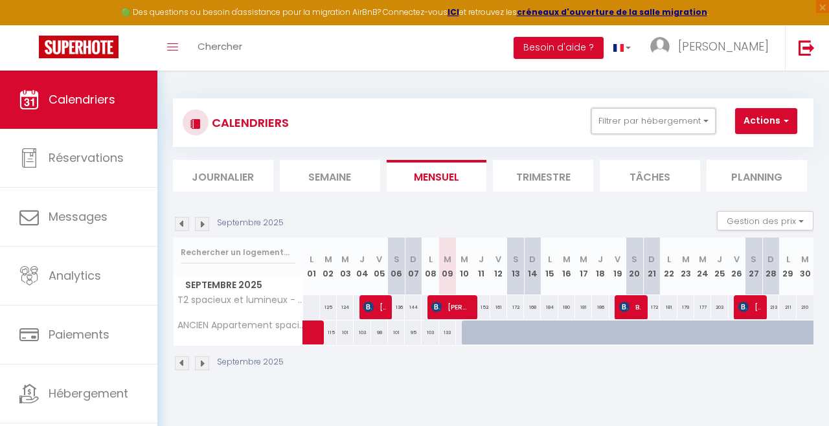
click at [684, 129] on button "Filtrer par hébergement" at bounding box center [653, 121] width 124 height 26
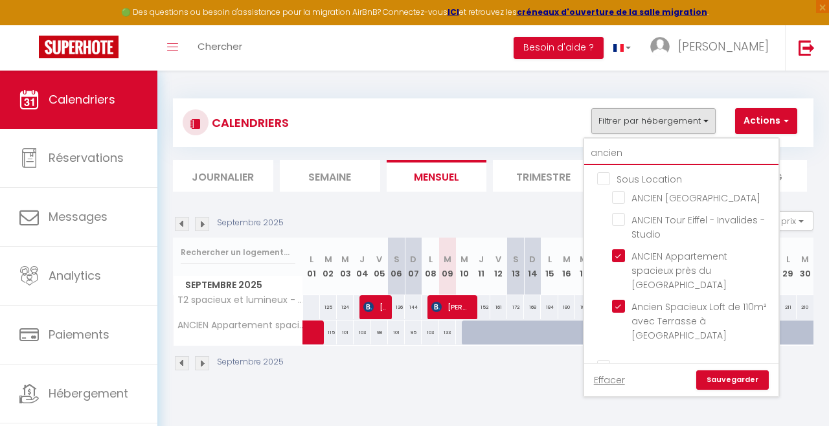
click at [679, 150] on input "ancien" at bounding box center [681, 153] width 194 height 23
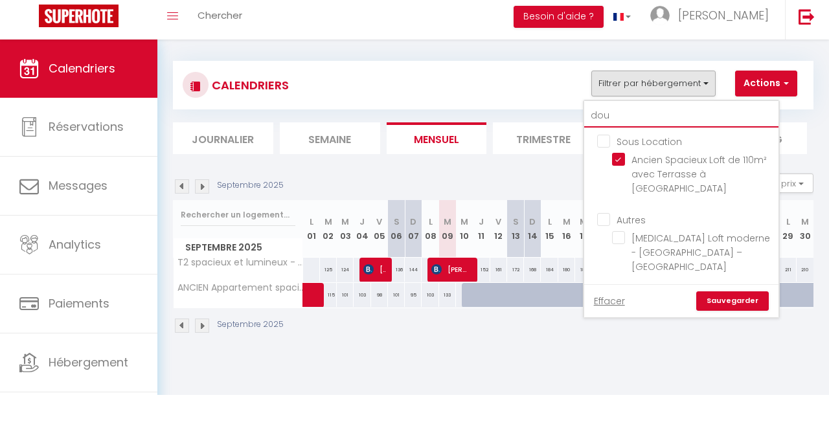
scroll to position [26, 0]
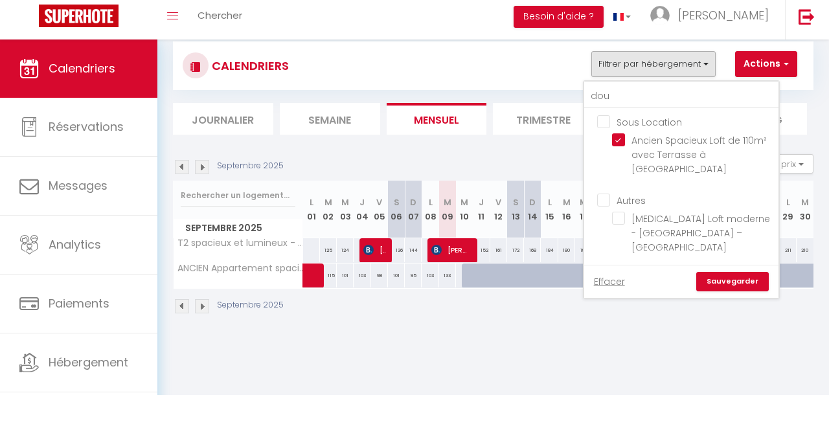
click at [731, 243] on input "[MEDICAL_DATA] Loft moderne - [GEOGRAPHIC_DATA] – [GEOGRAPHIC_DATA]" at bounding box center [693, 249] width 162 height 13
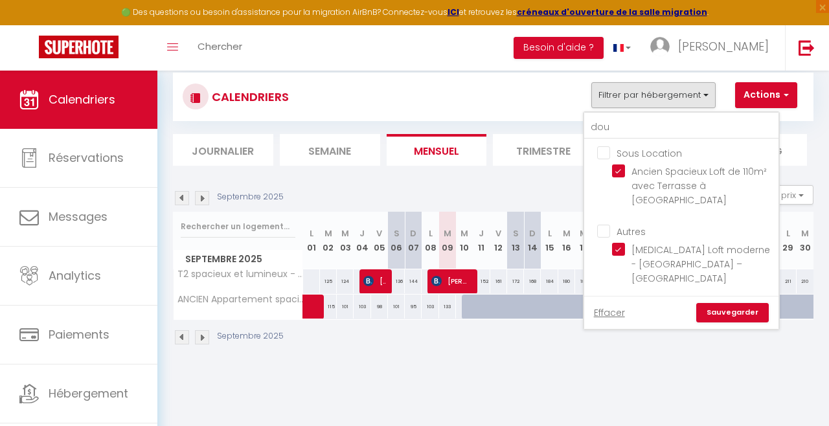
click at [742, 303] on link "Sauvegarder" at bounding box center [732, 312] width 73 height 19
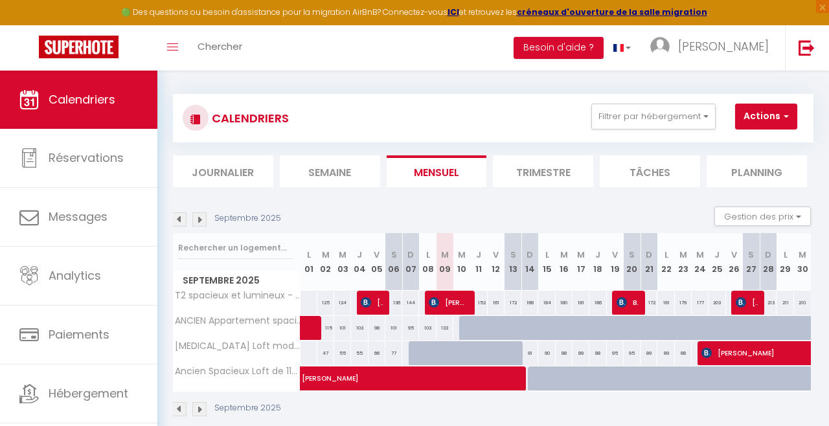
scroll to position [0, 0]
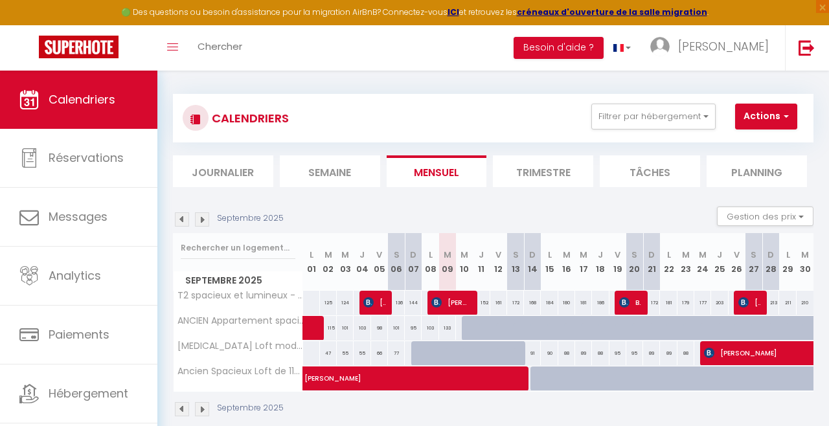
click at [183, 219] on img at bounding box center [182, 219] width 14 height 14
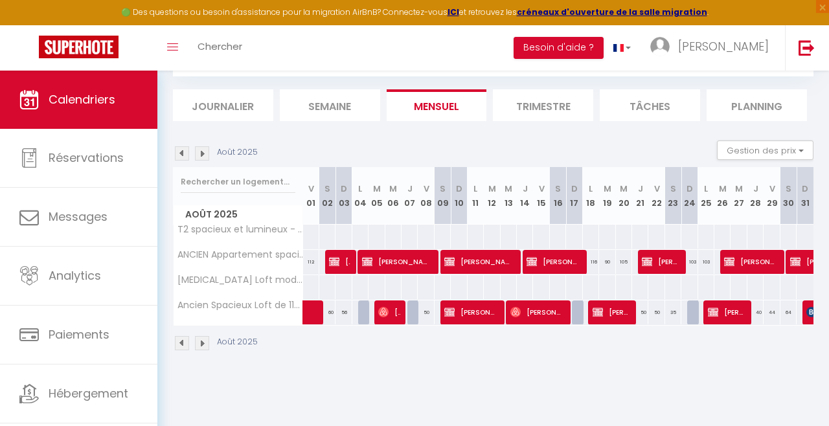
scroll to position [94, 0]
click at [389, 300] on span "[PERSON_NAME]" at bounding box center [388, 312] width 21 height 25
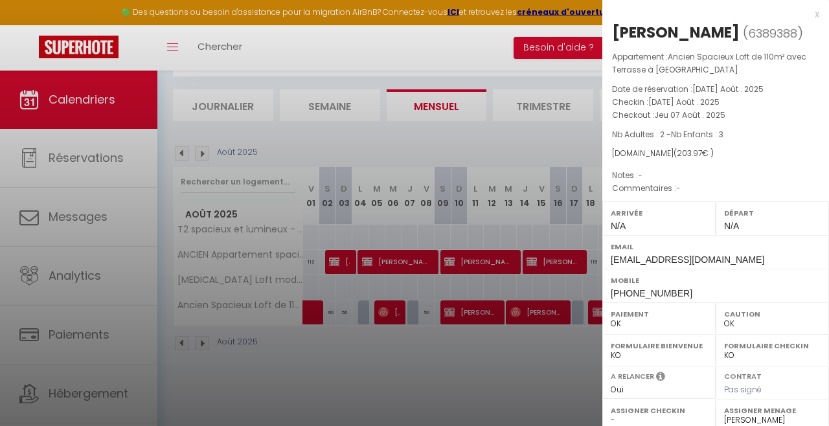
click at [556, 370] on div at bounding box center [414, 213] width 829 height 426
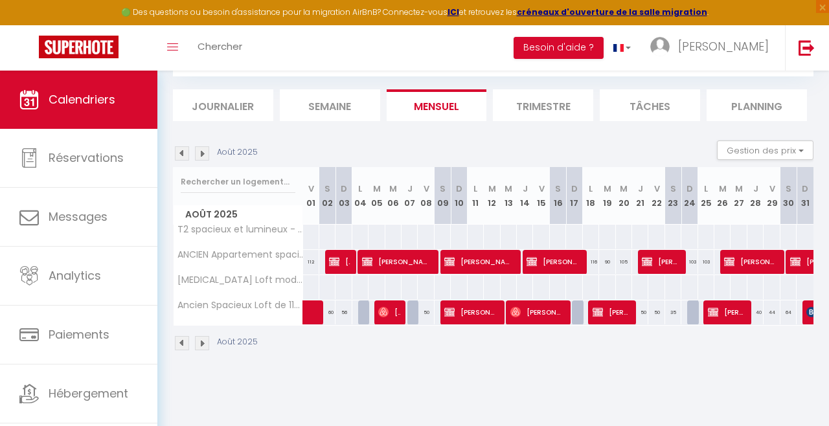
scroll to position [108, 0]
click at [305, 301] on link at bounding box center [306, 313] width 16 height 25
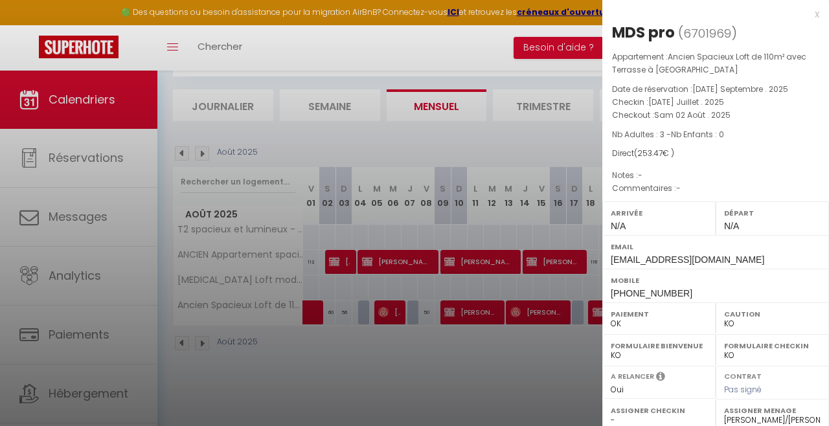
click at [466, 358] on div at bounding box center [414, 213] width 829 height 426
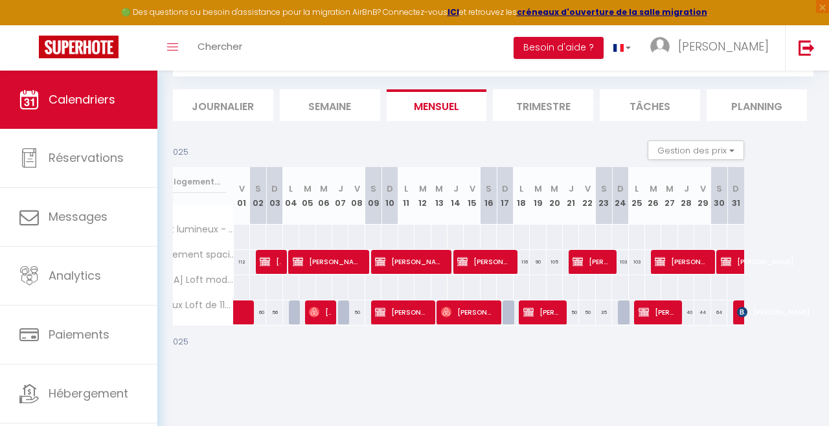
scroll to position [0, 63]
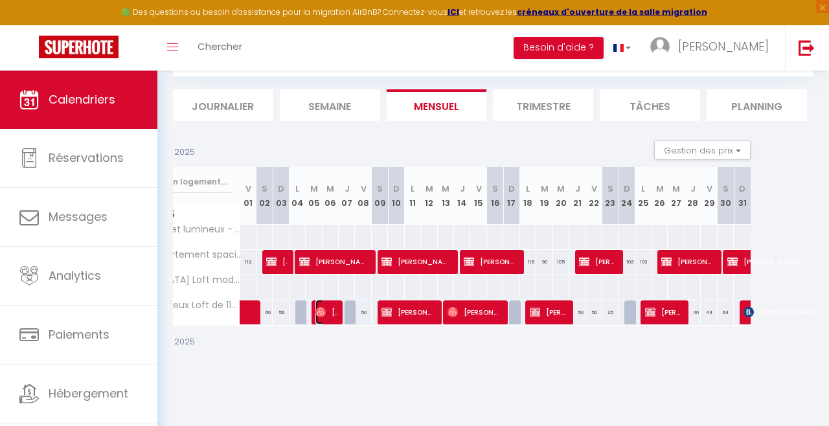
click at [330, 300] on span "[PERSON_NAME]" at bounding box center [325, 312] width 21 height 25
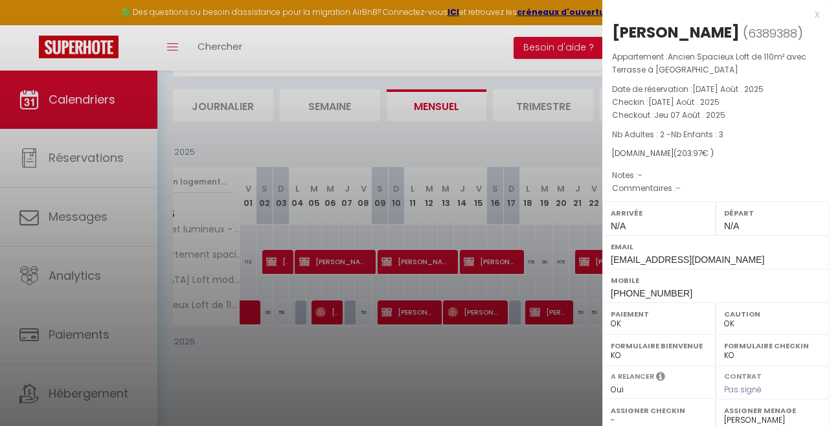
click at [416, 338] on div at bounding box center [414, 213] width 829 height 426
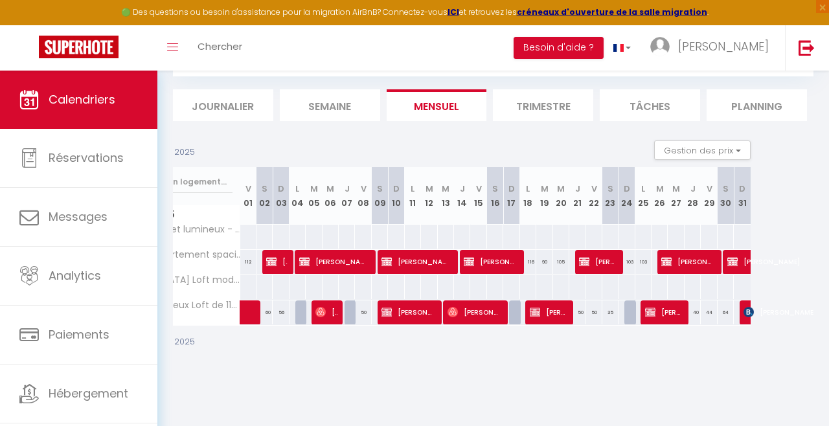
click at [233, 301] on span "Ancien Spacieux Loft de 110m² avec Terrasse à [GEOGRAPHIC_DATA]" at bounding box center [178, 306] width 130 height 10
click at [251, 301] on span at bounding box center [265, 313] width 30 height 25
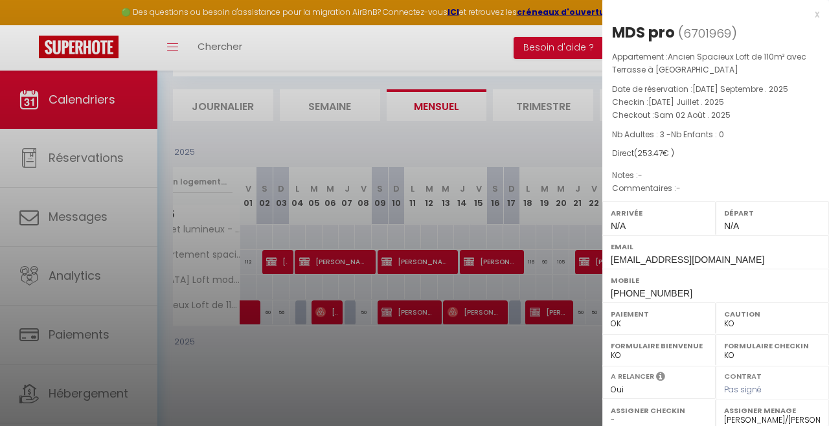
click at [258, 328] on div at bounding box center [414, 213] width 829 height 426
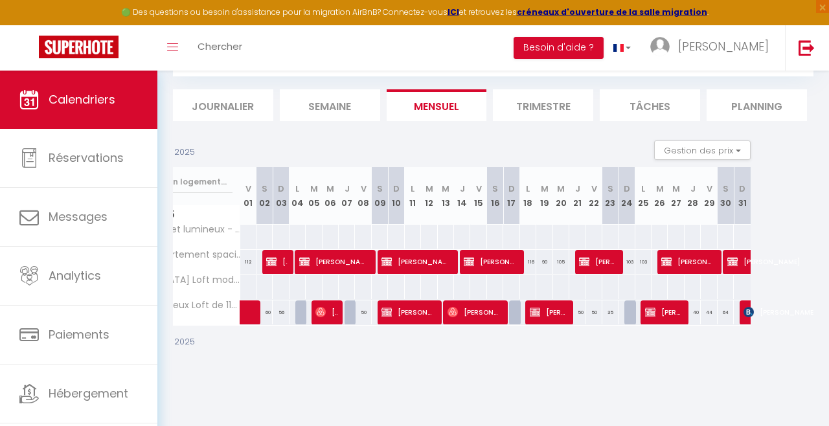
scroll to position [116, 0]
click at [749, 307] on img at bounding box center [748, 312] width 10 height 10
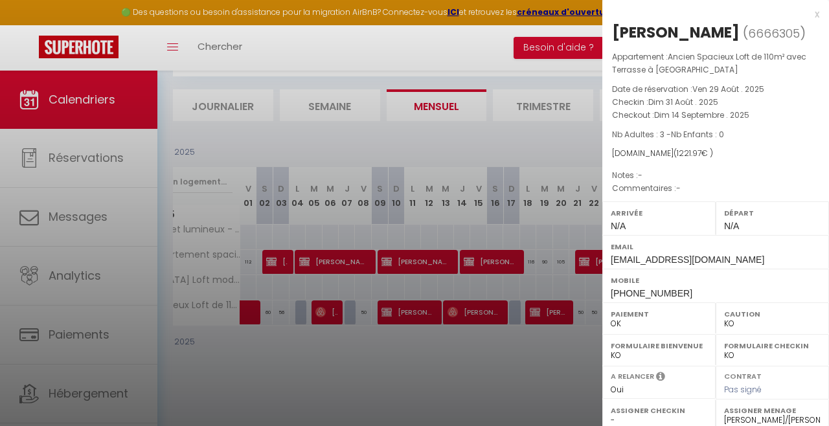
click at [558, 392] on div at bounding box center [414, 213] width 829 height 426
